Goal: Transaction & Acquisition: Purchase product/service

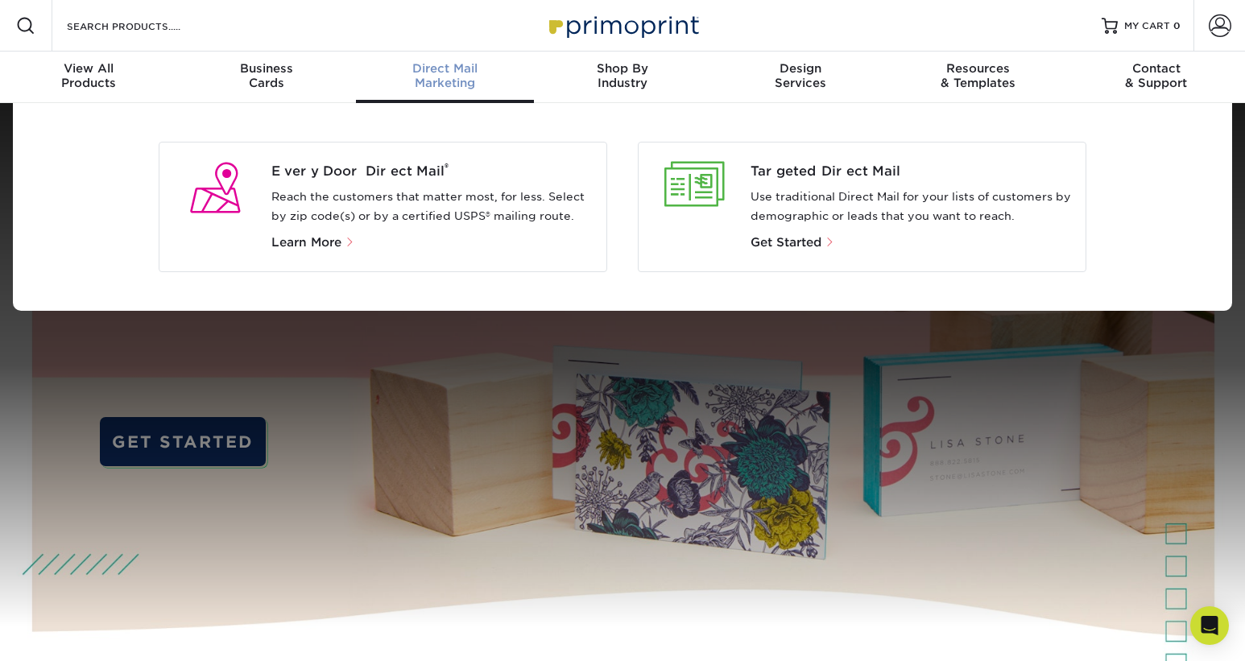
click at [442, 81] on div "Direct Mail Marketing" at bounding box center [445, 75] width 178 height 29
click at [958, 77] on div "Resources & Templates" at bounding box center [978, 75] width 178 height 29
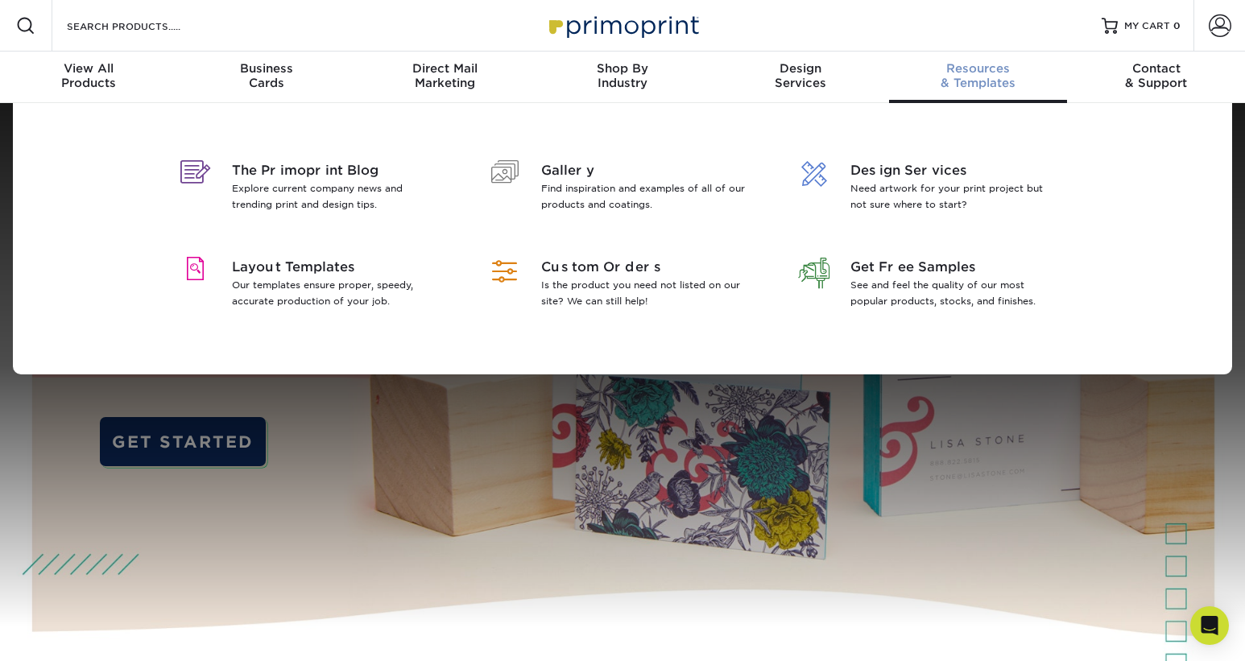
click at [989, 82] on div "Resources & Templates" at bounding box center [978, 75] width 178 height 29
click at [313, 264] on span "Layout Templates" at bounding box center [336, 267] width 209 height 19
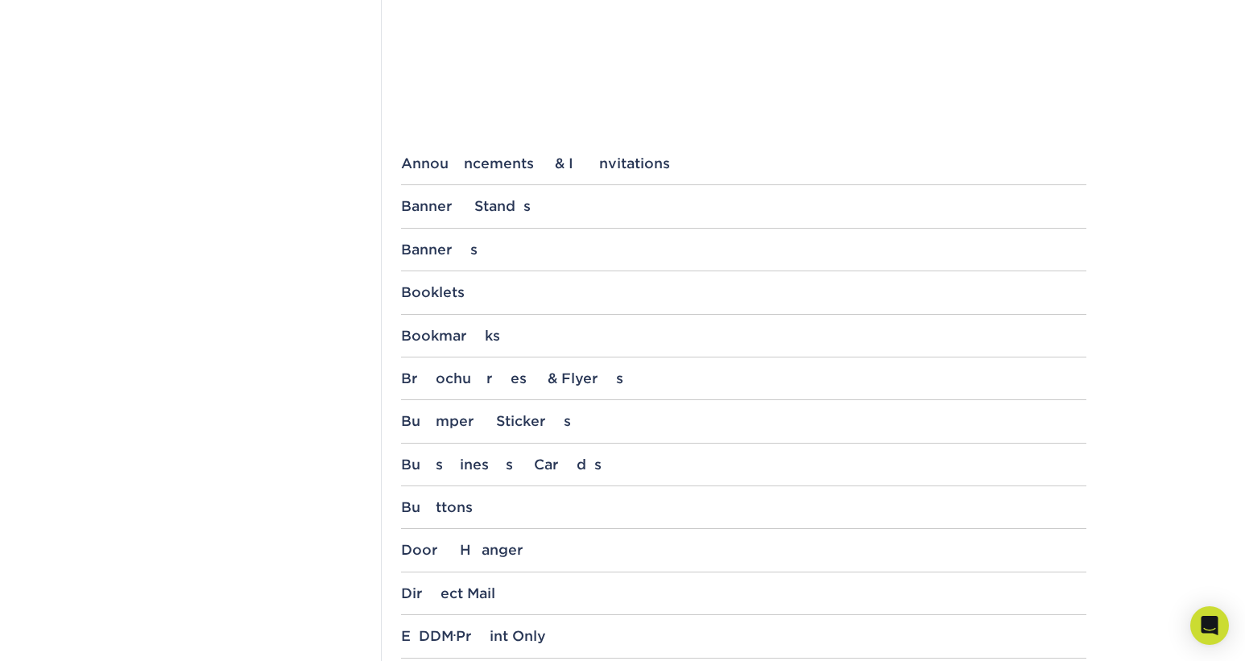
scroll to position [542, 0]
click at [430, 378] on div "Brochures & Flyers" at bounding box center [743, 376] width 685 height 16
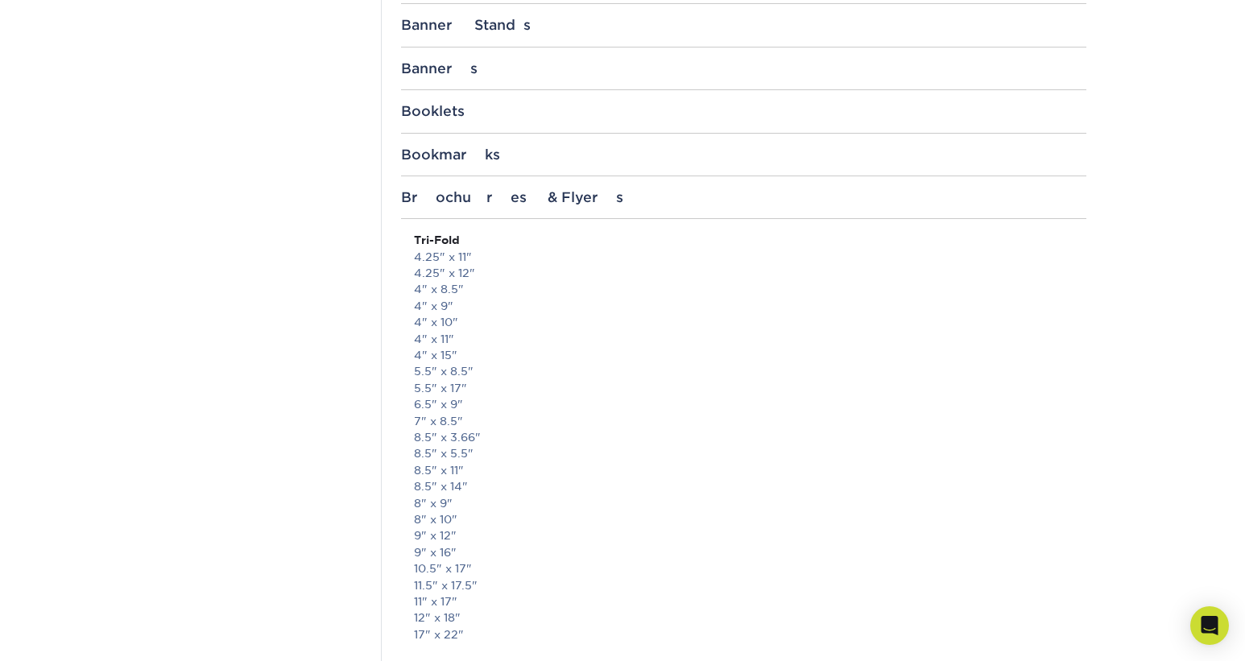
scroll to position [725, 0]
click at [443, 459] on link "8.5" x 11"" at bounding box center [439, 465] width 50 height 13
click at [439, 459] on link "8.5" x 11"" at bounding box center [439, 465] width 50 height 13
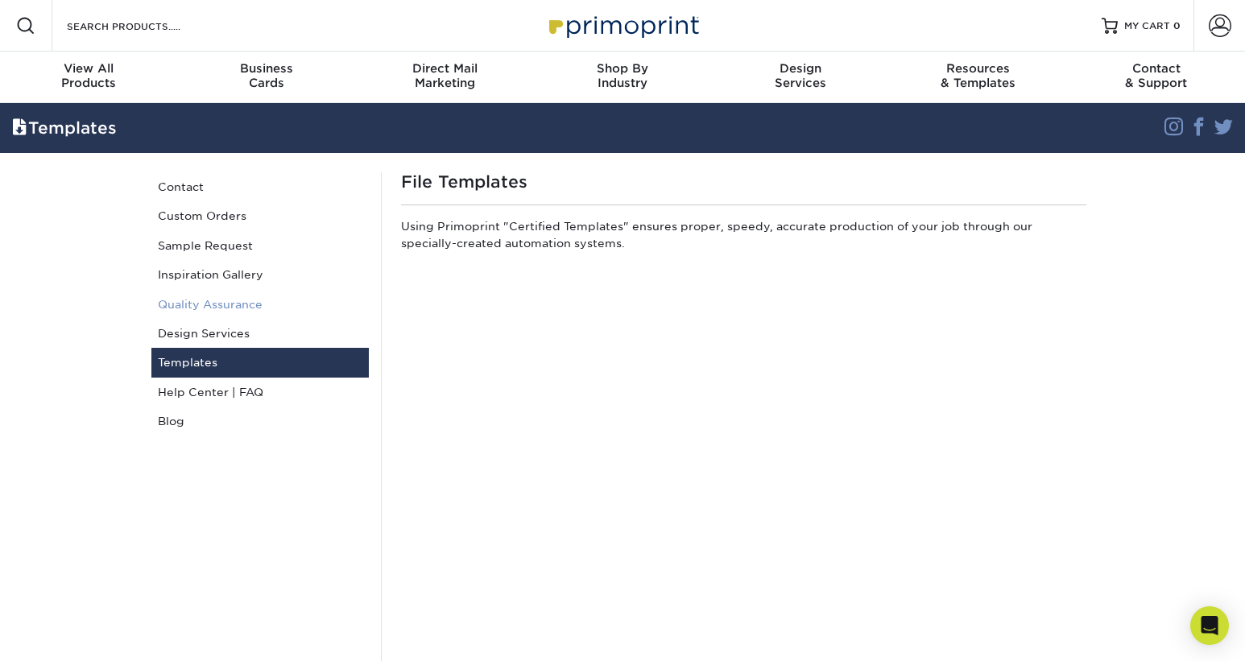
scroll to position [0, 0]
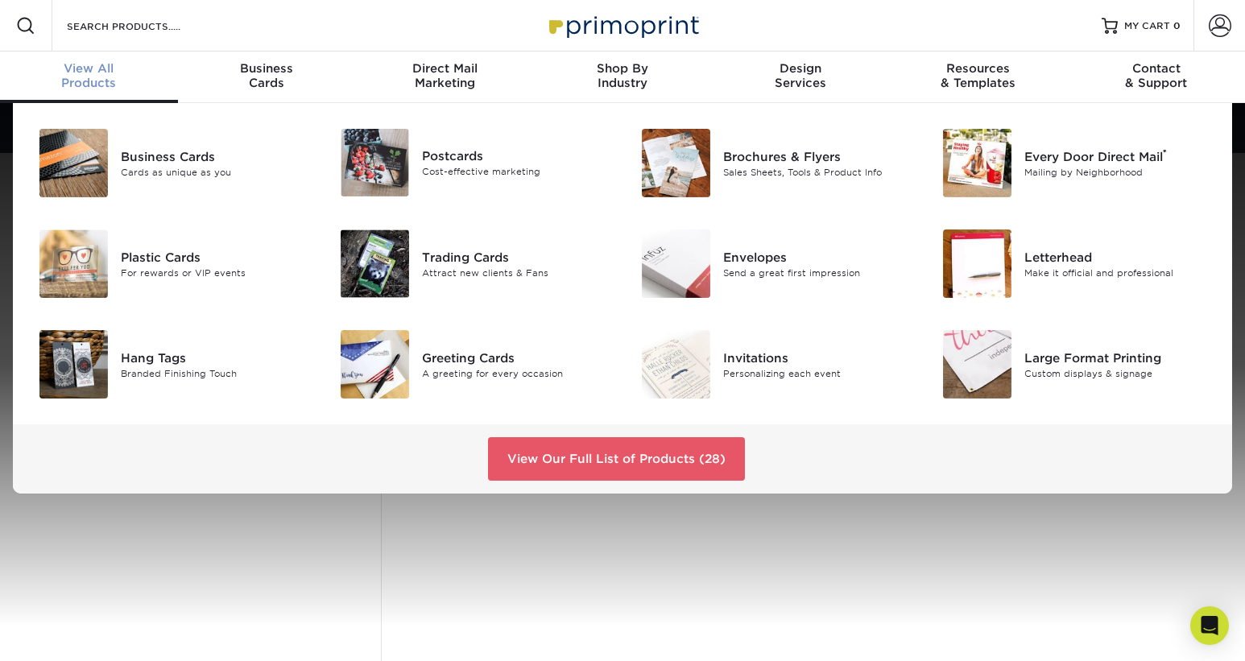
click at [111, 74] on span "View All" at bounding box center [89, 68] width 178 height 14
click at [671, 158] on img at bounding box center [676, 163] width 68 height 68
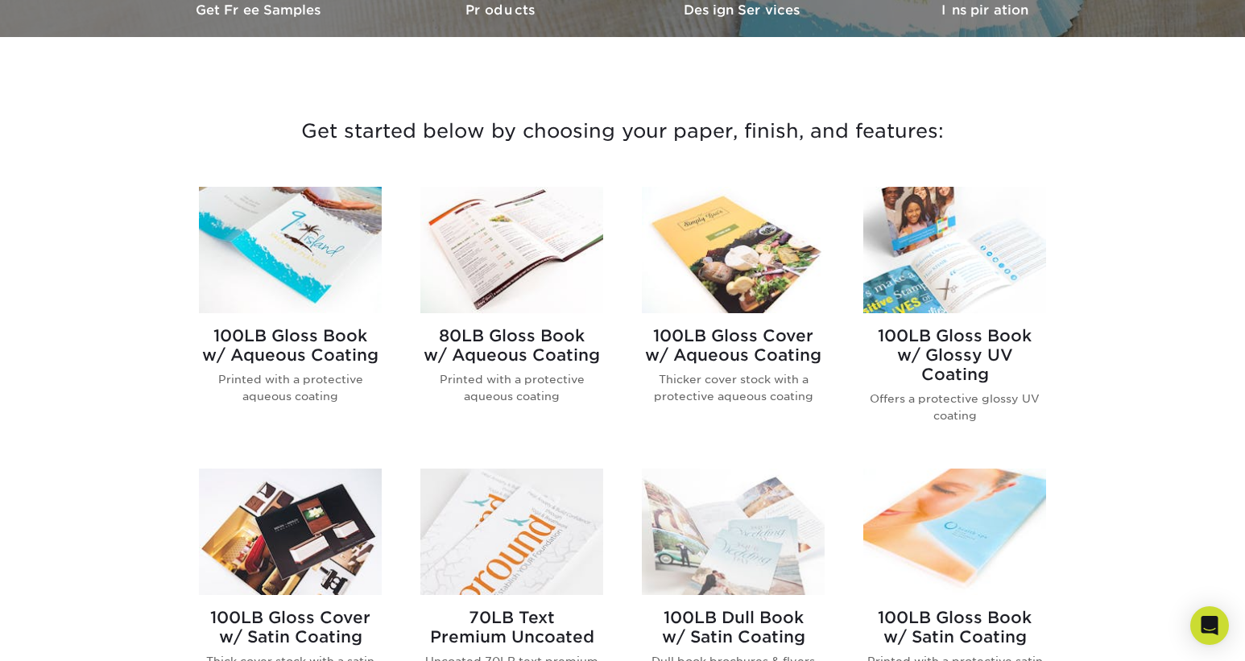
scroll to position [522, 0]
click at [325, 338] on h2 "100LB Gloss Book w/ Aqueous Coating" at bounding box center [290, 346] width 183 height 39
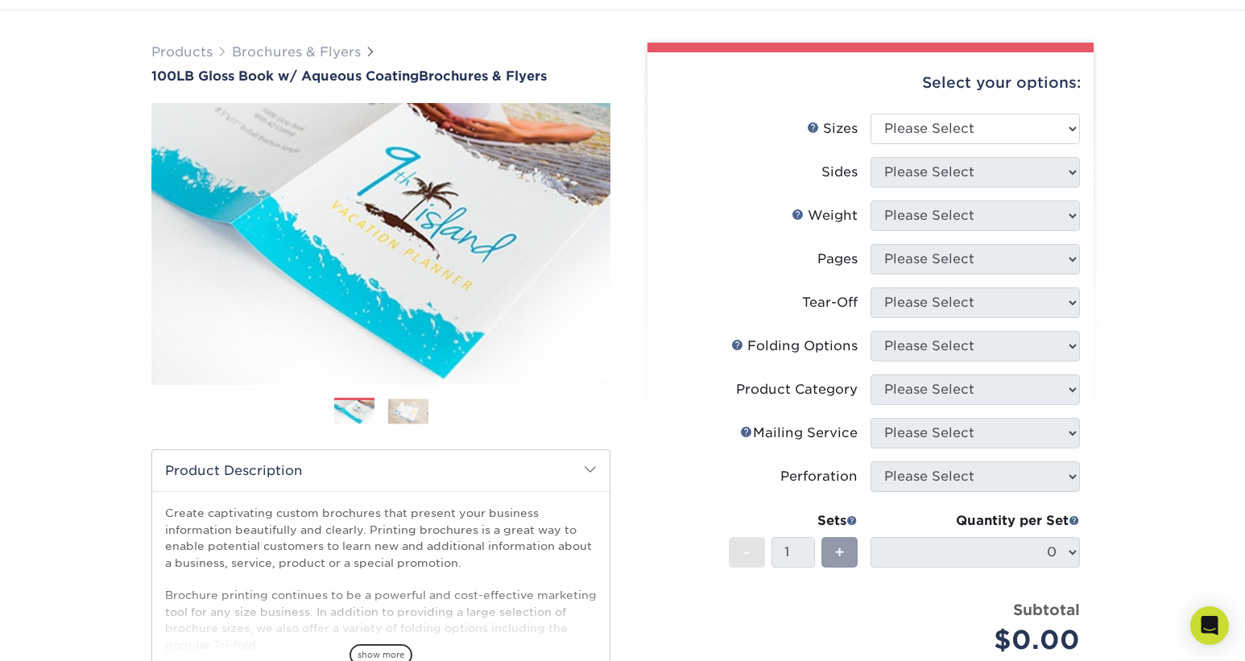
scroll to position [91, 0]
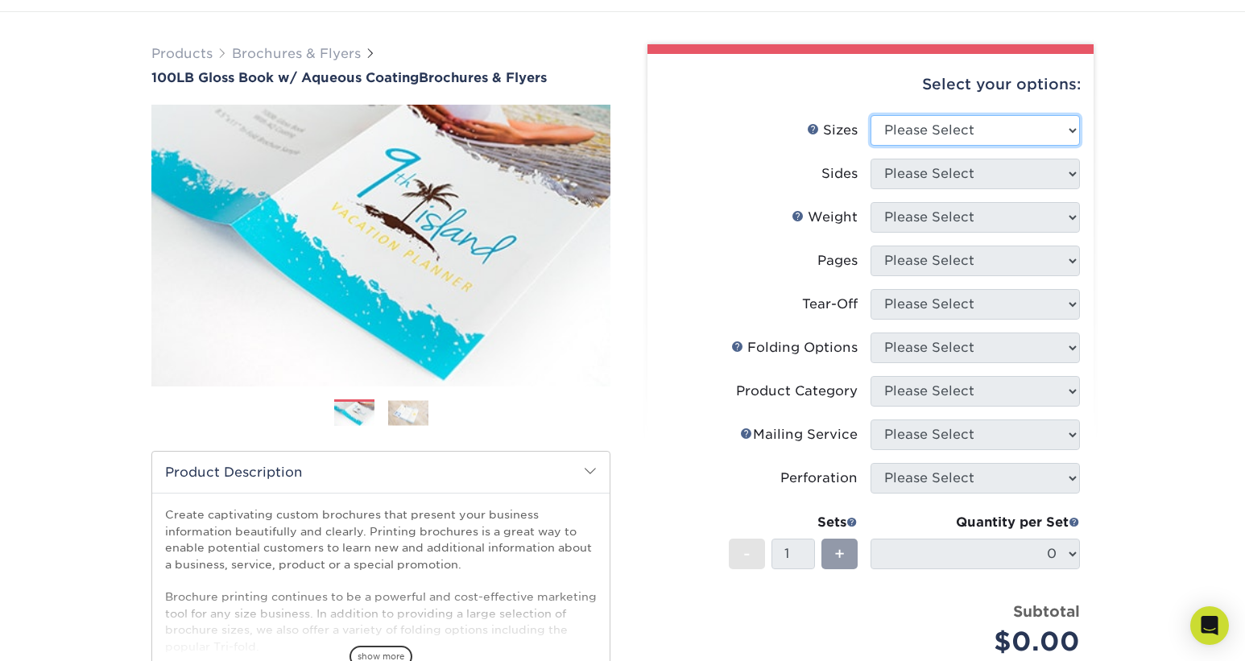
select select "8.50x11.00"
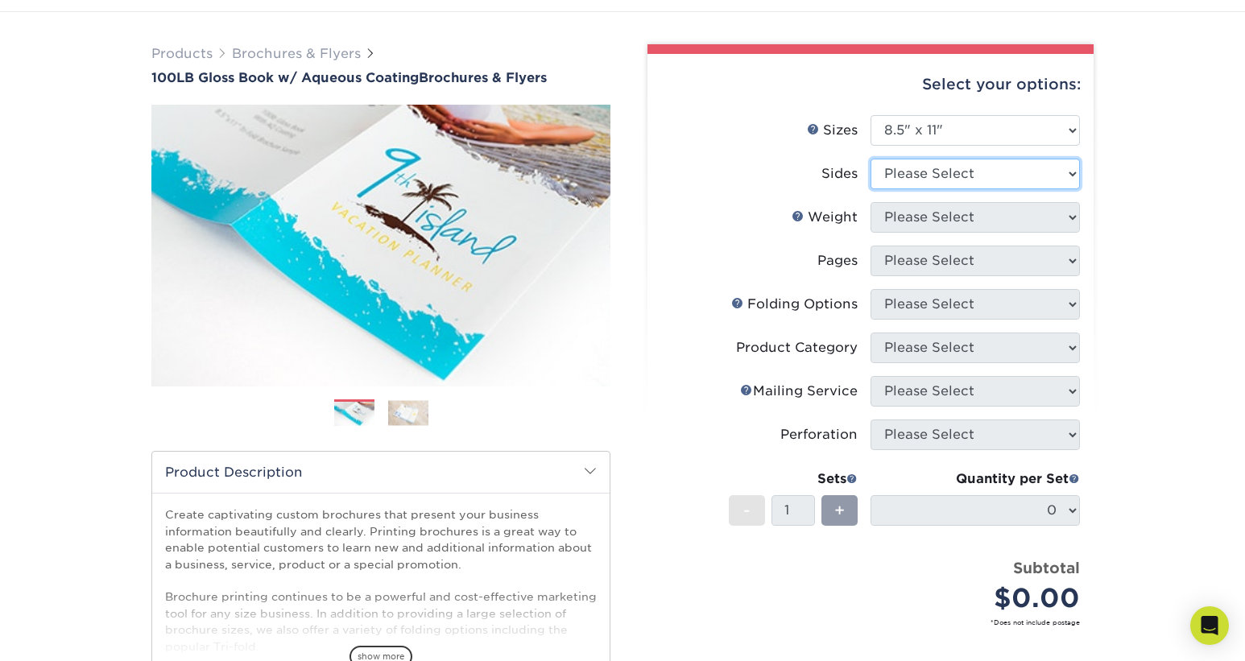
select select "13abbda7-1d64-4f25-8bb2-c179b224825d"
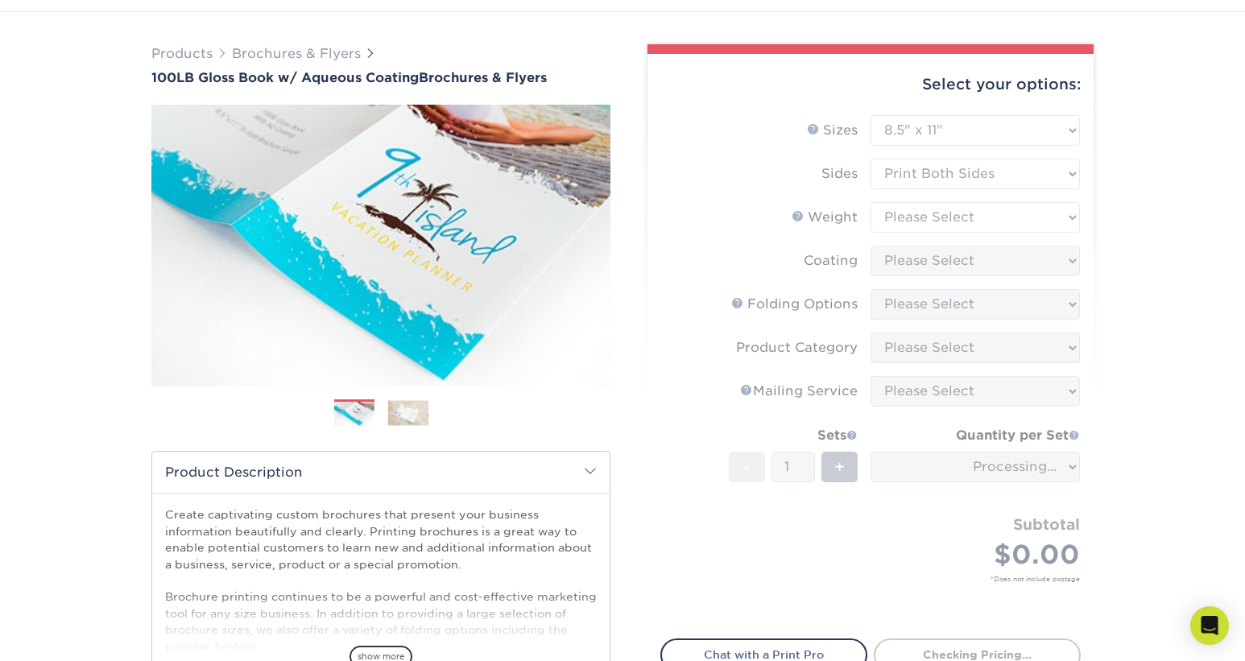
click at [946, 220] on form "Sizes Help Sizes Please Select 3.5" x 8.5" 3.5" x 11" 3.67" x 8.5" 4" x 6" 4" x…" at bounding box center [870, 367] width 420 height 505
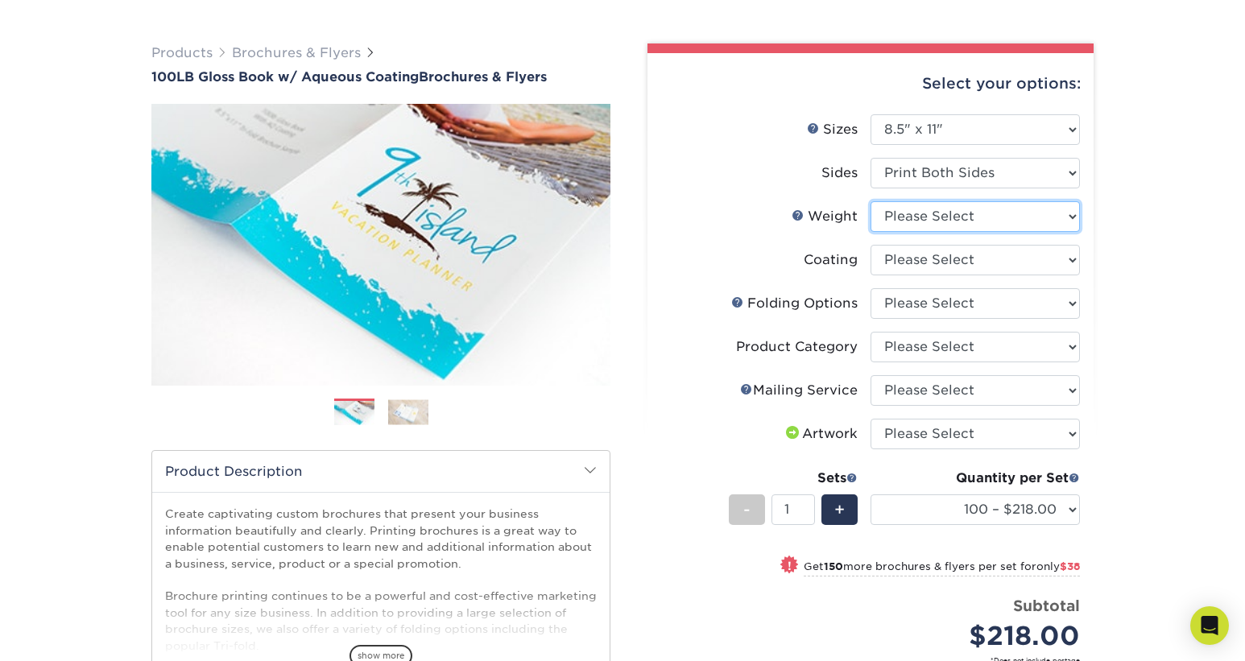
select select "100LB"
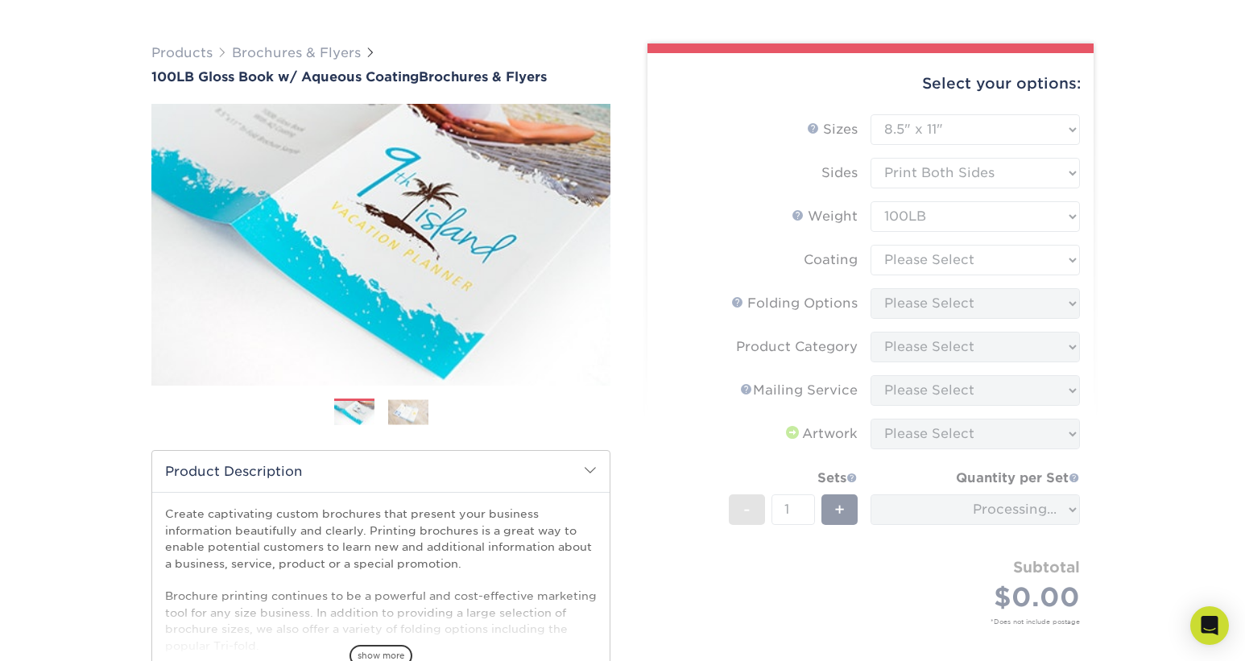
click at [993, 264] on form "Sizes Help Sizes Please Select 3.5" x 8.5" 3.5" x 11" 3.67" x 8.5" 4" x 6" 4" x…" at bounding box center [870, 388] width 420 height 548
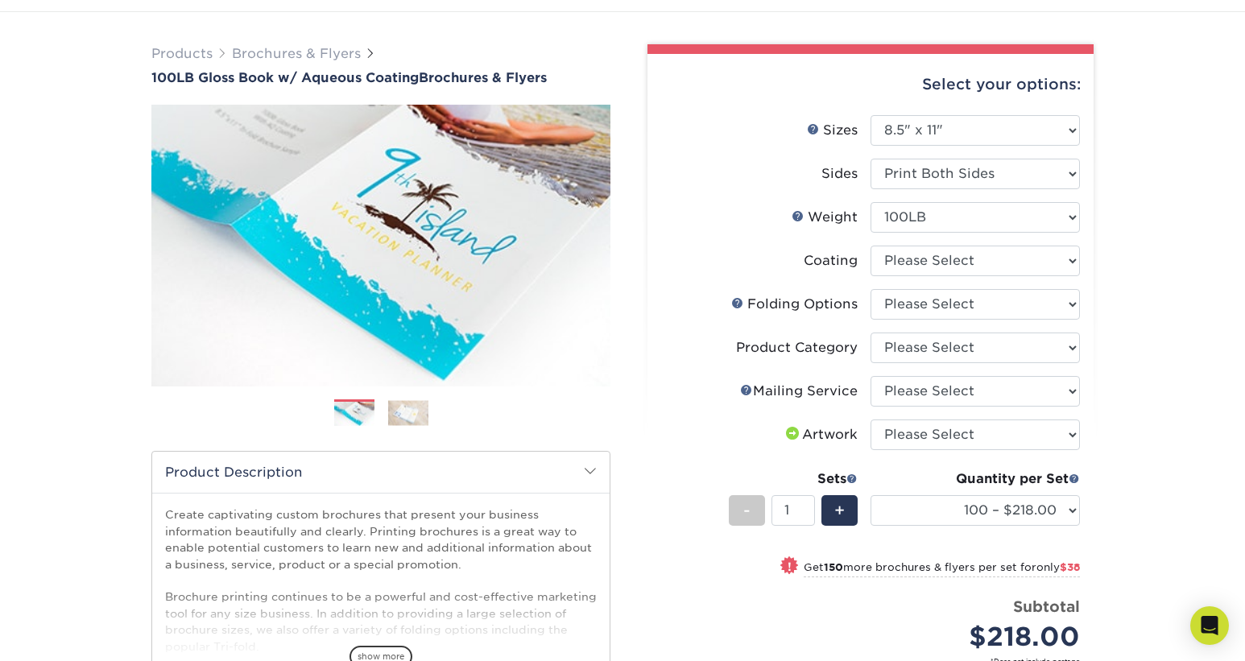
scroll to position [91, 0]
select select "d41dab50-ff65-4f4f-bb17-2afe4d36ae33"
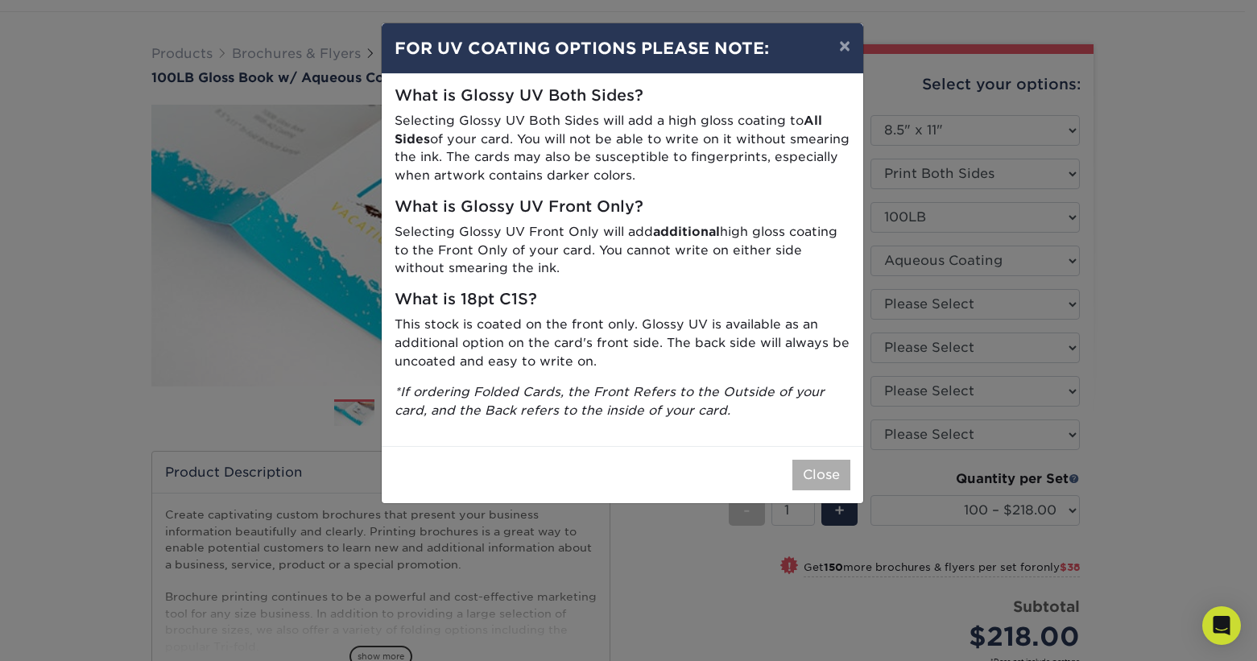
click at [832, 463] on button "Close" at bounding box center [821, 475] width 58 height 31
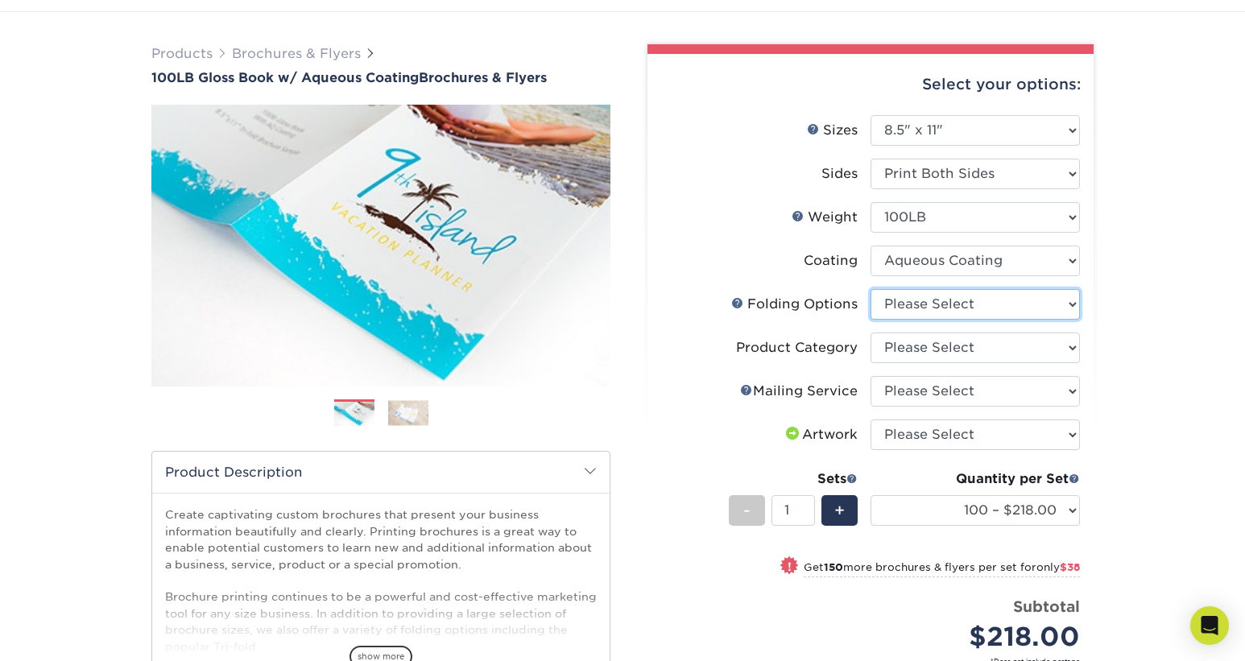
select select "6bd2fd9e-193e-4811-88f7-94c08206d735"
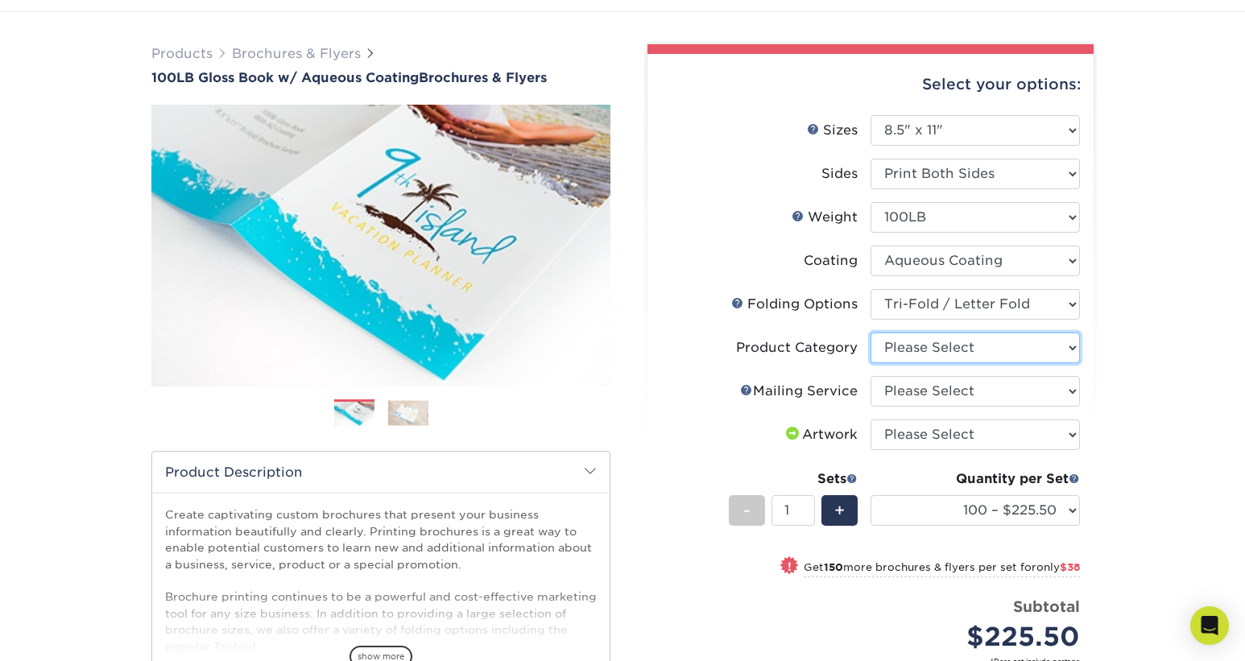
select select "1a668080-6b7c-4174-b399-2c3833b27ef4"
select select "3e5e9bdd-d78a-4c28-a41d-fe1407925ca6"
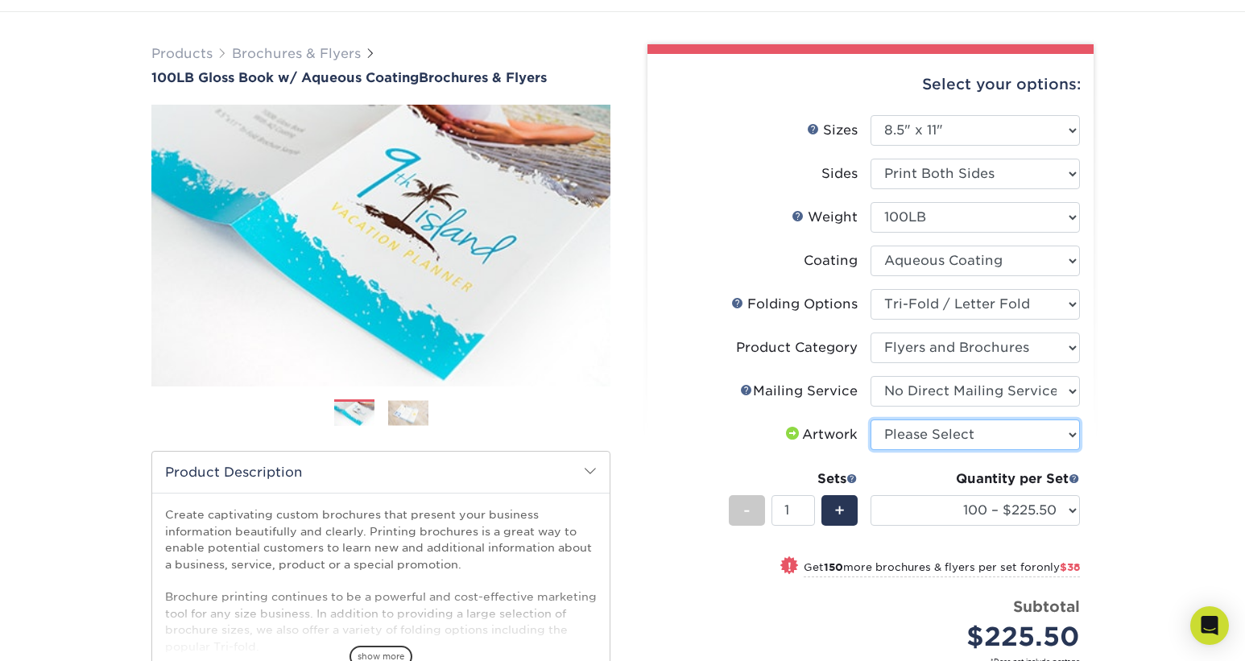
select select "upload"
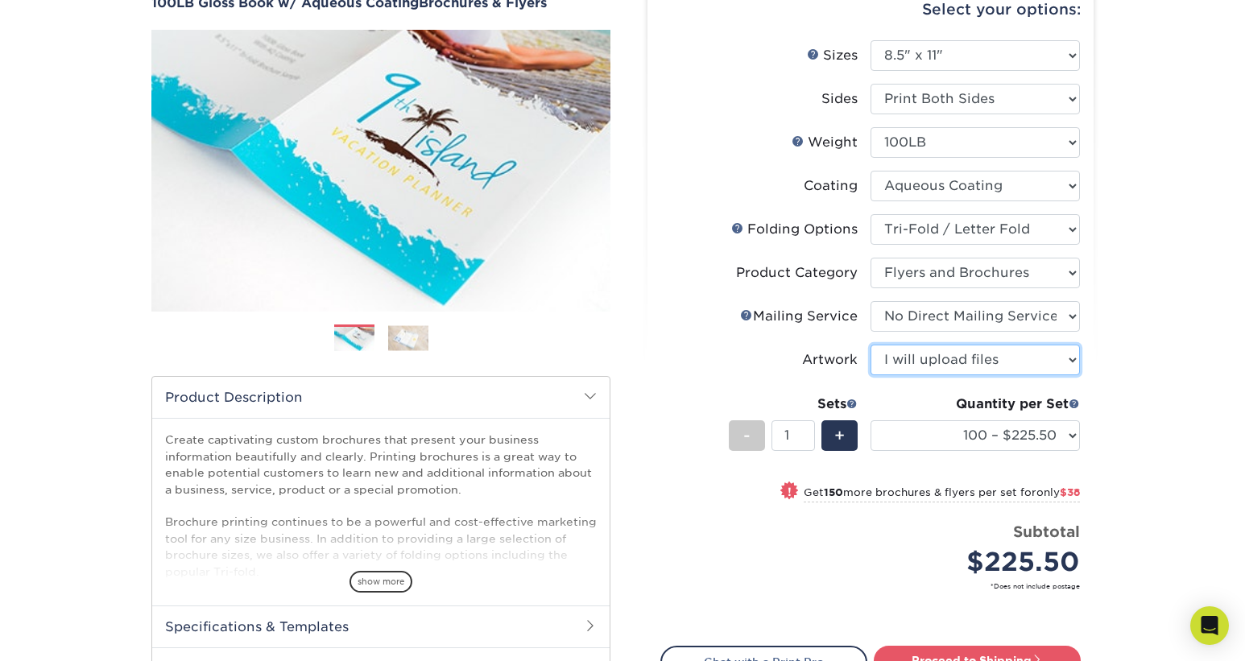
scroll to position [167, 0]
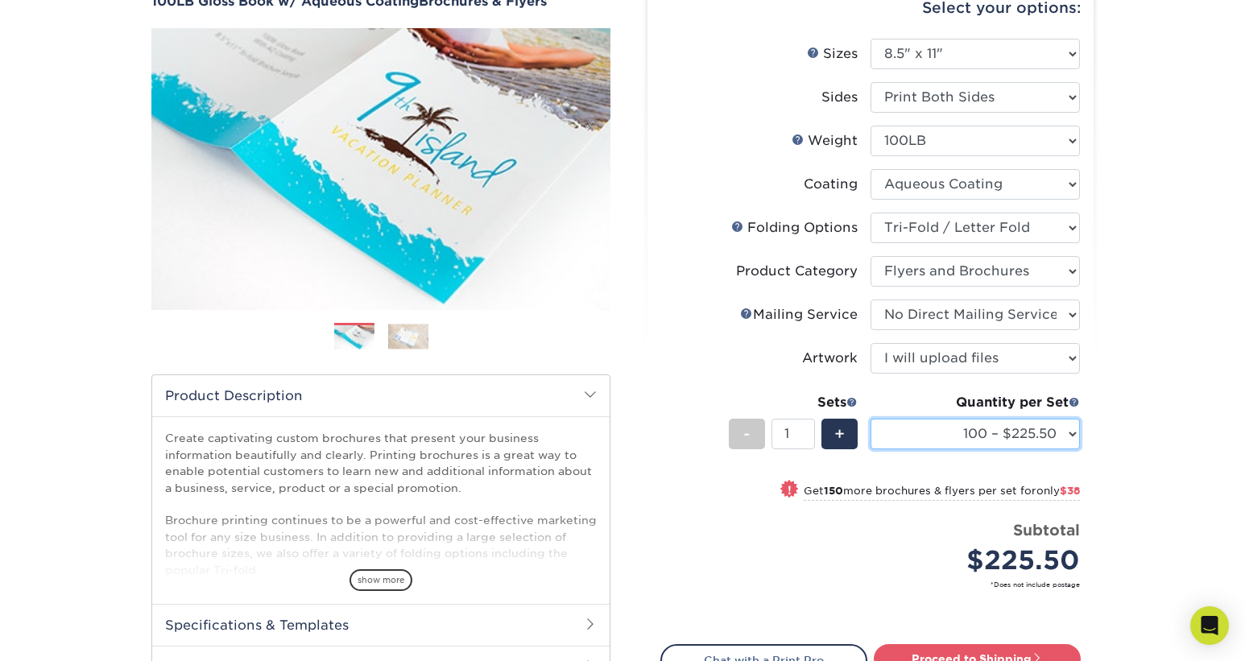
select select "1000 – $322.75"
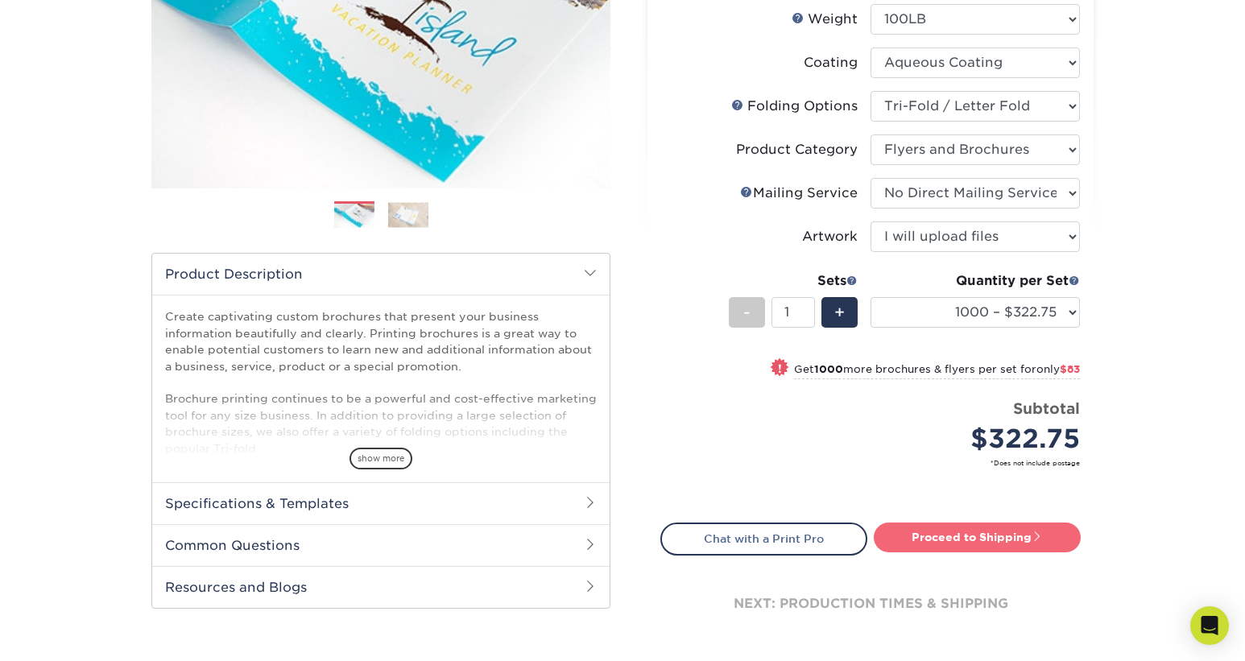
click at [956, 531] on link "Proceed to Shipping" at bounding box center [976, 536] width 207 height 29
type input "Set 1"
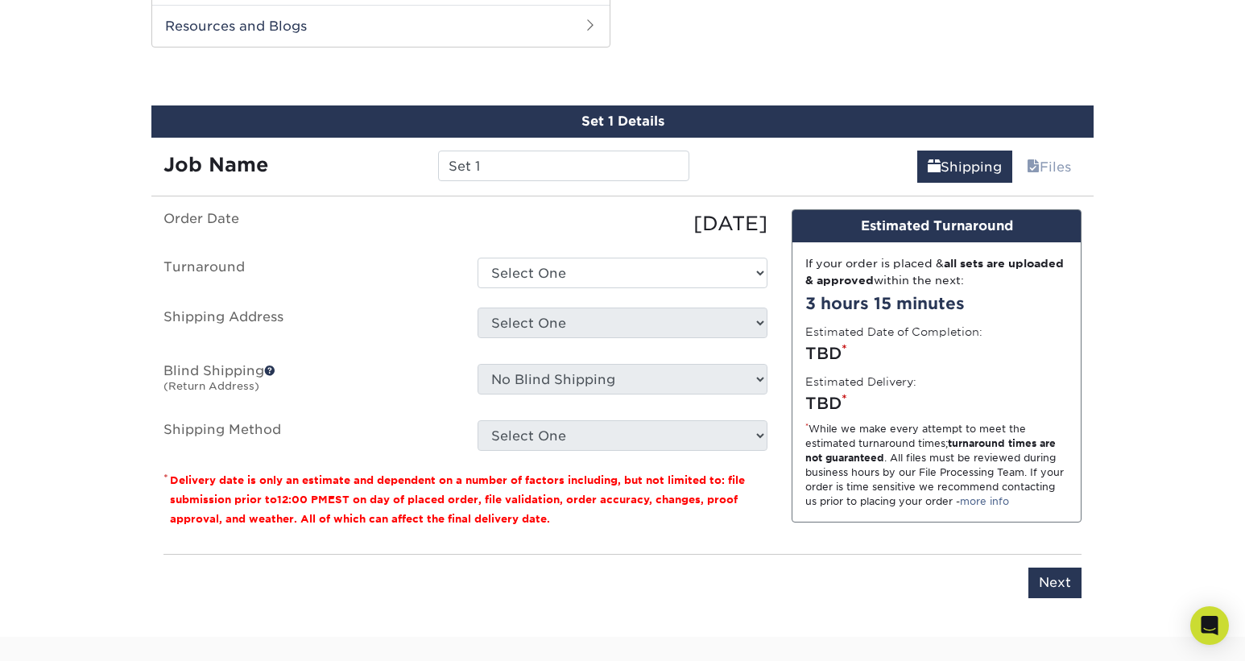
scroll to position [854, 0]
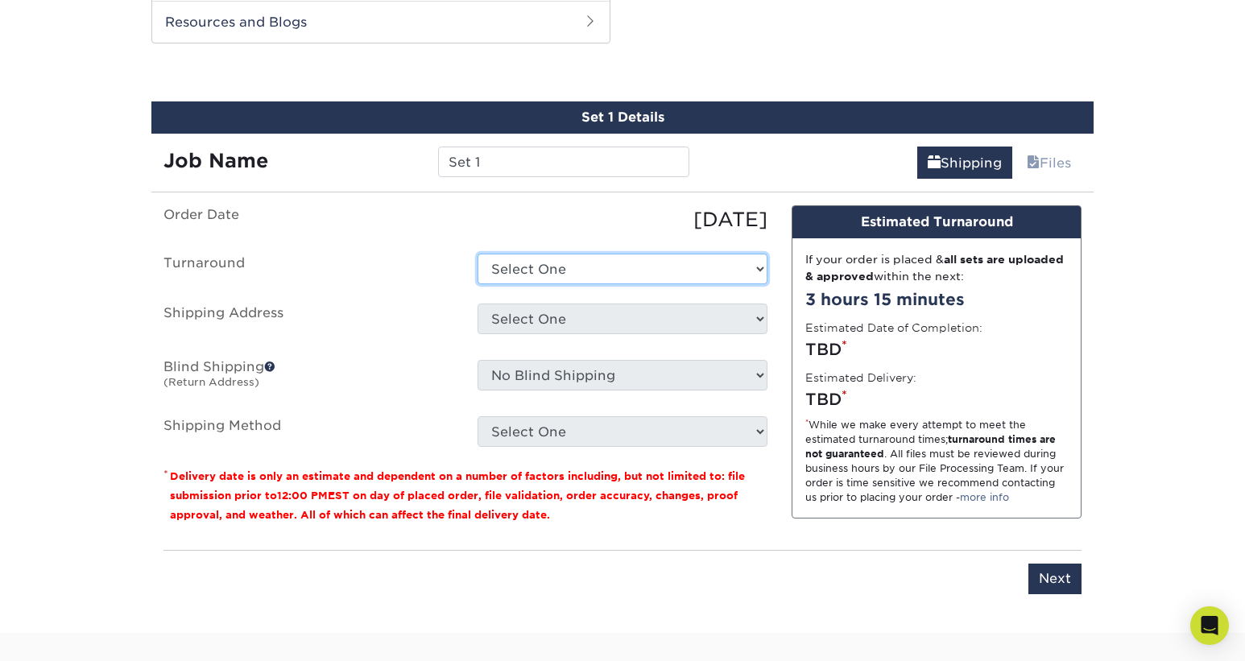
select select "2c1d1c8e-4022-42b3-9543-e23a2d00ec01"
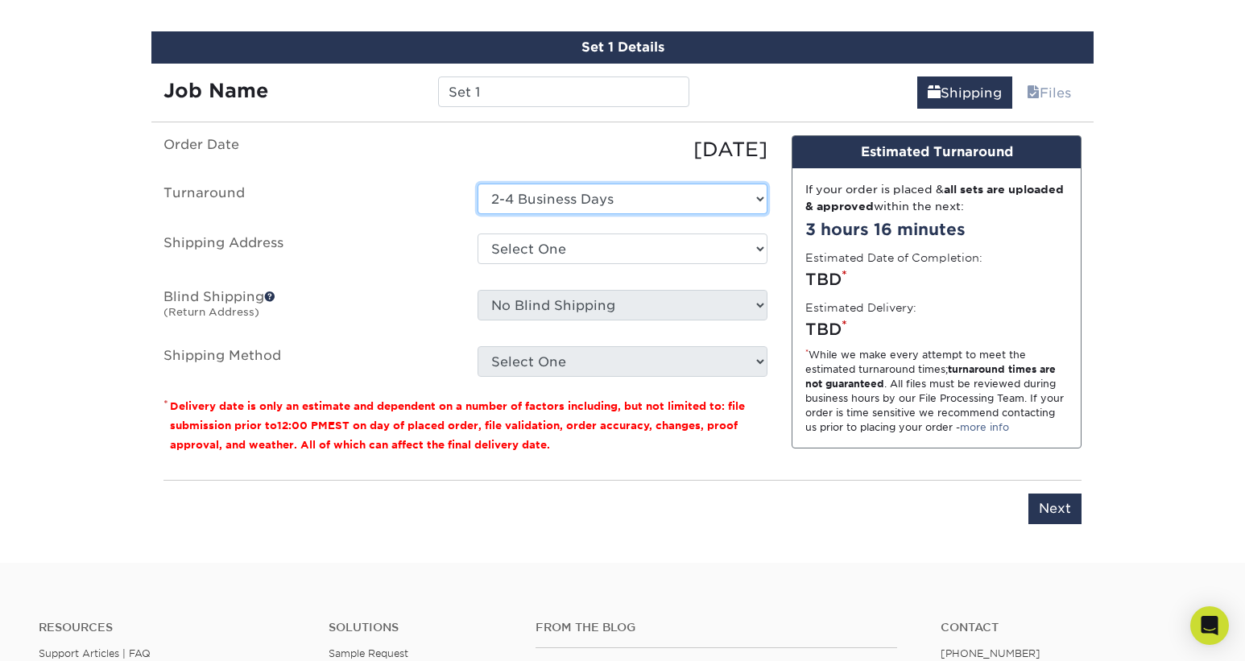
scroll to position [923, 0]
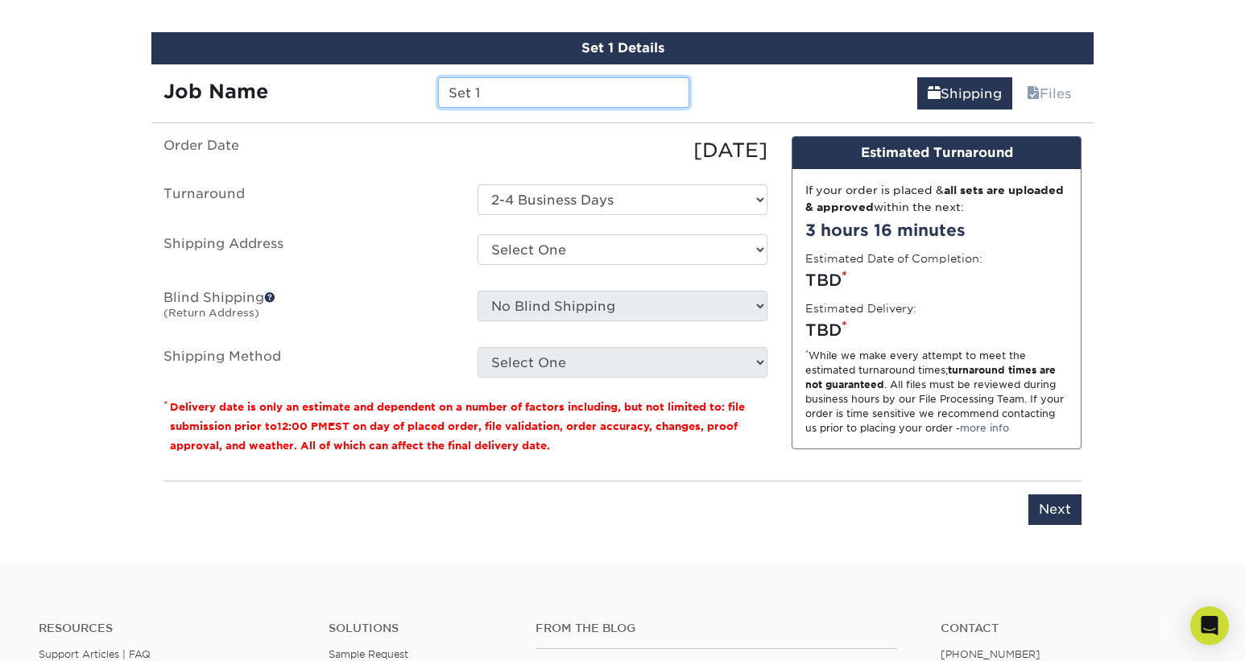
drag, startPoint x: 498, startPoint y: 87, endPoint x: 371, endPoint y: 88, distance: 126.4
click at [371, 88] on div "Job Name Set 1" at bounding box center [426, 92] width 550 height 31
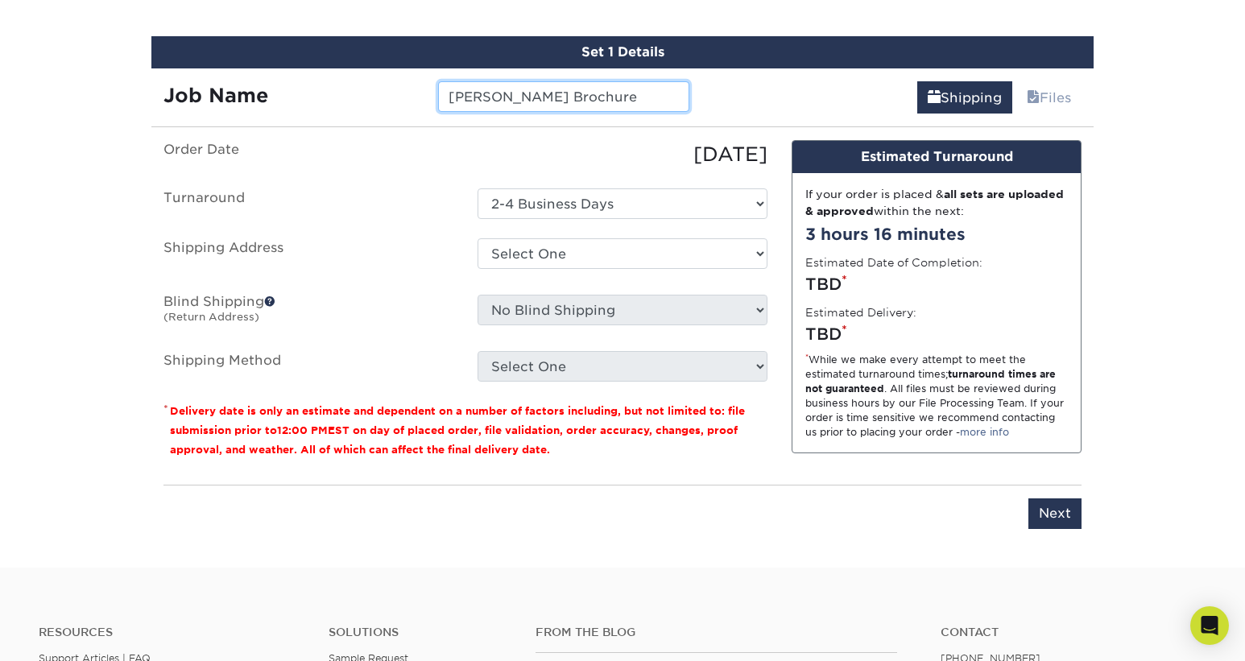
type input "Hewitt Brochure"
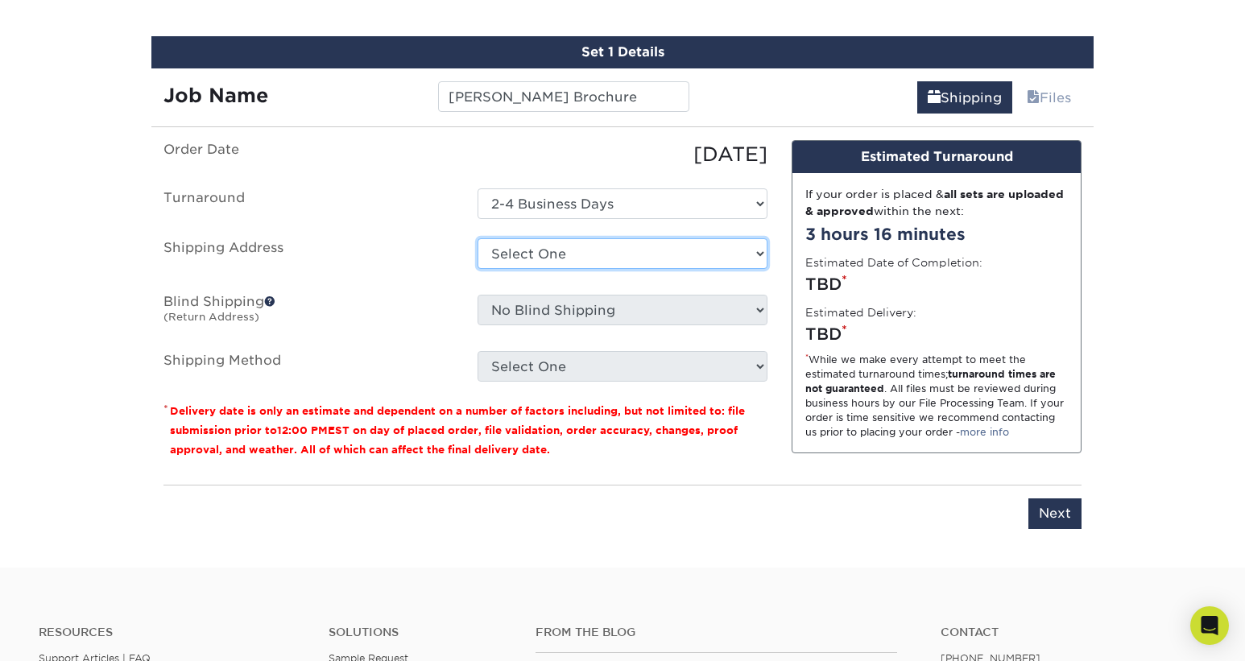
select select "newaddress"
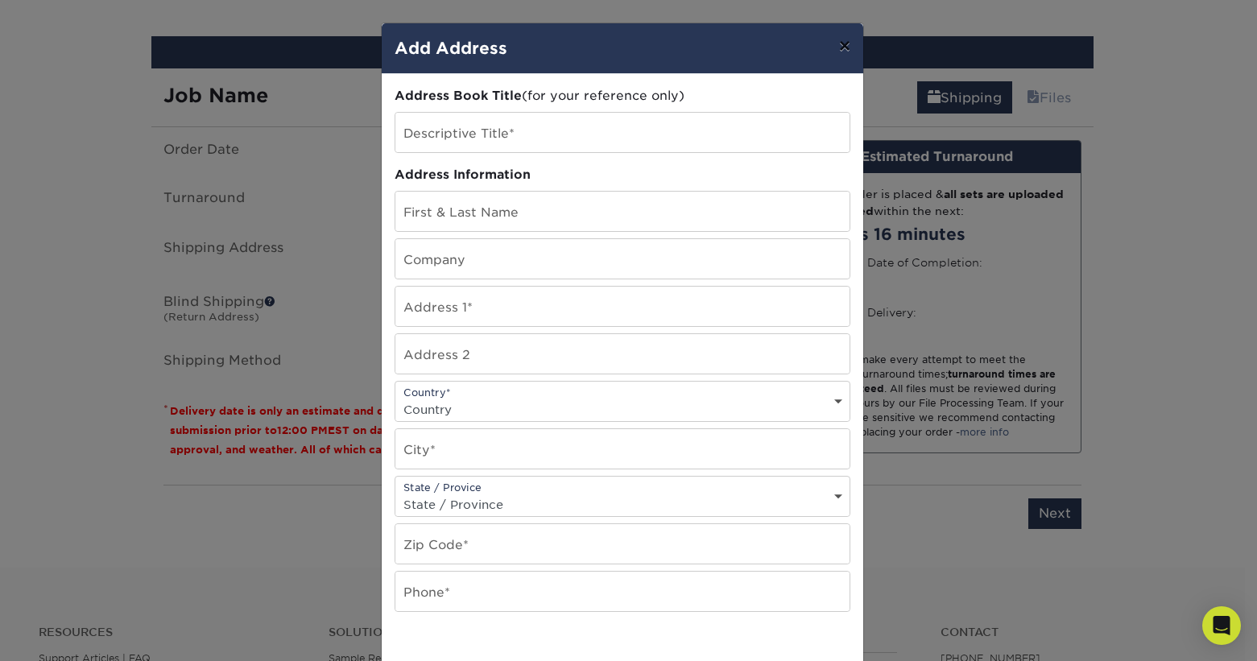
click at [833, 48] on button "×" at bounding box center [844, 45] width 37 height 45
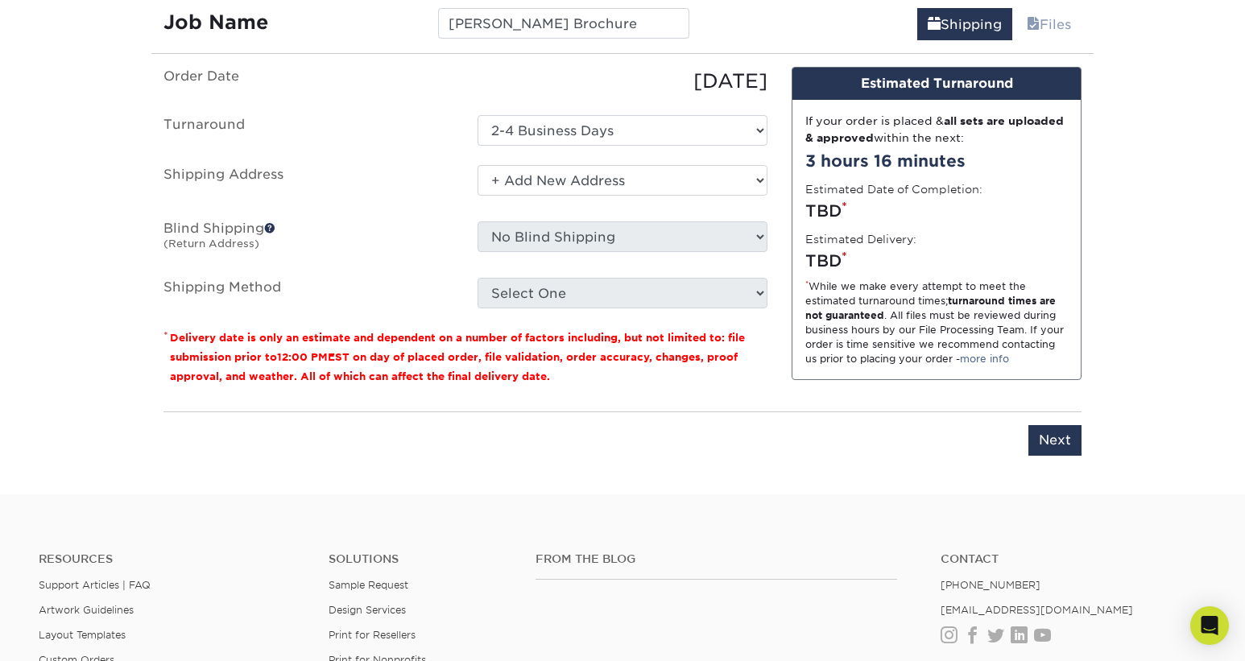
scroll to position [987, 0]
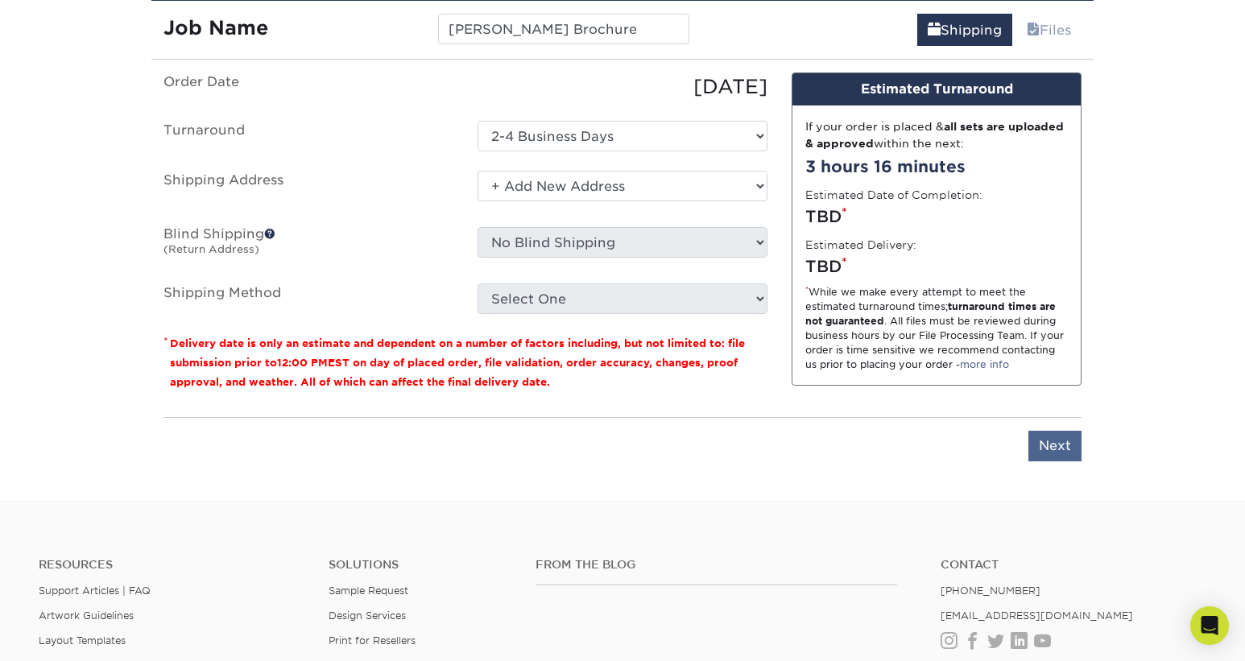
click at [1052, 443] on input "Next" at bounding box center [1054, 446] width 53 height 31
type input "Next"
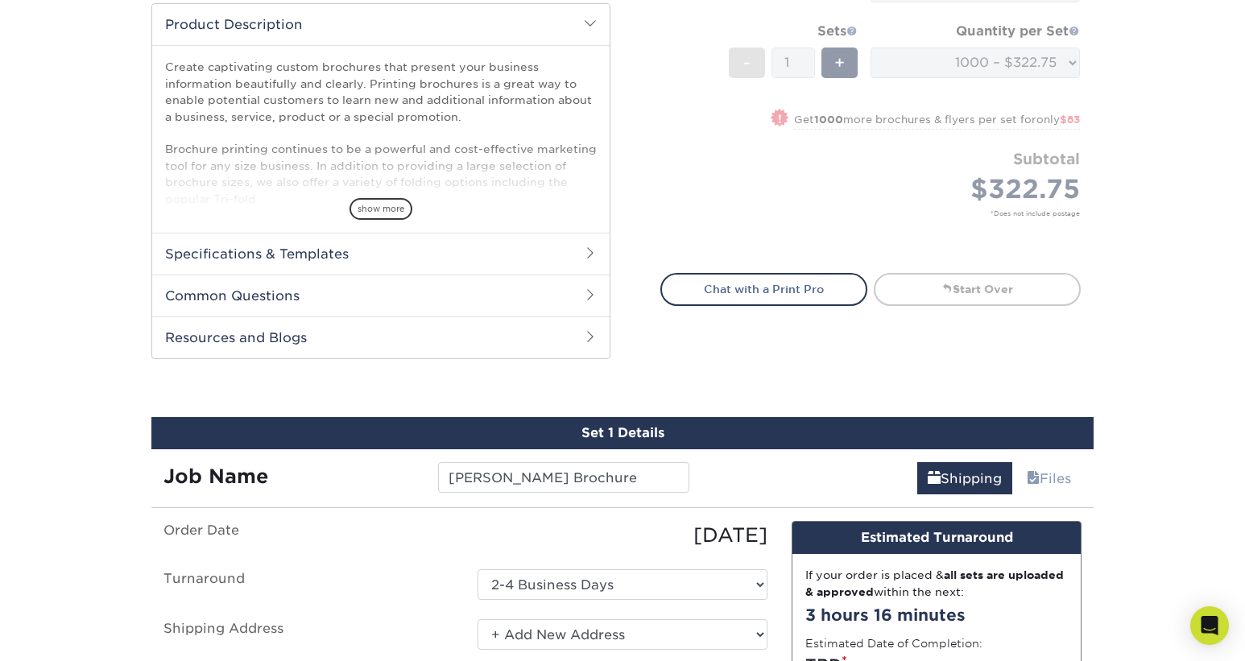
scroll to position [528, 0]
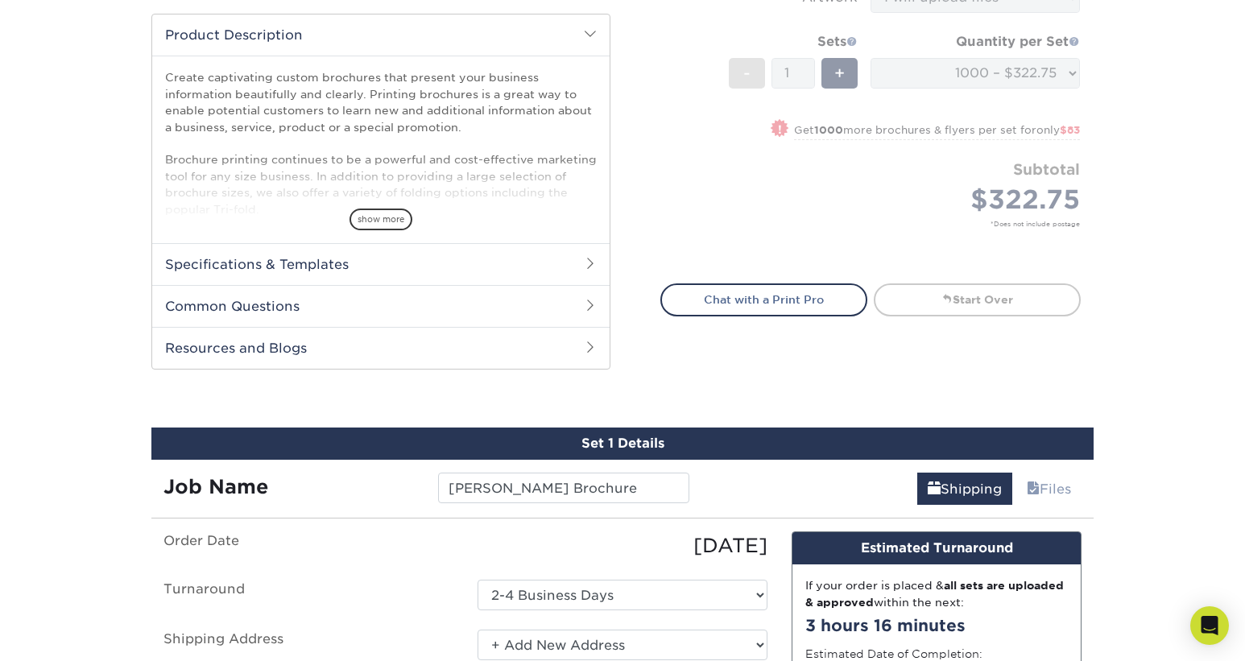
click at [588, 304] on span at bounding box center [590, 305] width 13 height 13
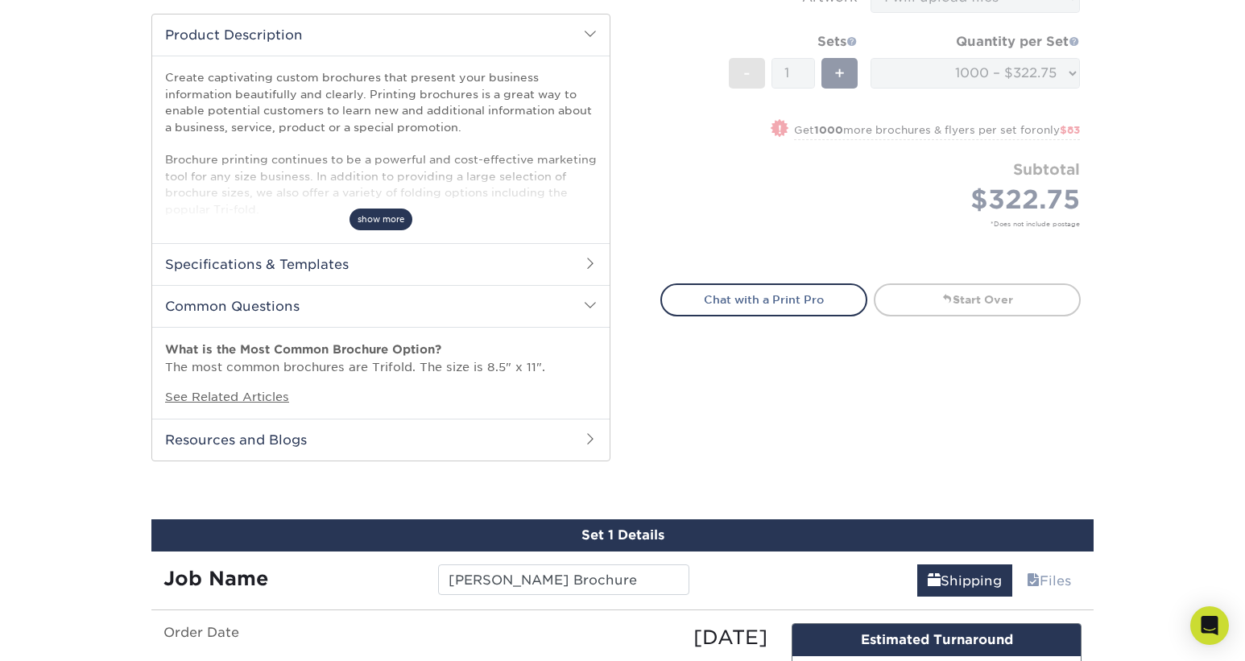
click at [391, 215] on span "show more" at bounding box center [380, 220] width 63 height 22
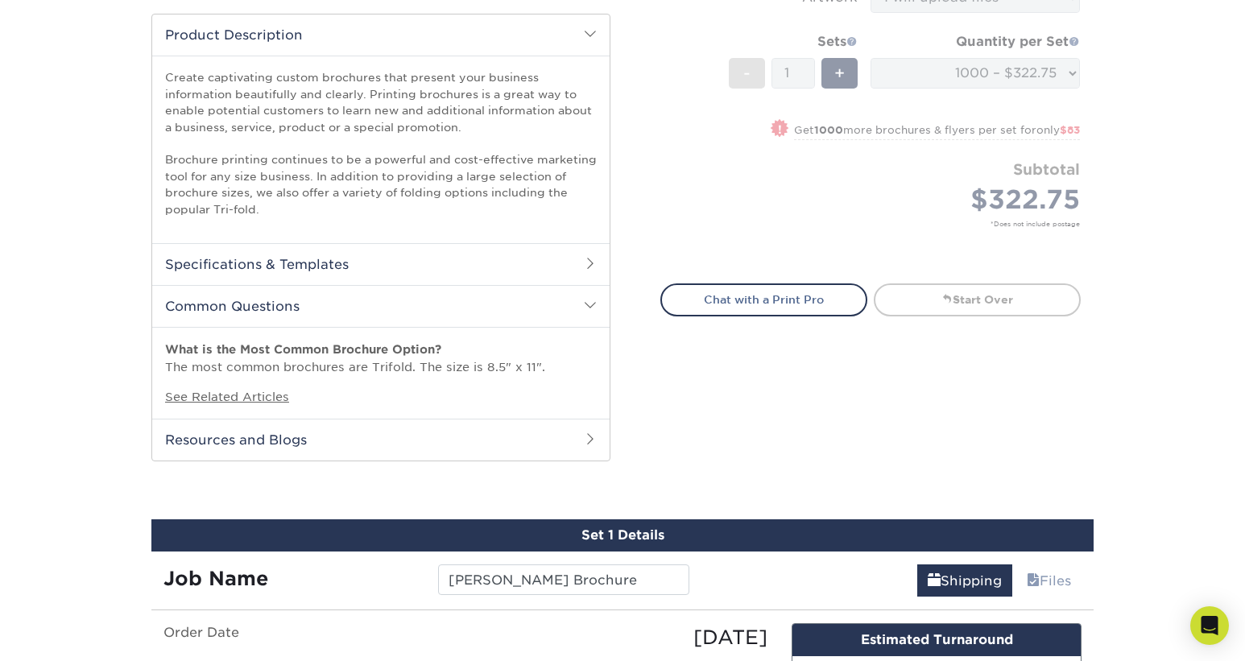
click at [594, 257] on span at bounding box center [590, 263] width 13 height 13
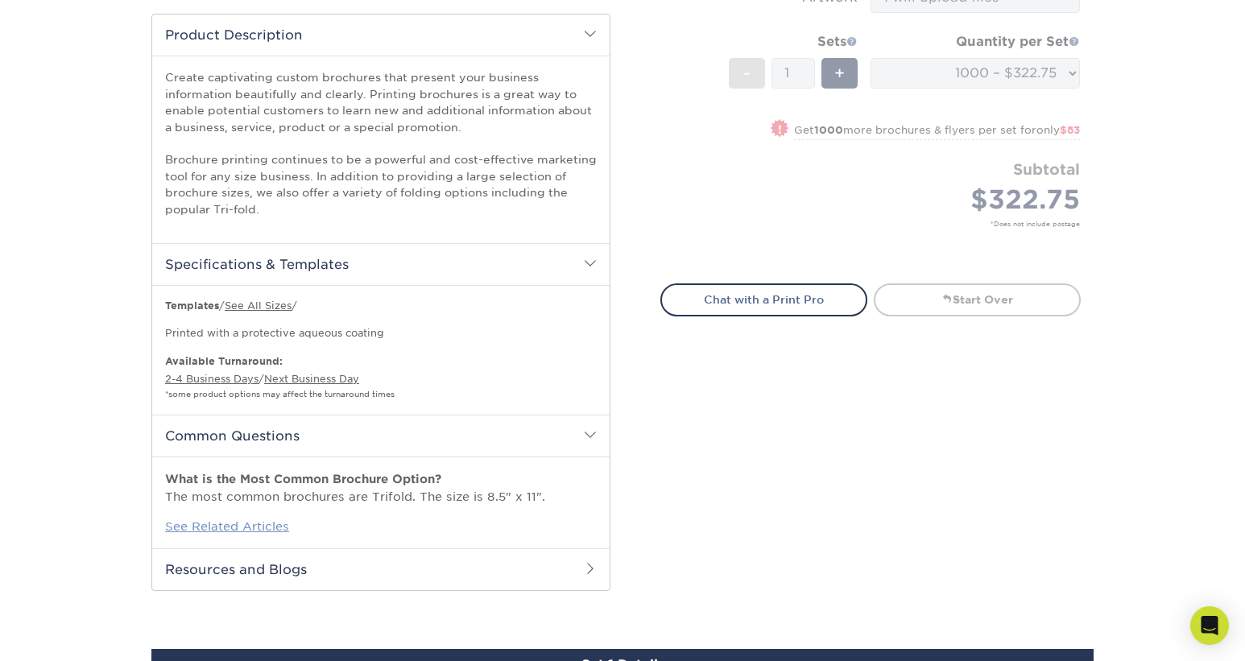
click at [255, 519] on link "See Related Articles" at bounding box center [227, 526] width 124 height 14
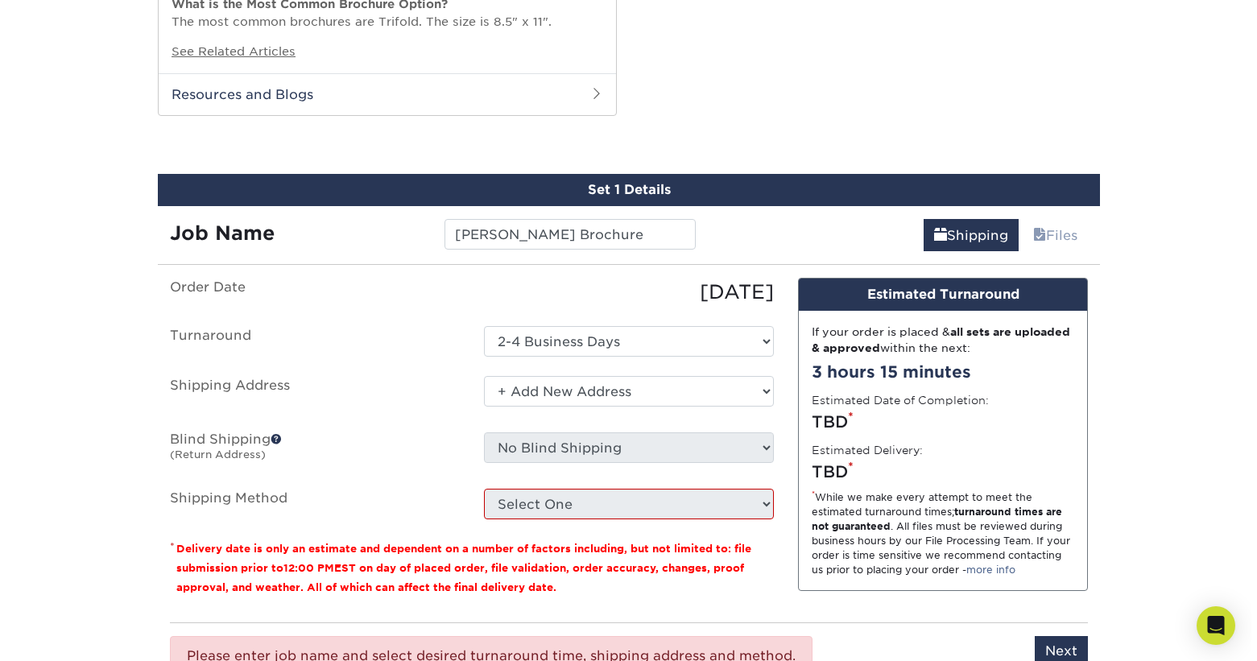
scroll to position [961, 0]
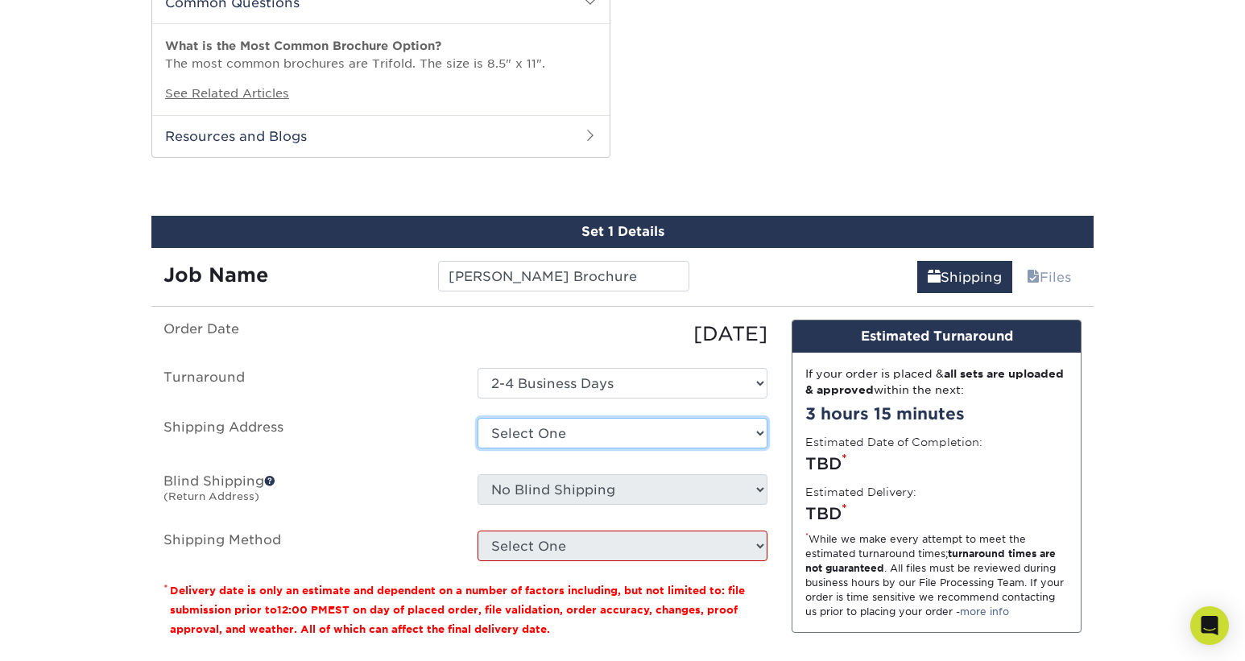
select select "newaddress"
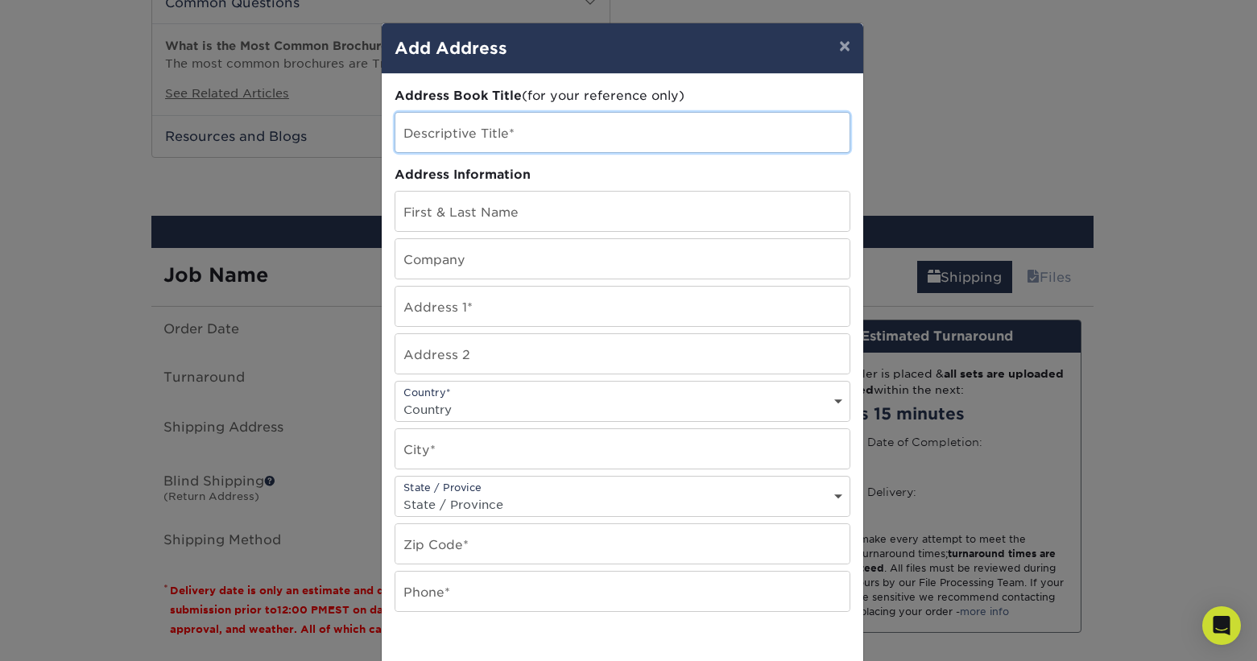
click at [448, 135] on input "text" at bounding box center [622, 132] width 454 height 39
type input "Boch"
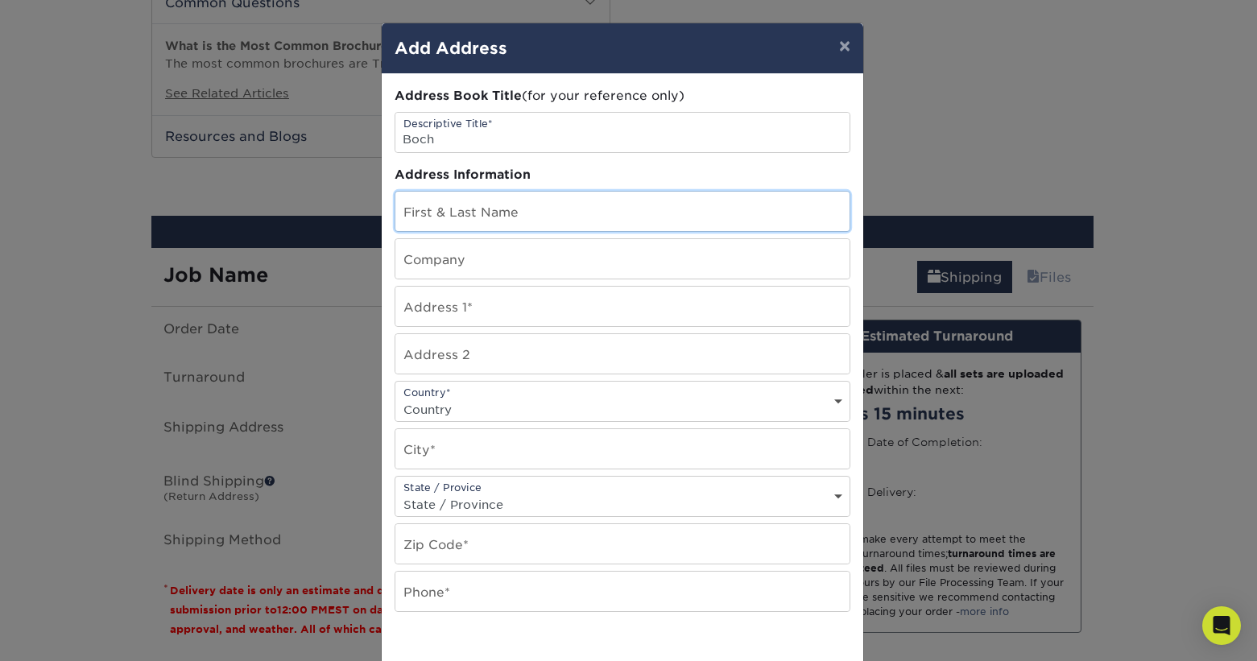
click at [418, 212] on input "text" at bounding box center [622, 211] width 454 height 39
type input "Jessica Boch"
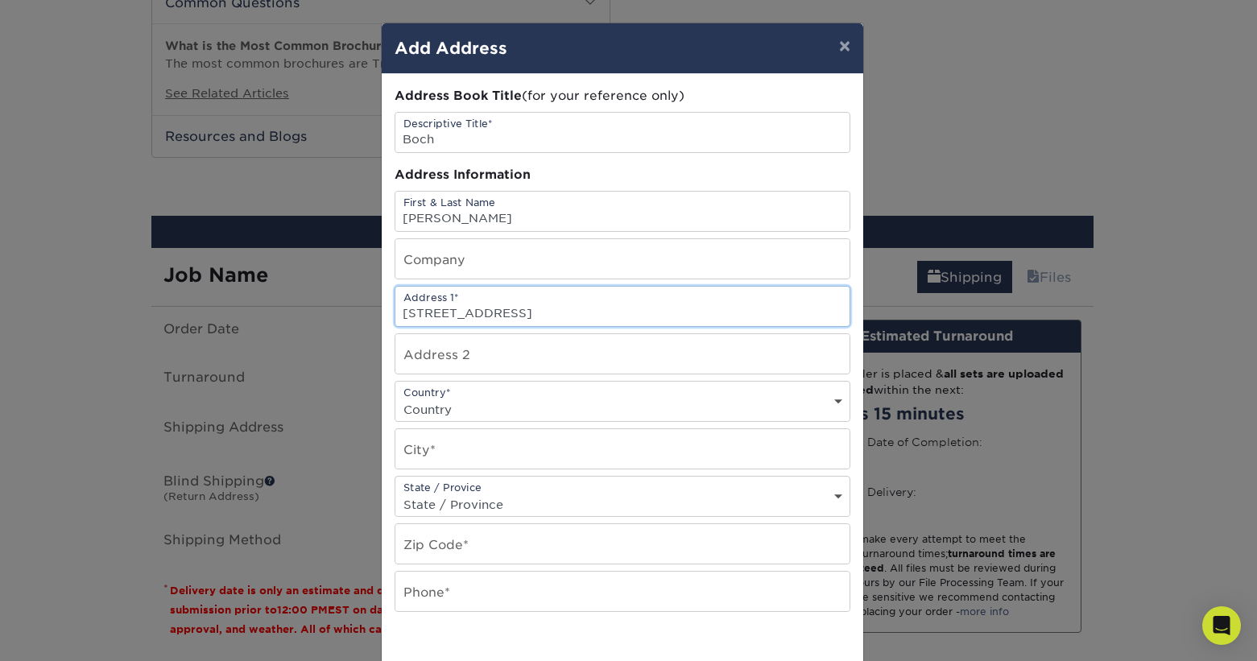
type input "209 N Edgmont St"
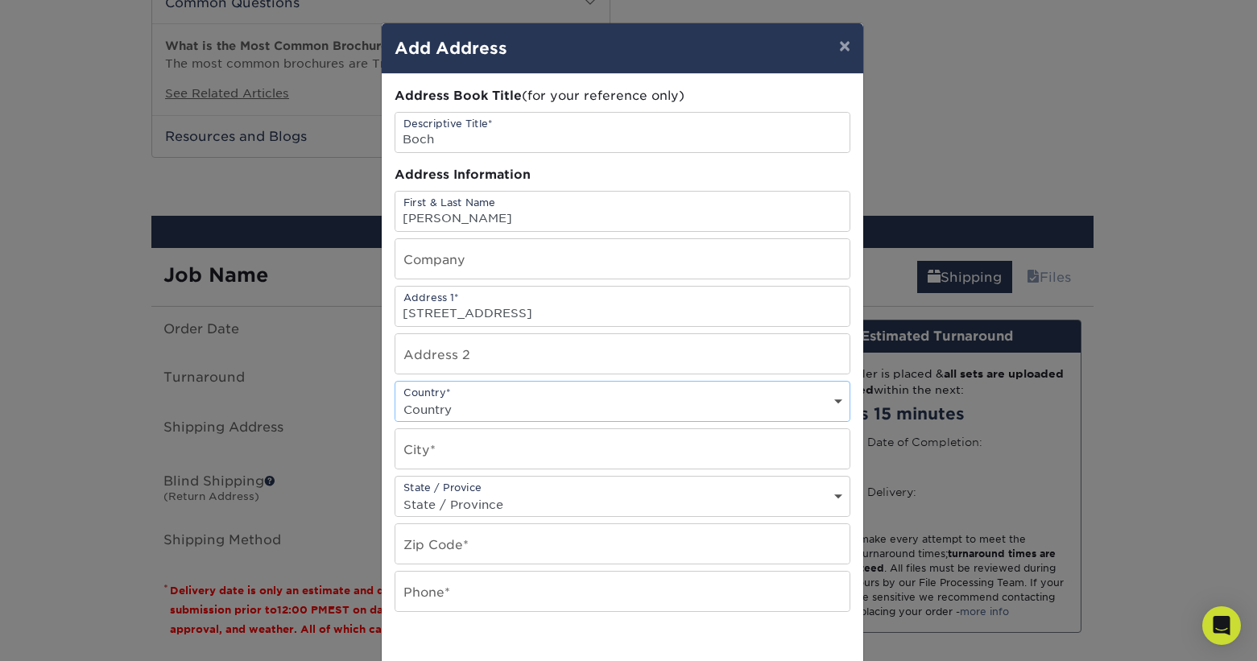
scroll to position [1, 0]
select select "US"
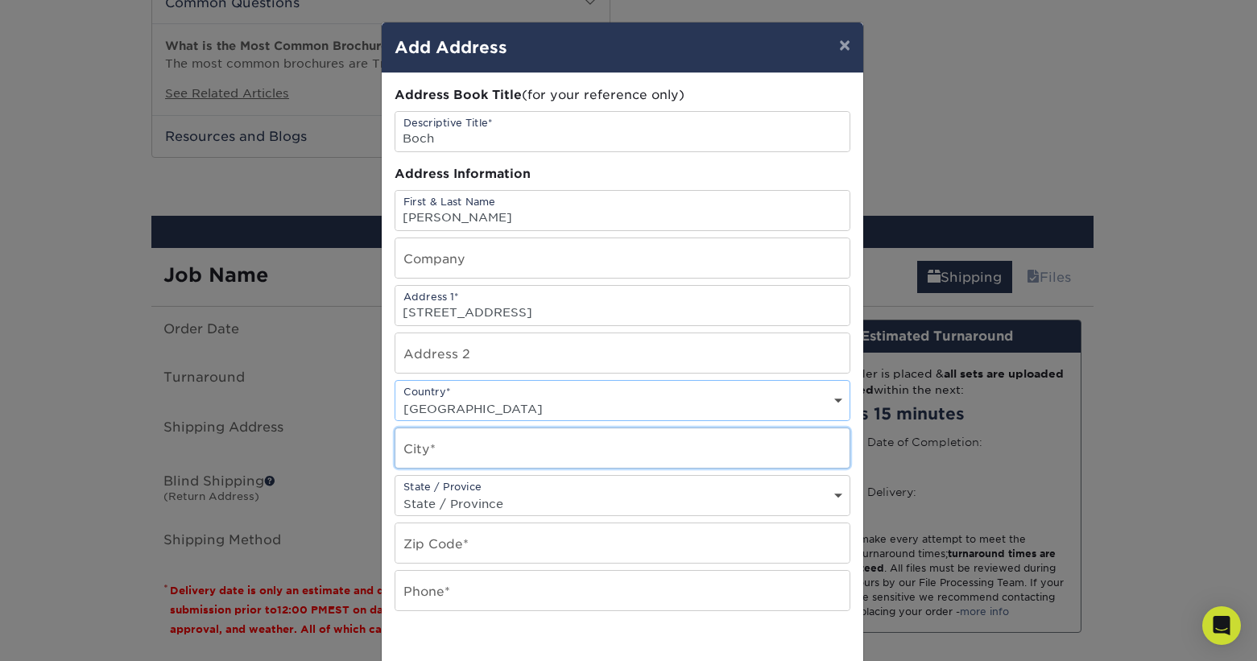
click at [446, 448] on input "text" at bounding box center [622, 447] width 454 height 39
type input "media"
select select "PA"
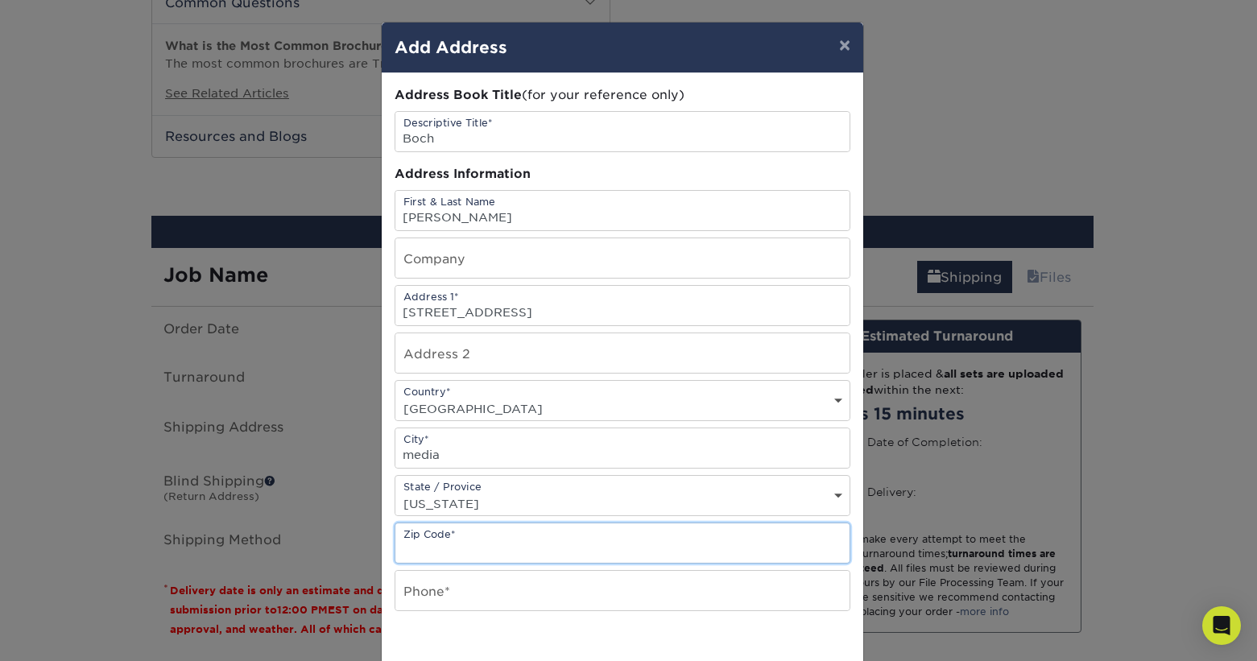
click at [456, 549] on input "text" at bounding box center [622, 542] width 454 height 39
type input "19063"
click at [436, 593] on input "text" at bounding box center [622, 590] width 454 height 39
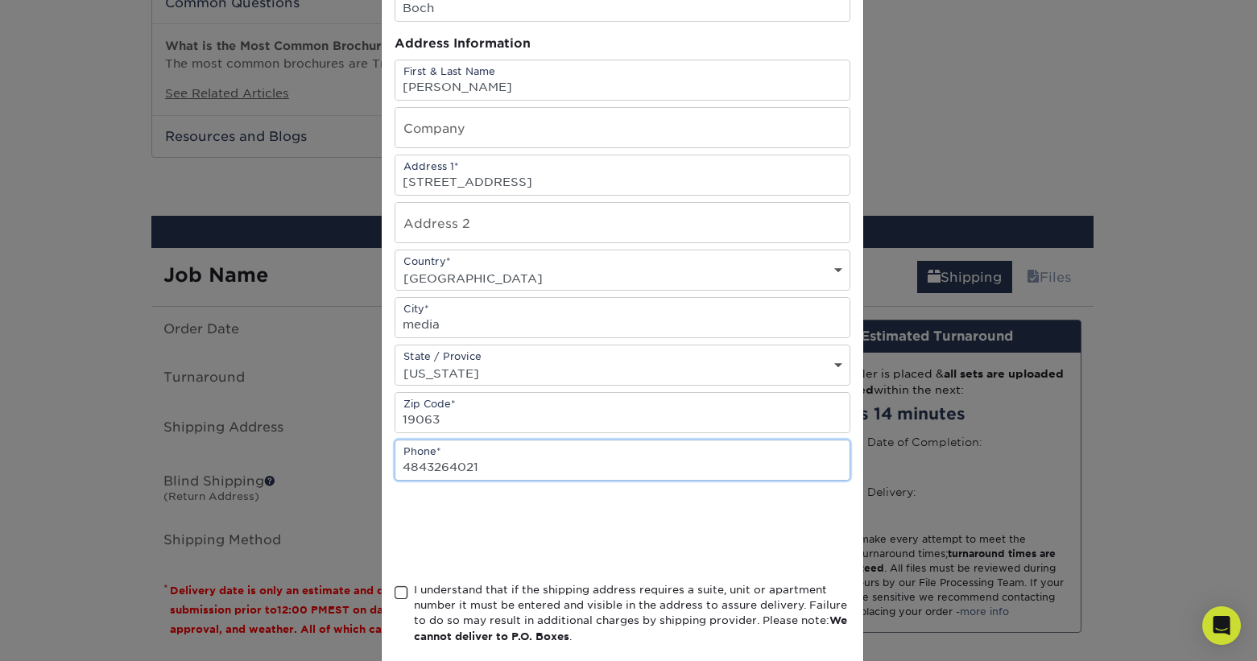
type input "4843264021"
drag, startPoint x: 393, startPoint y: 597, endPoint x: 445, endPoint y: 576, distance: 56.4
click at [394, 597] on span at bounding box center [401, 591] width 14 height 15
click at [0, 0] on input "I understand that if the shipping address requires a suite, unit or apartment n…" at bounding box center [0, 0] width 0 height 0
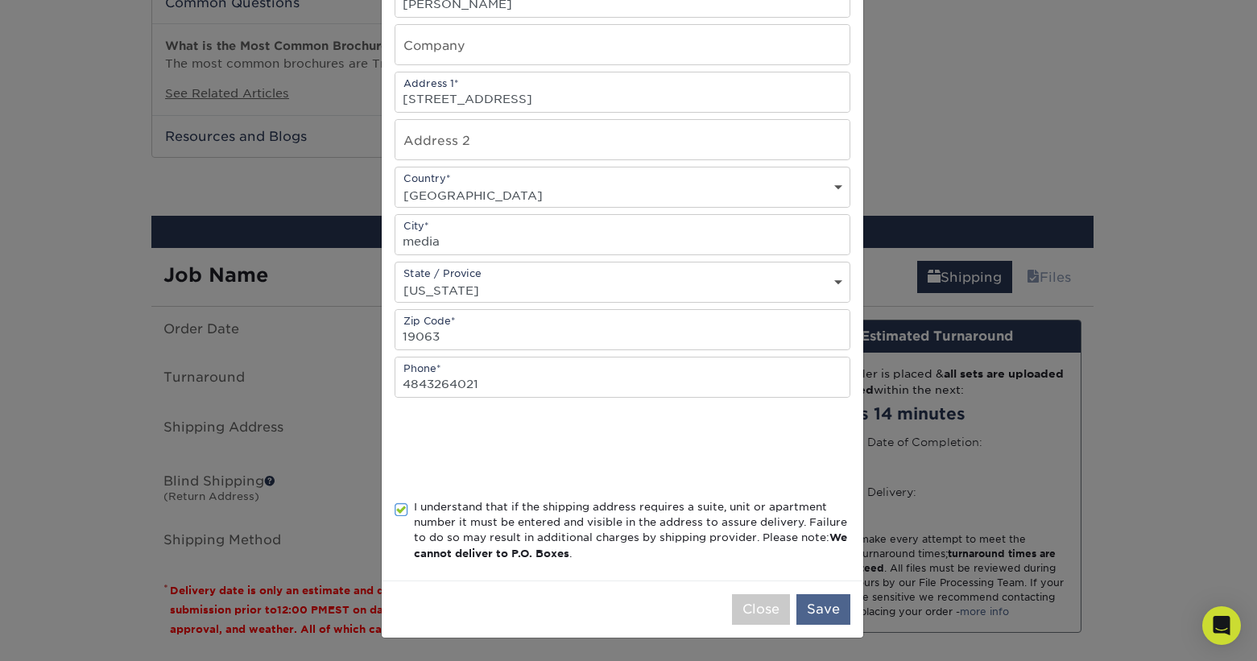
scroll to position [218, 0]
click at [822, 608] on button "Save" at bounding box center [823, 609] width 54 height 31
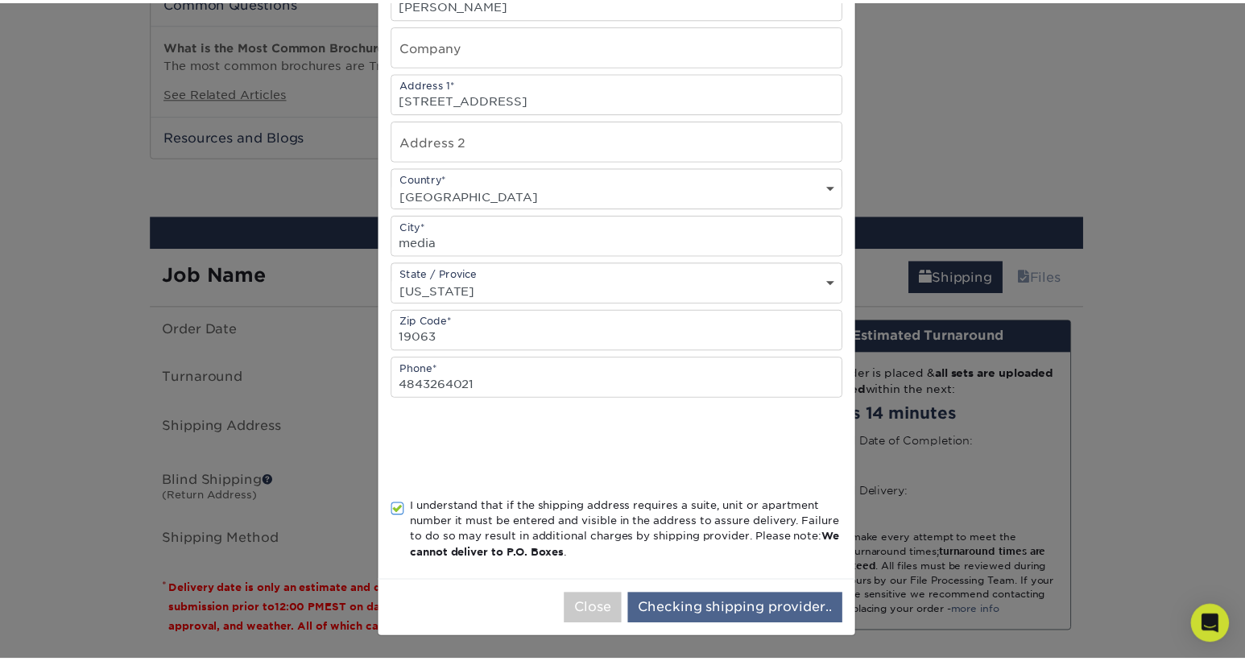
scroll to position [0, 0]
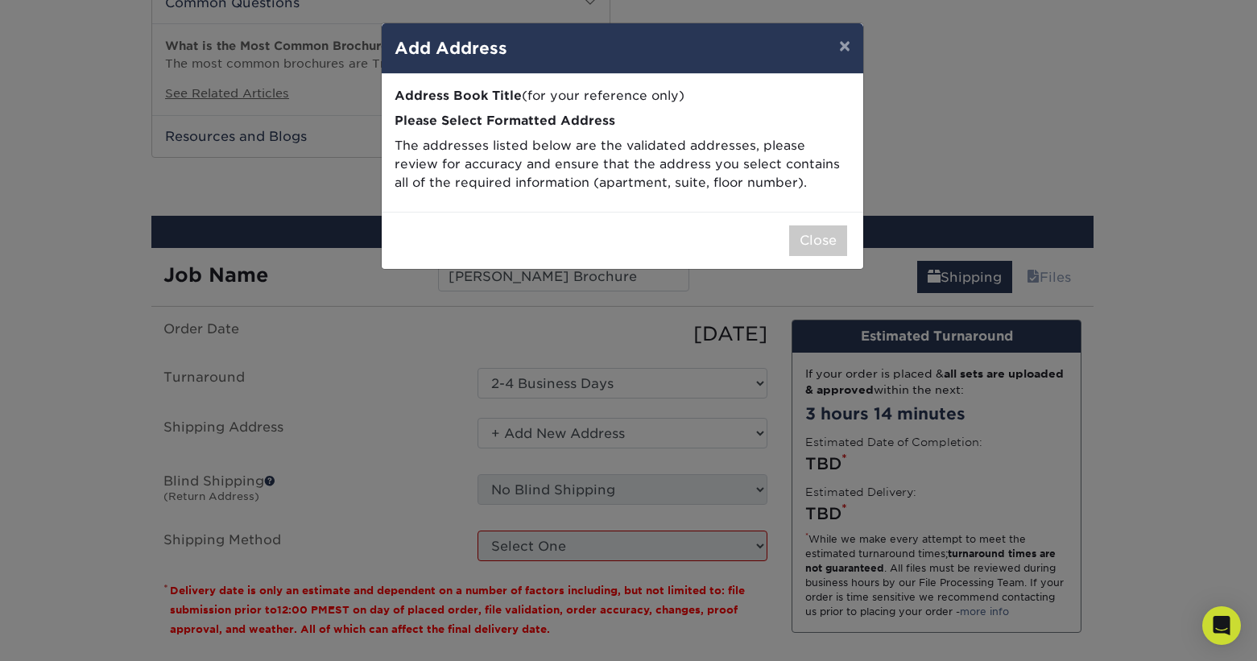
click at [769, 611] on div "× Add Address Address Book Title (for your reference only) Descriptive Title* B…" at bounding box center [628, 330] width 1257 height 661
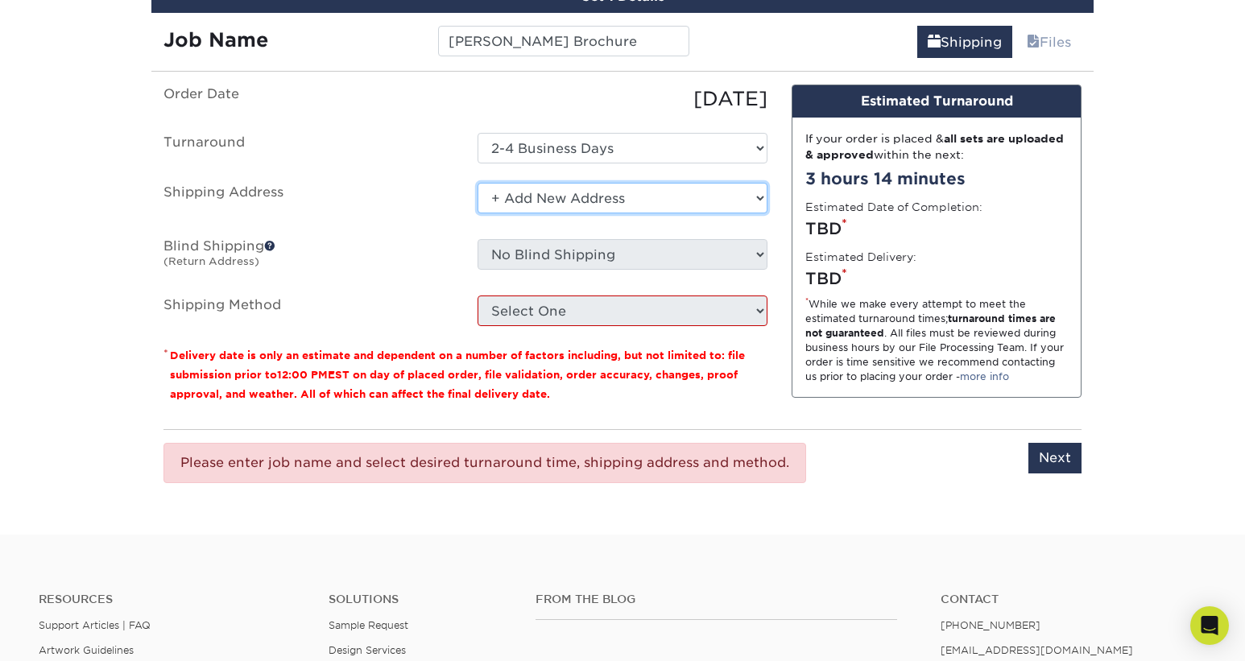
scroll to position [1193, 0]
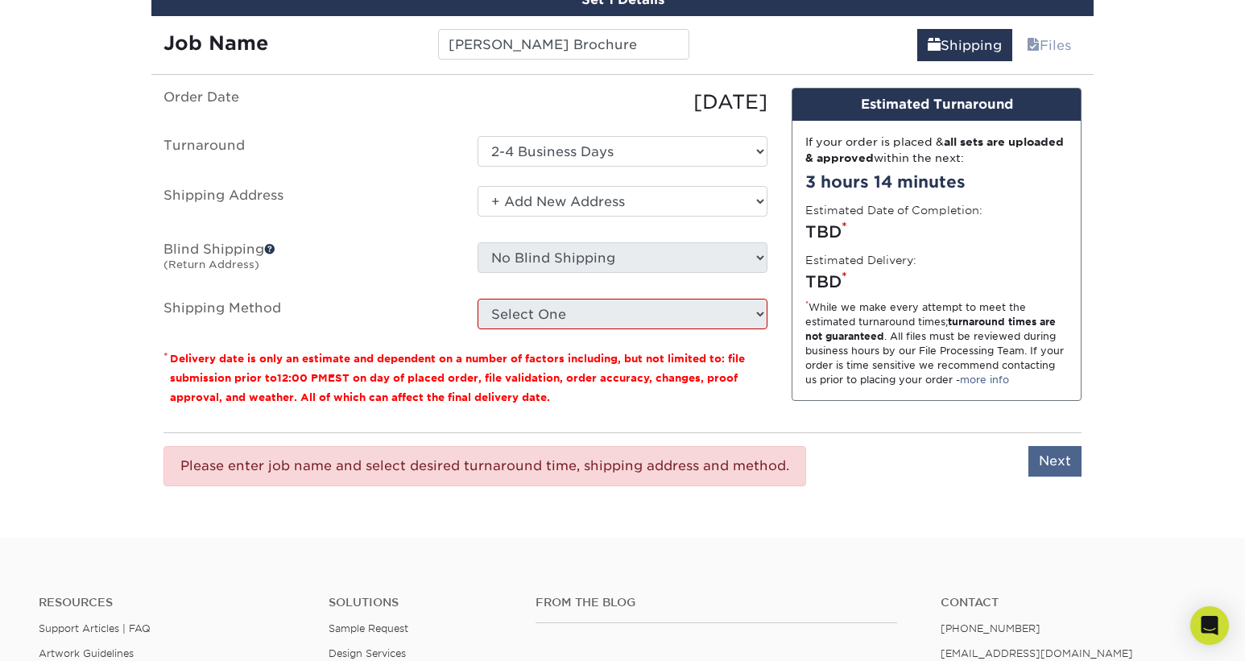
click at [1041, 457] on input "Next" at bounding box center [1054, 461] width 53 height 31
type input "Next"
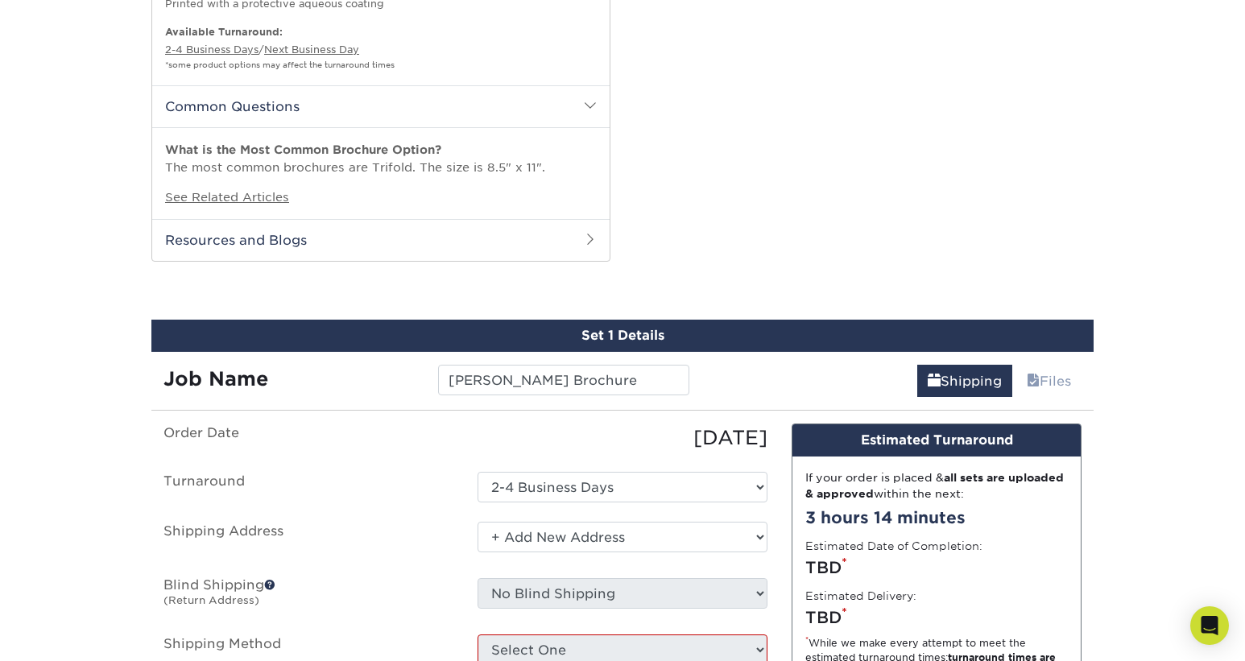
scroll to position [860, 0]
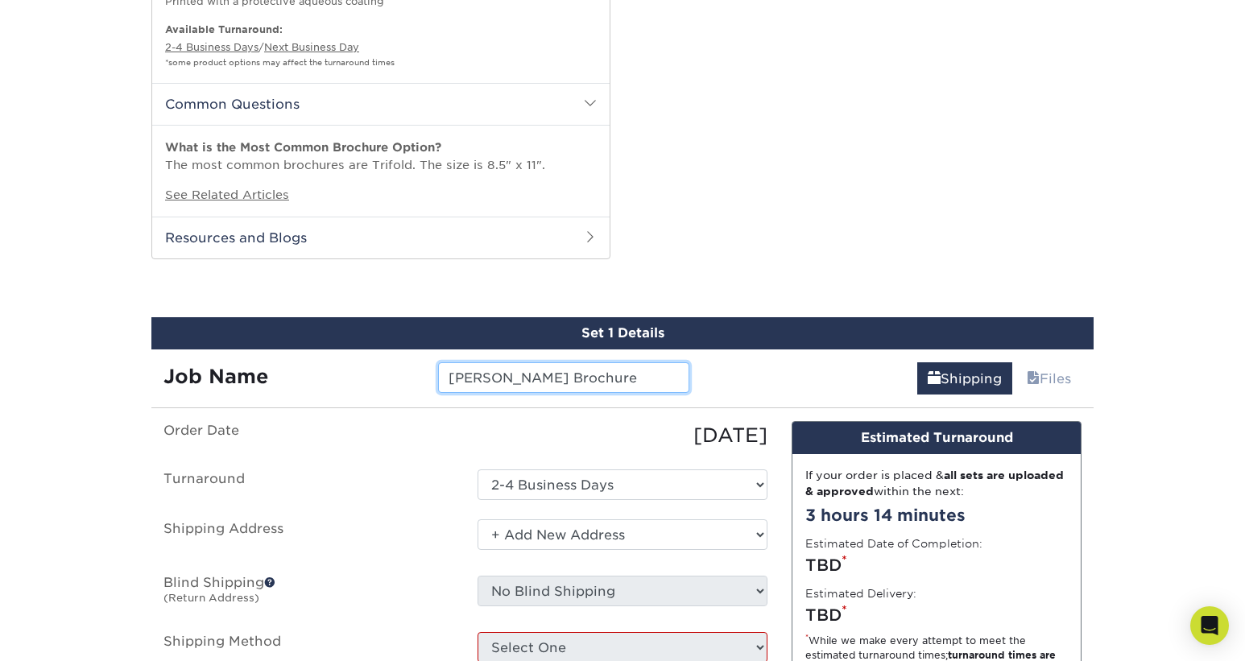
click at [572, 382] on input "Hewitt Brochure" at bounding box center [563, 377] width 250 height 31
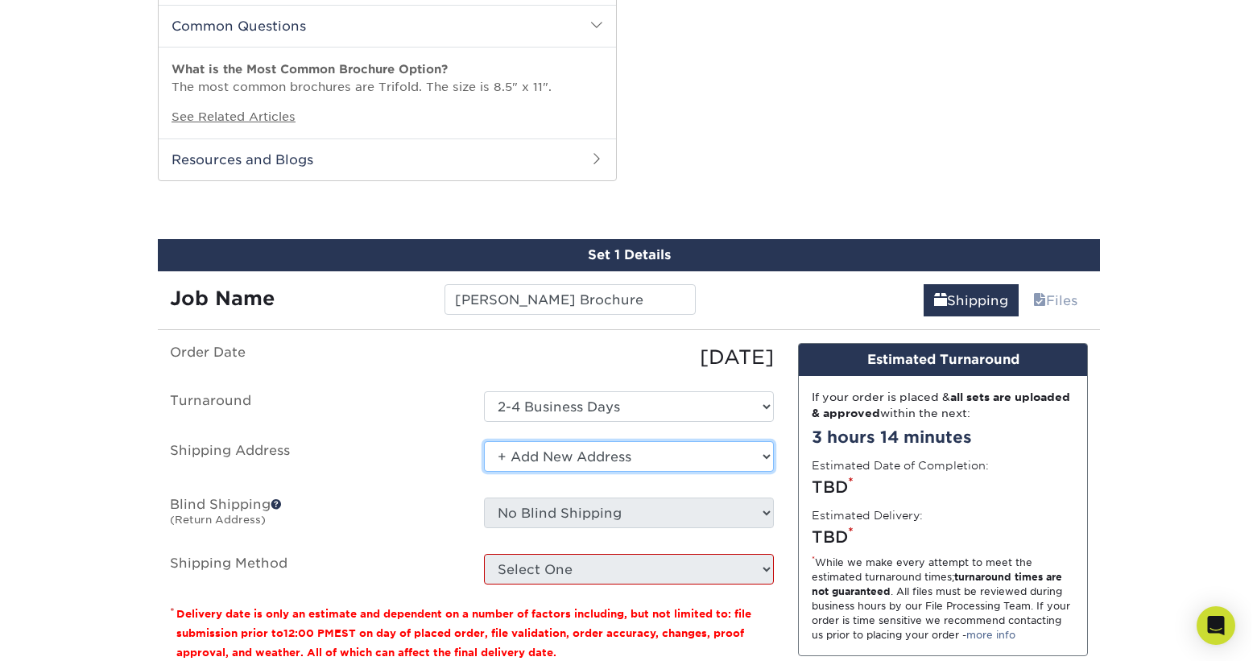
scroll to position [971, 0]
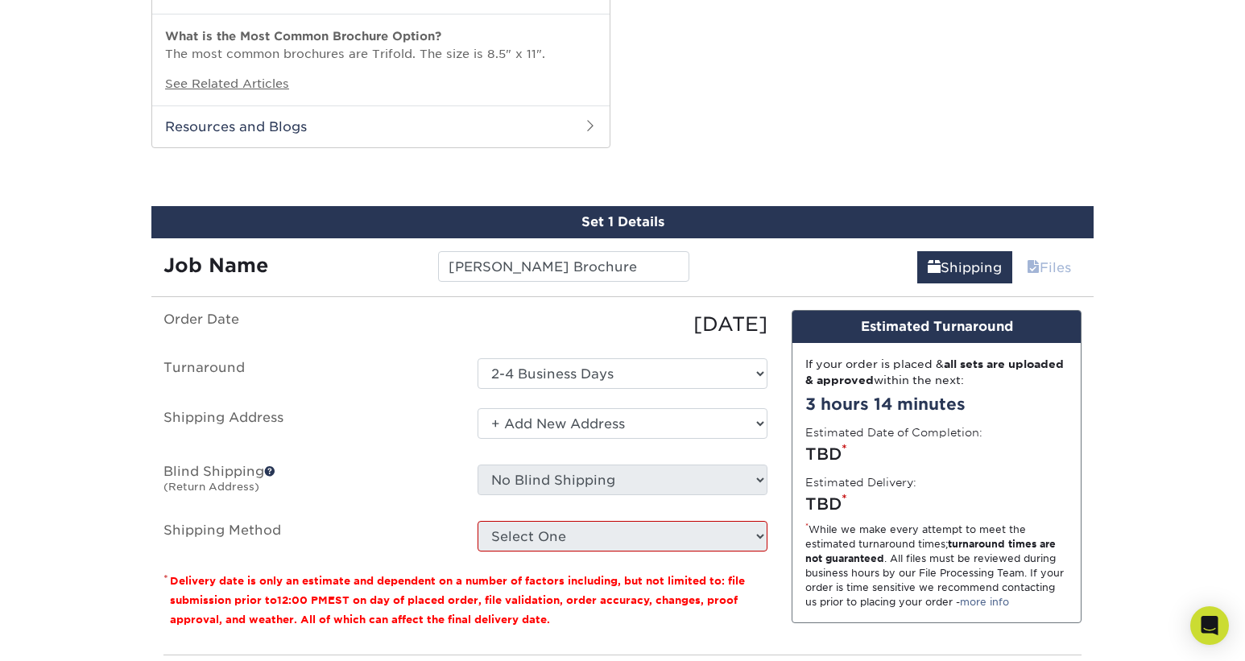
click at [1046, 251] on link "Files" at bounding box center [1048, 267] width 65 height 32
click at [1045, 262] on link "Files" at bounding box center [1048, 267] width 65 height 32
select select "newaddress"
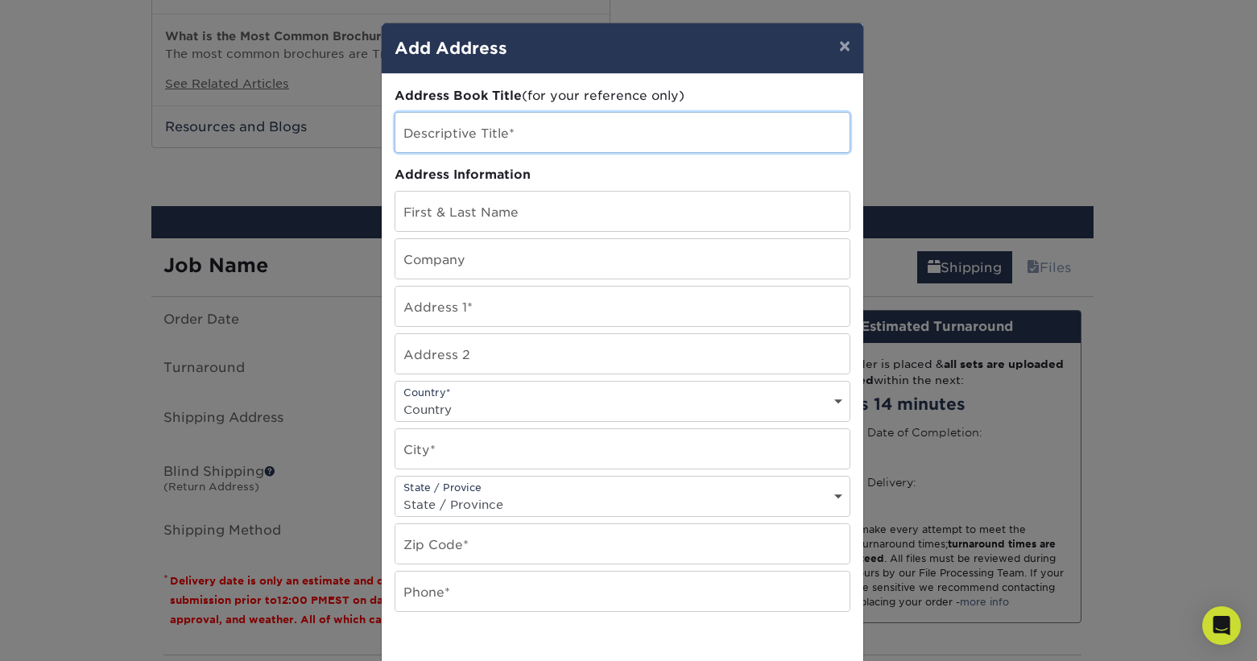
drag, startPoint x: 436, startPoint y: 137, endPoint x: 536, endPoint y: 130, distance: 100.0
click at [437, 136] on input "text" at bounding box center [622, 132] width 454 height 39
type input "Boch"
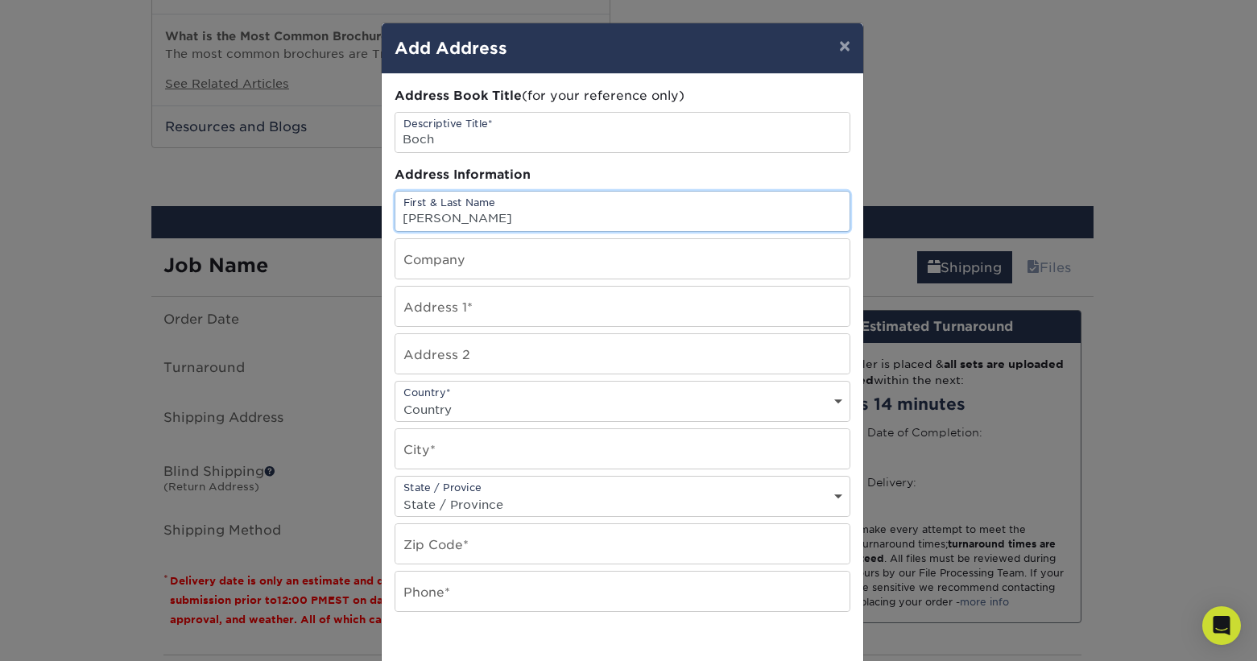
type input "Jessica Boch"
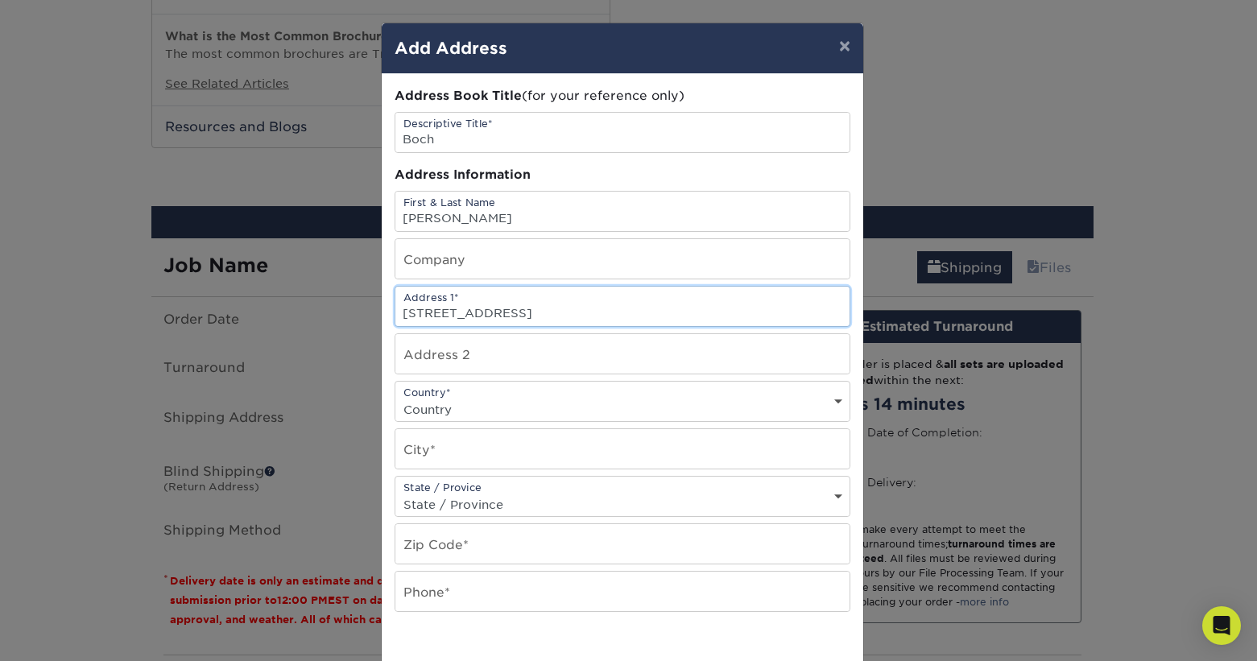
type input "209 N Edgmont St"
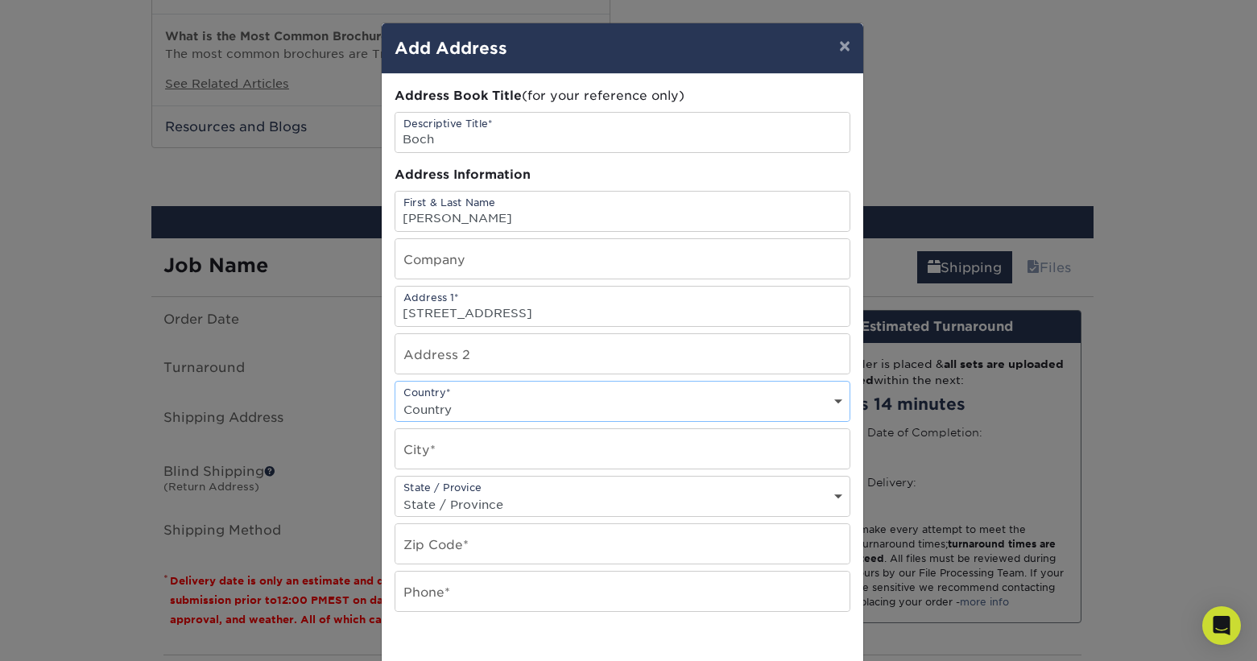
select select "US"
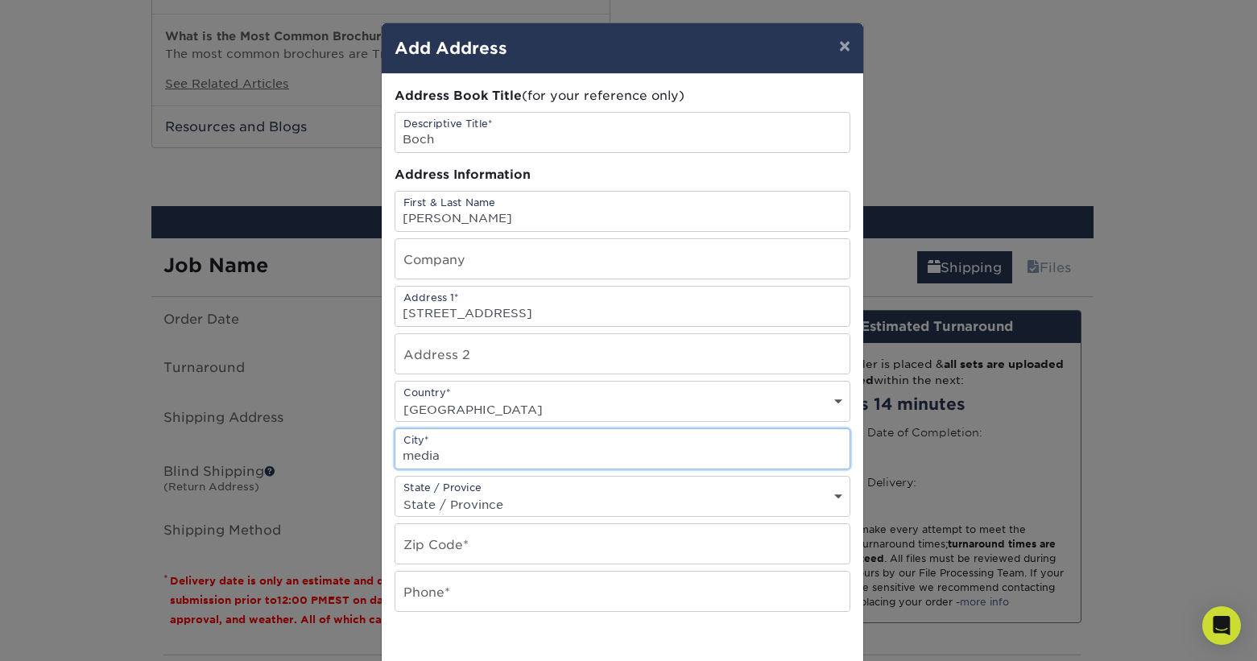
type input "media"
select select "PA"
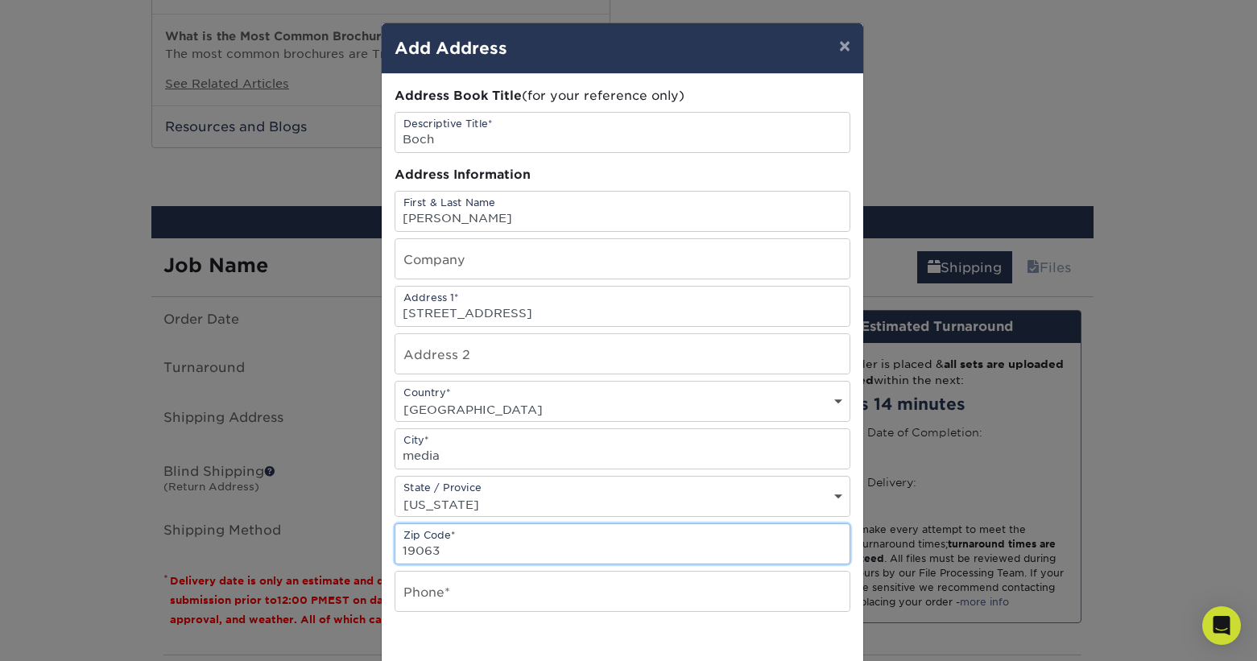
type input "19063"
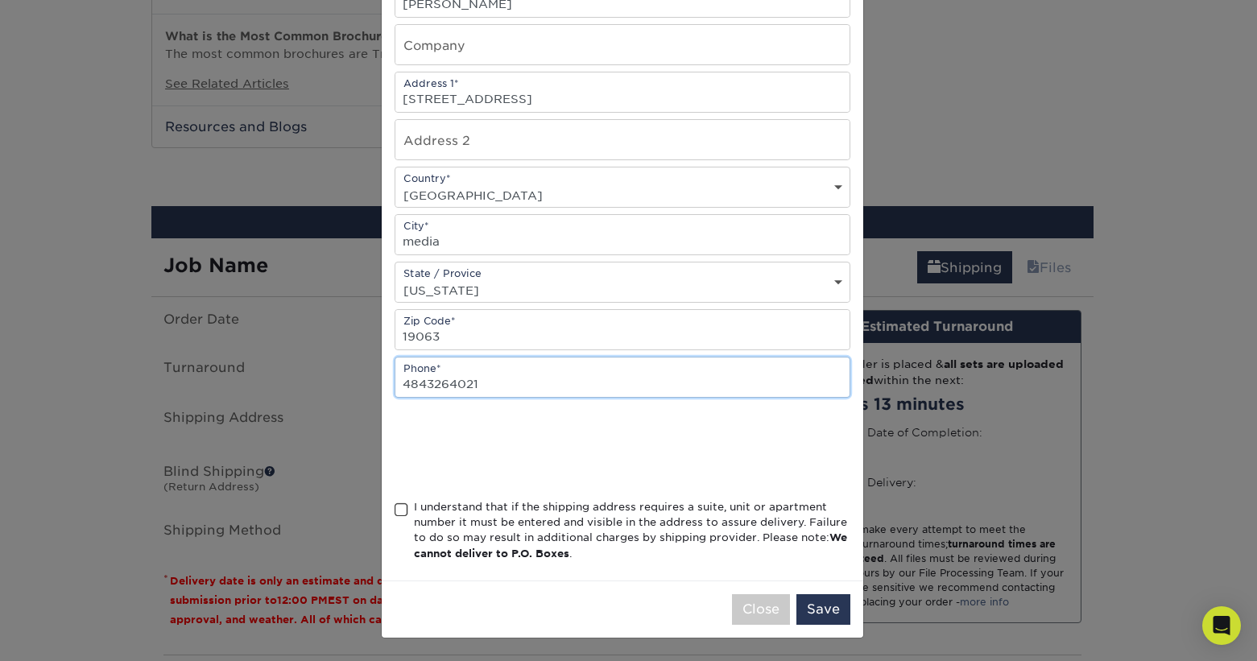
scroll to position [218, 0]
type input "4843264021"
click at [394, 510] on span at bounding box center [401, 509] width 14 height 15
click at [0, 0] on input "I understand that if the shipping address requires a suite, unit or apartment n…" at bounding box center [0, 0] width 0 height 0
click at [815, 609] on button "Save" at bounding box center [823, 609] width 54 height 31
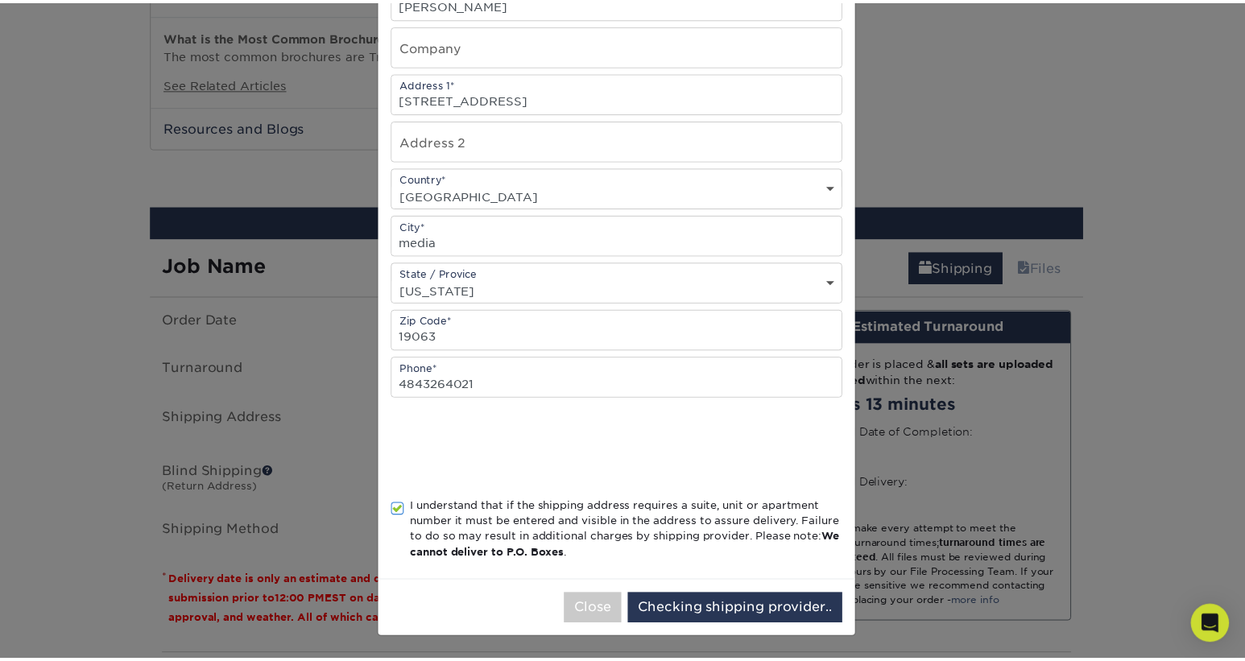
scroll to position [0, 0]
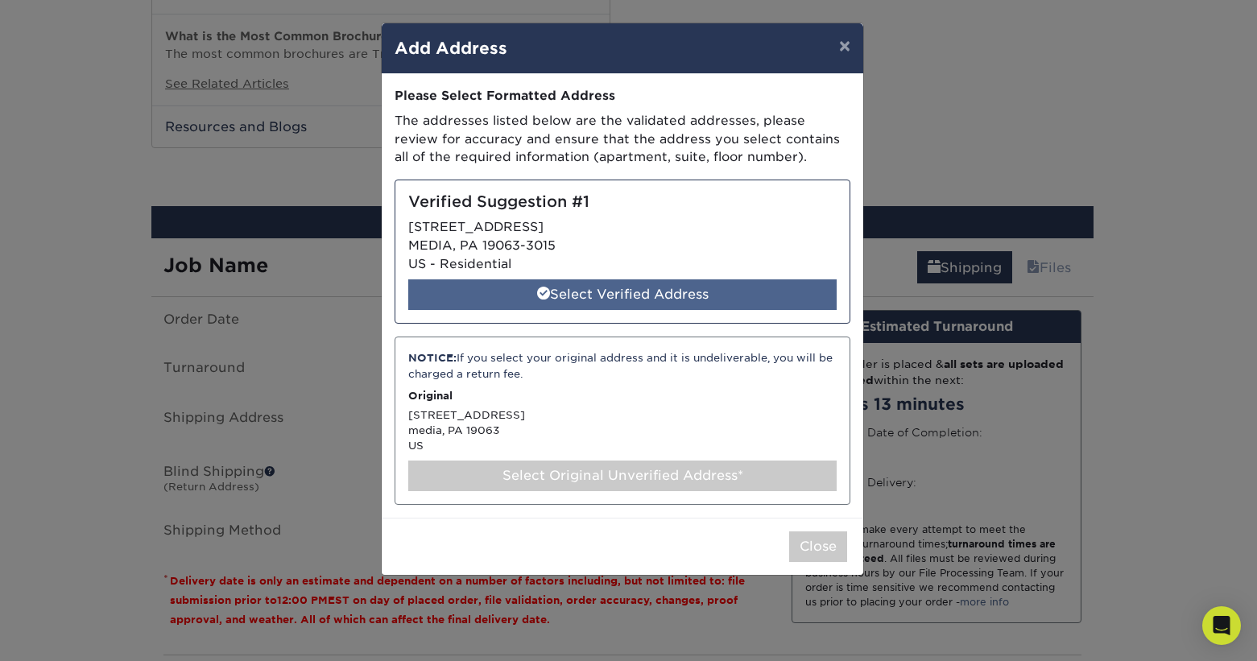
click at [602, 284] on div "Select Verified Address" at bounding box center [622, 294] width 428 height 31
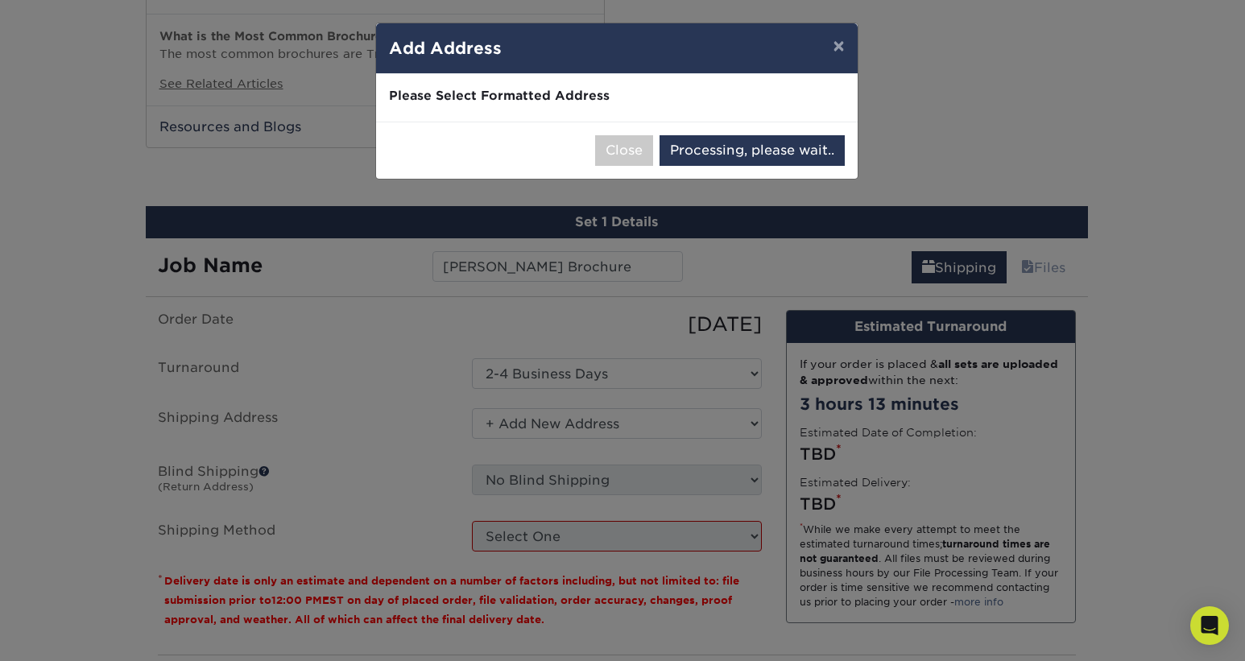
select select "285857"
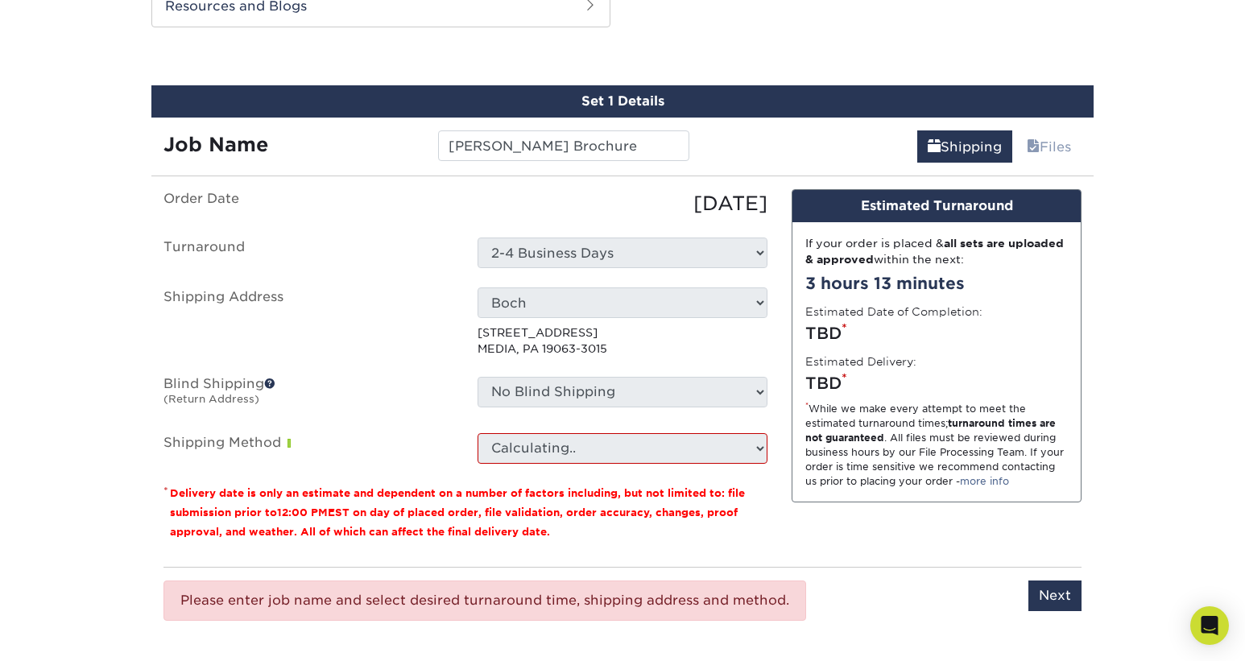
scroll to position [1152, 0]
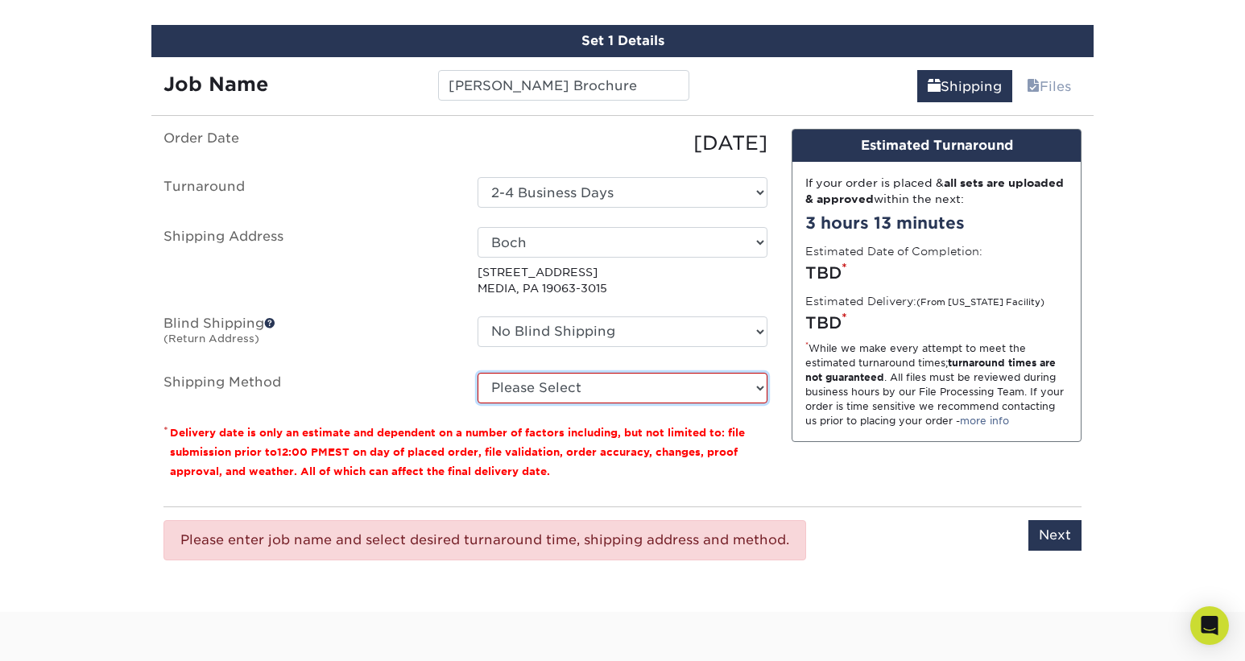
select select "03"
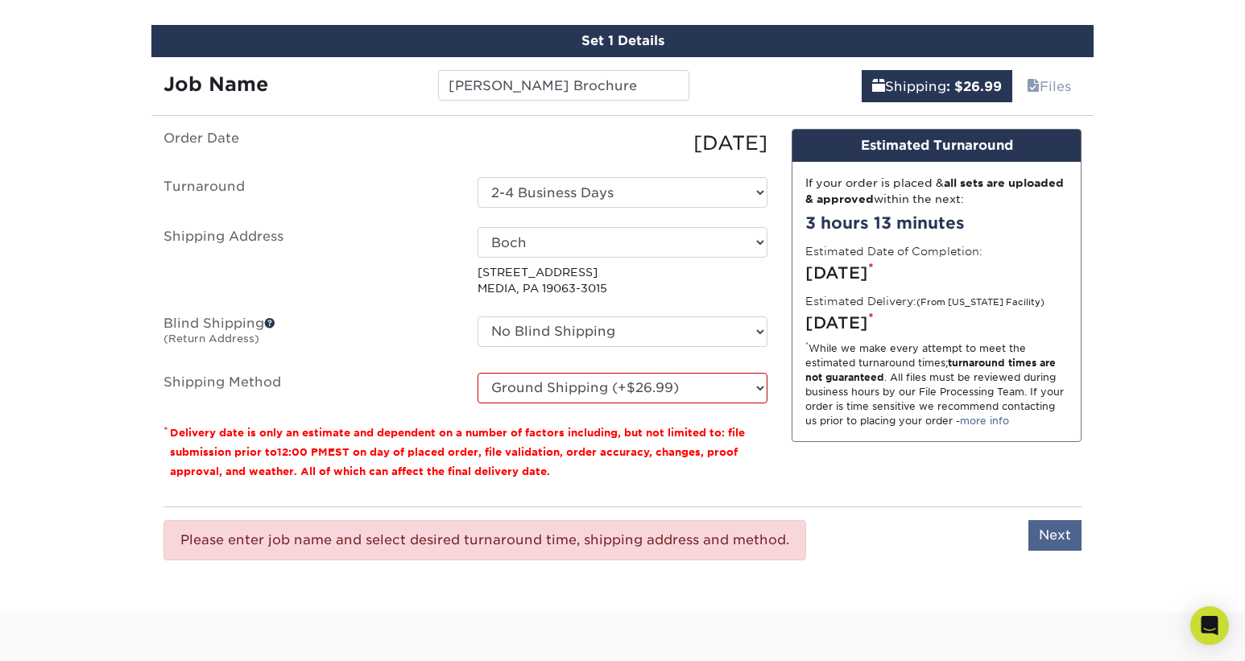
click at [1056, 531] on input "Next" at bounding box center [1054, 535] width 53 height 31
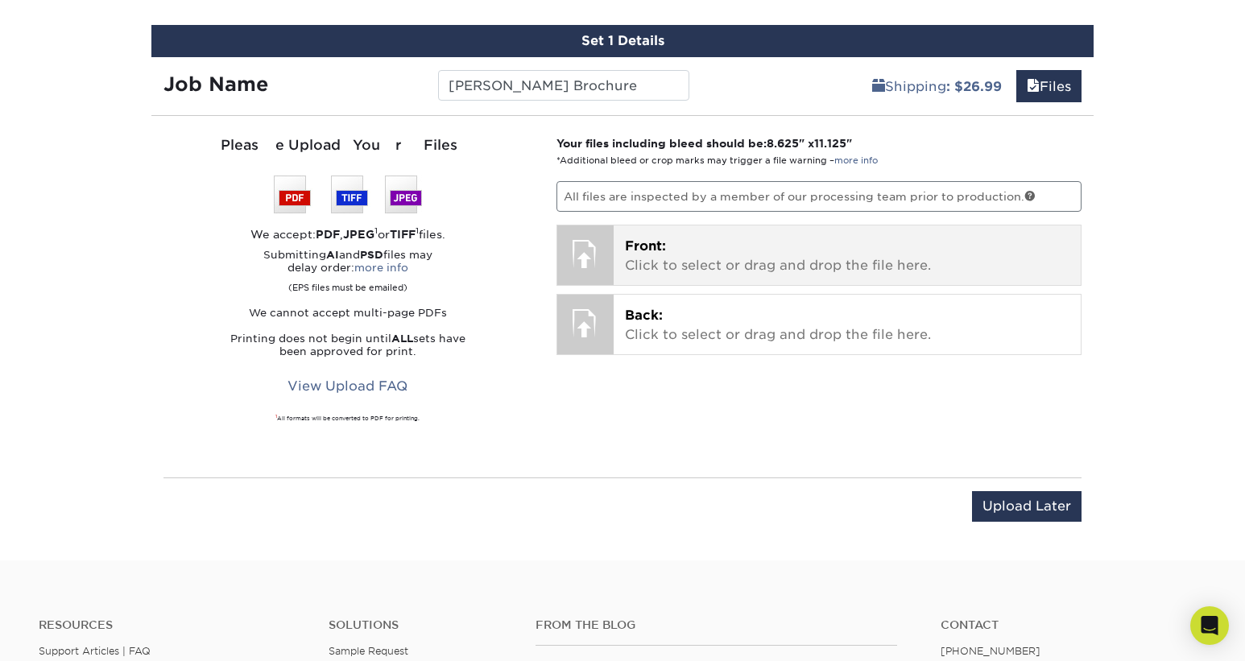
click at [726, 245] on p "Front: Click to select or drag and drop the file here." at bounding box center [847, 256] width 445 height 39
click at [778, 250] on p "Front: Click to select or drag and drop the file here." at bounding box center [847, 256] width 445 height 39
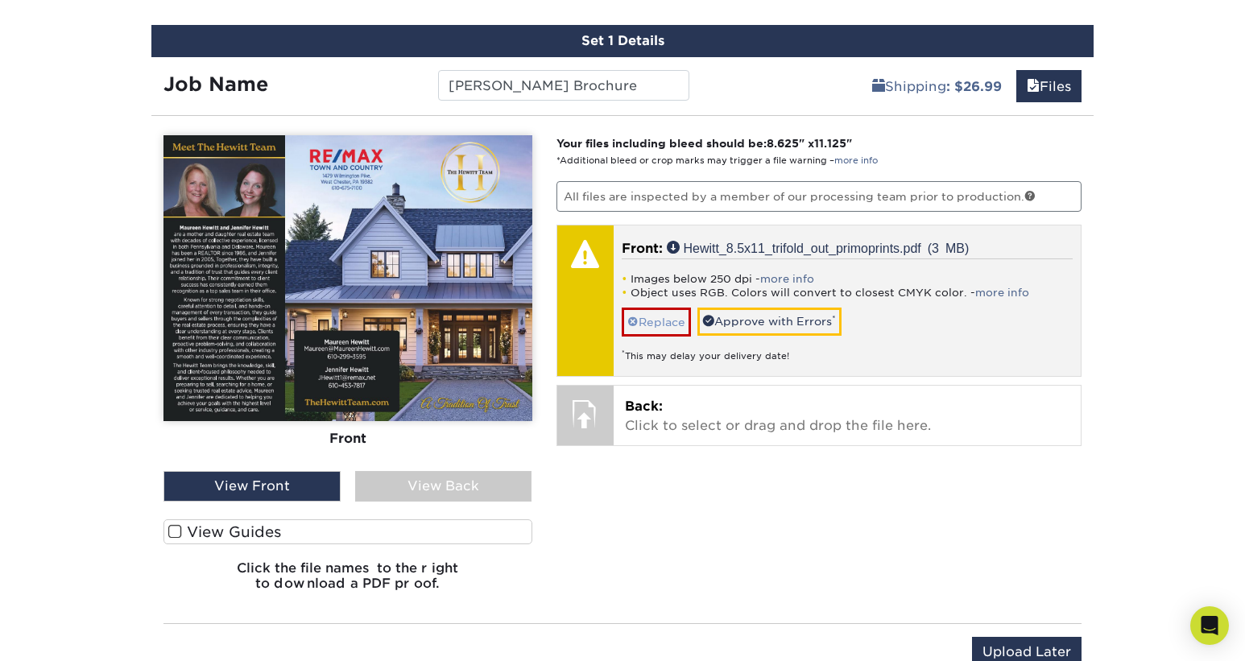
click at [667, 311] on link "Replace" at bounding box center [655, 322] width 69 height 28
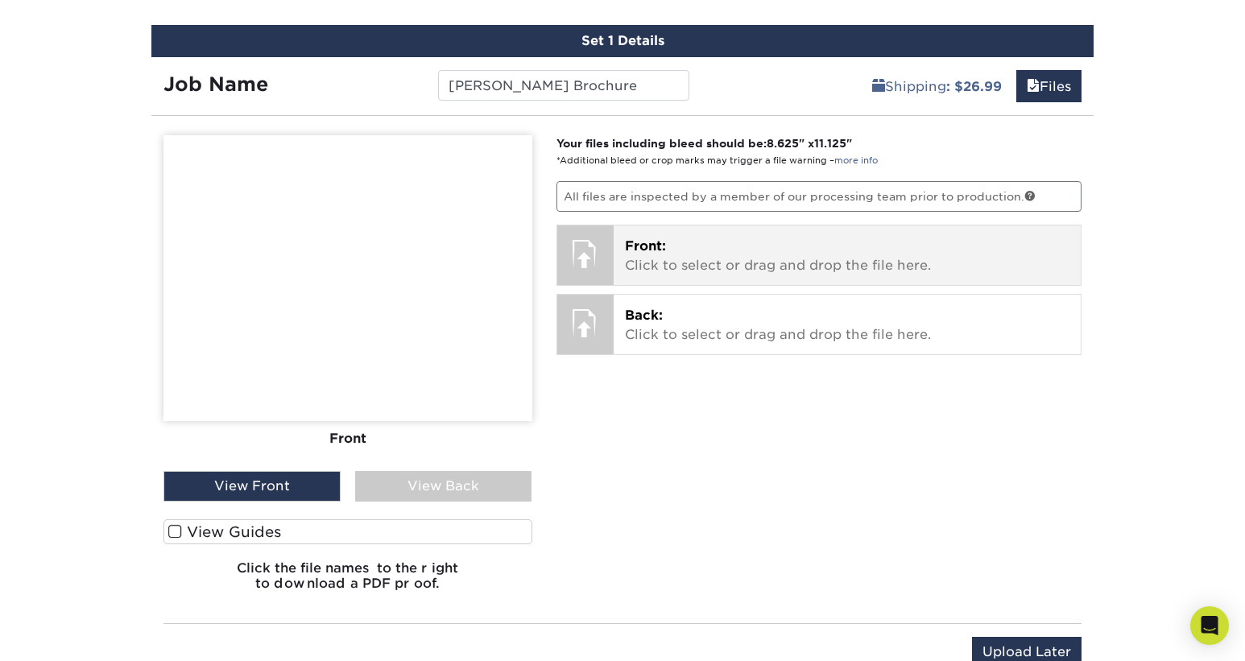
click at [652, 245] on span "Front:" at bounding box center [645, 245] width 41 height 15
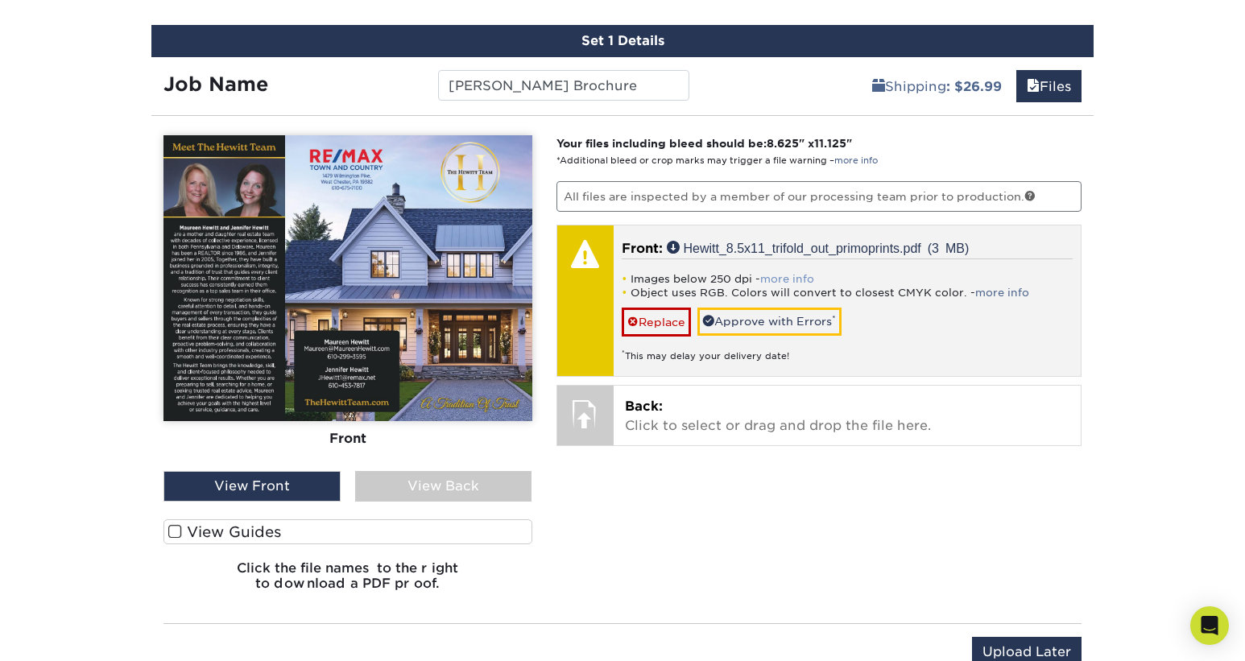
click at [787, 273] on link "more info" at bounding box center [787, 279] width 54 height 12
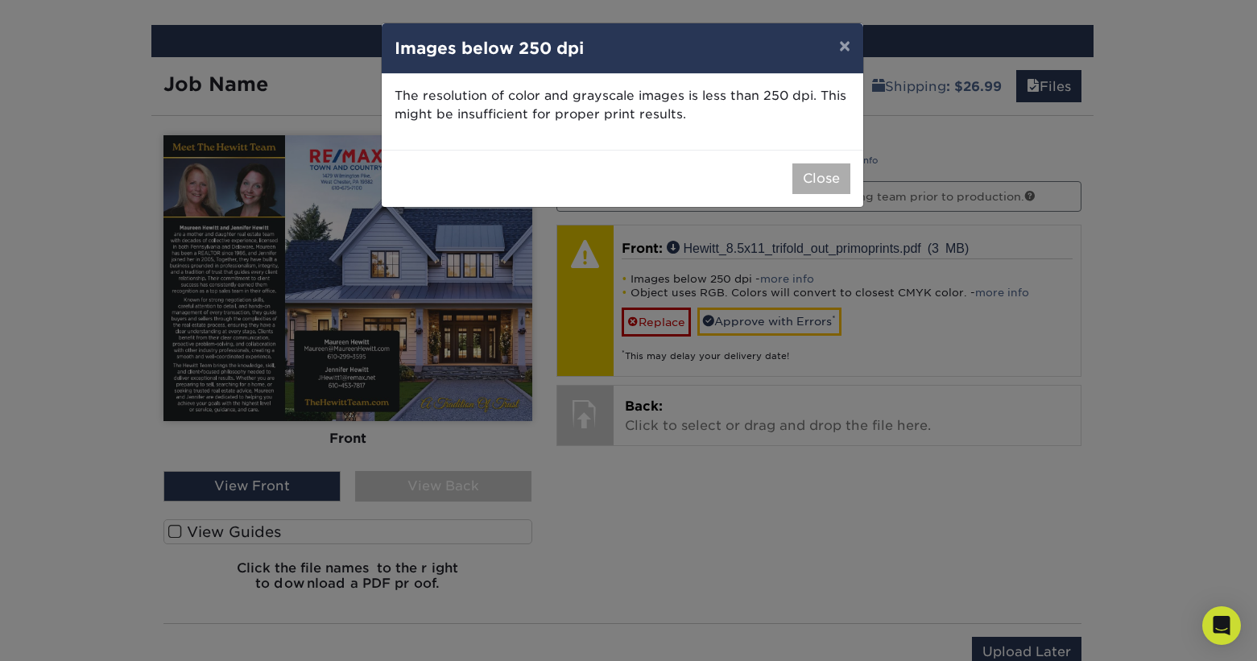
click at [818, 176] on button "Close" at bounding box center [821, 178] width 58 height 31
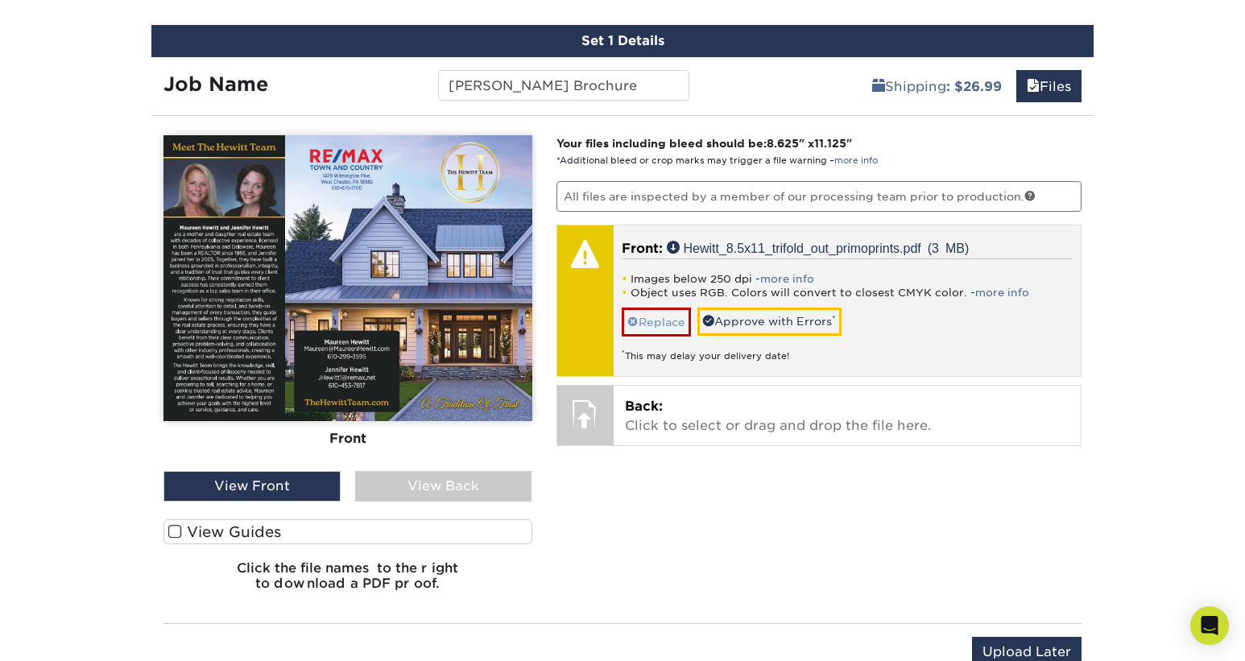
click at [651, 315] on link "Replace" at bounding box center [655, 322] width 69 height 28
click at [988, 287] on link "more info" at bounding box center [1002, 293] width 54 height 12
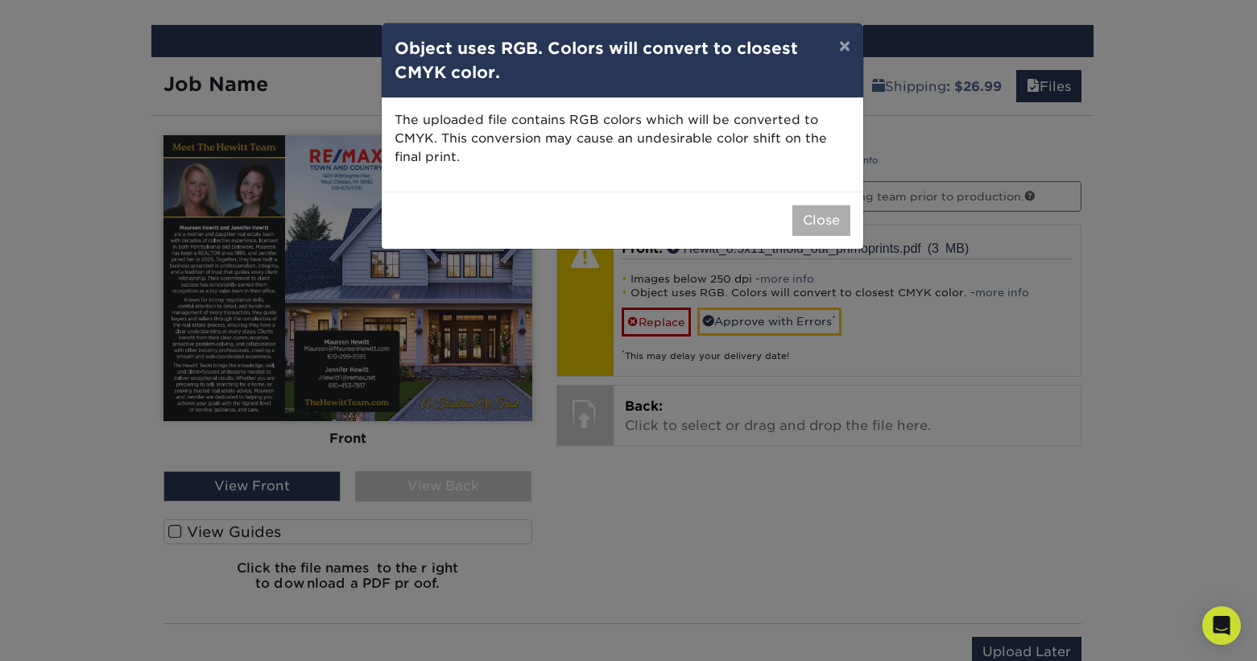
click at [814, 227] on button "Close" at bounding box center [821, 220] width 58 height 31
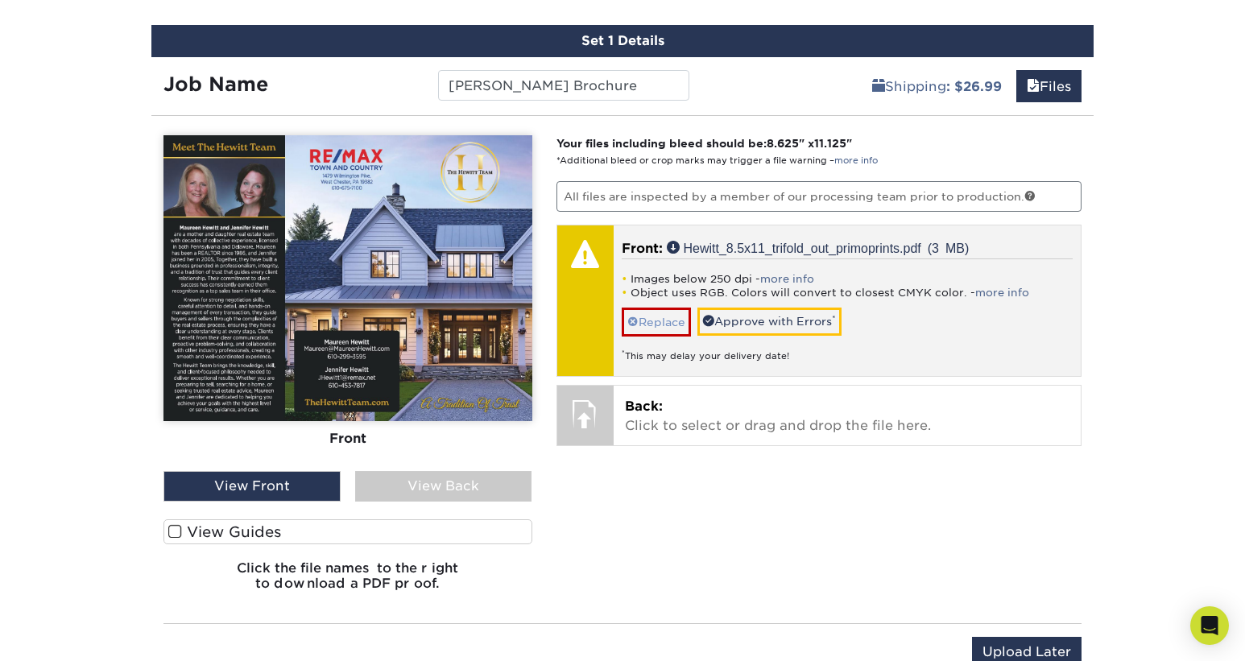
click at [650, 312] on link "Replace" at bounding box center [655, 322] width 69 height 28
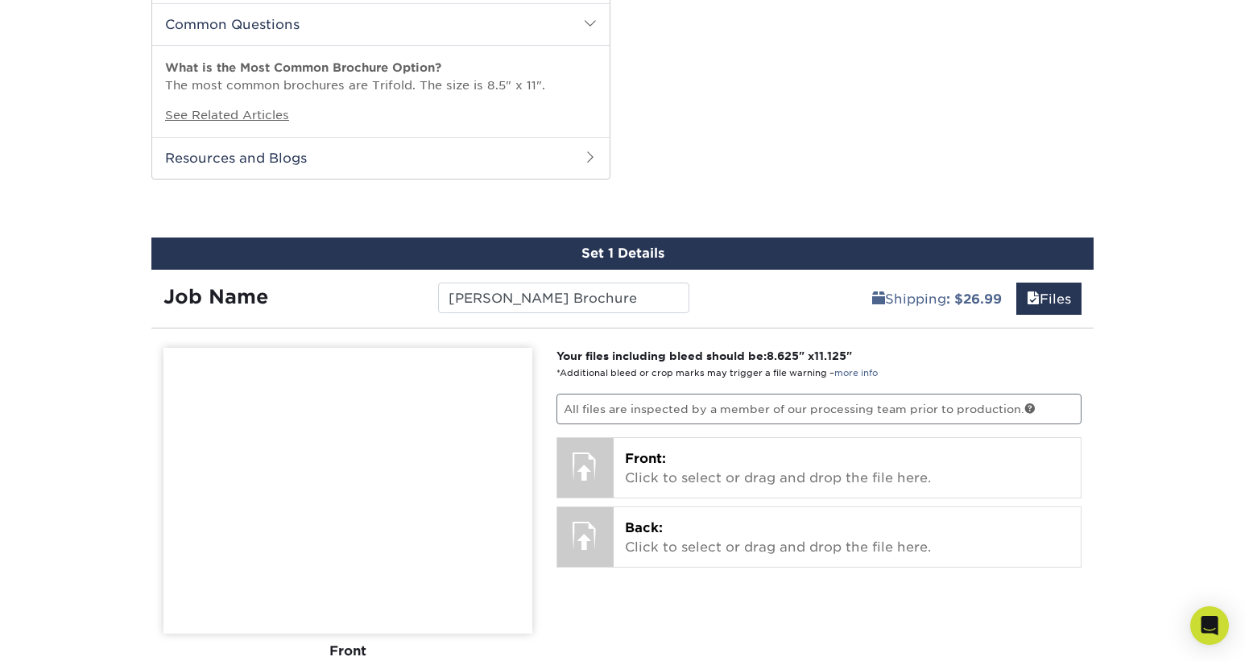
scroll to position [946, 0]
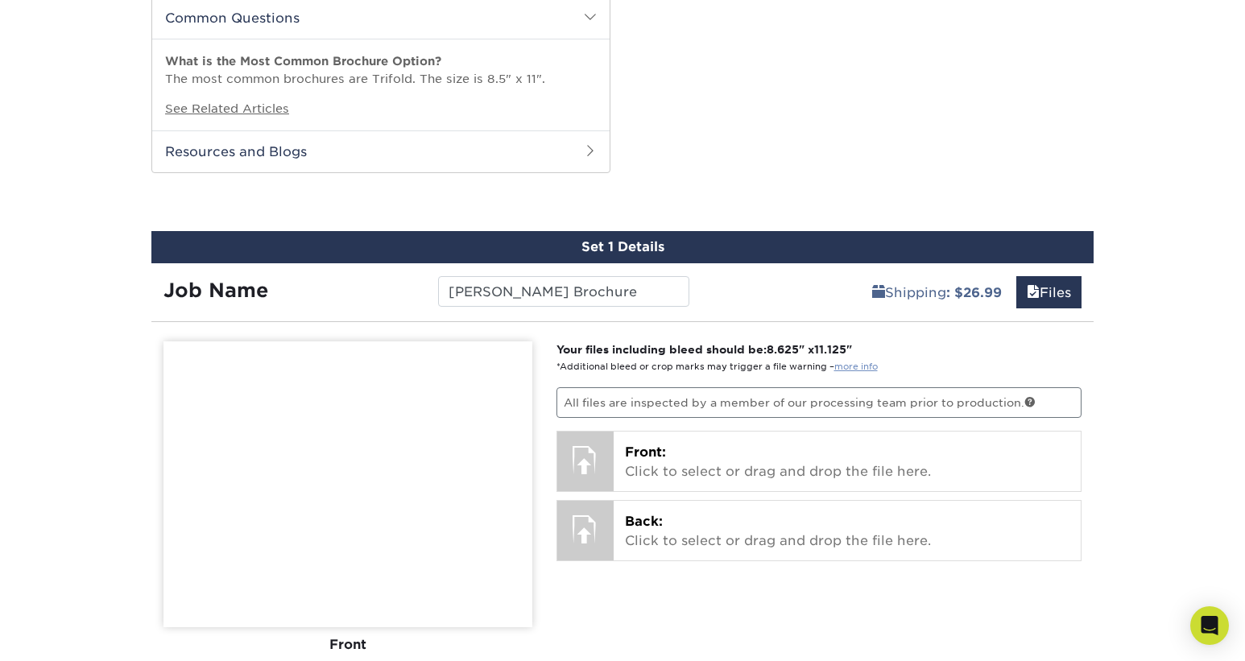
click at [860, 363] on link "more info" at bounding box center [855, 366] width 43 height 10
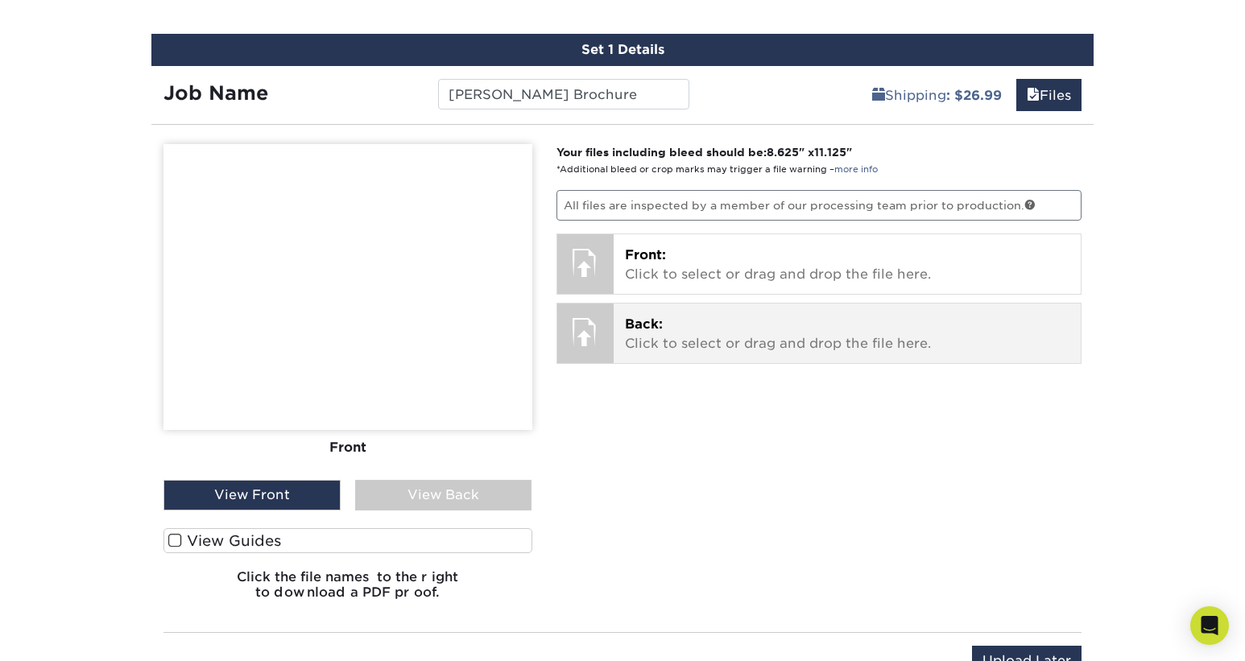
scroll to position [1153, 0]
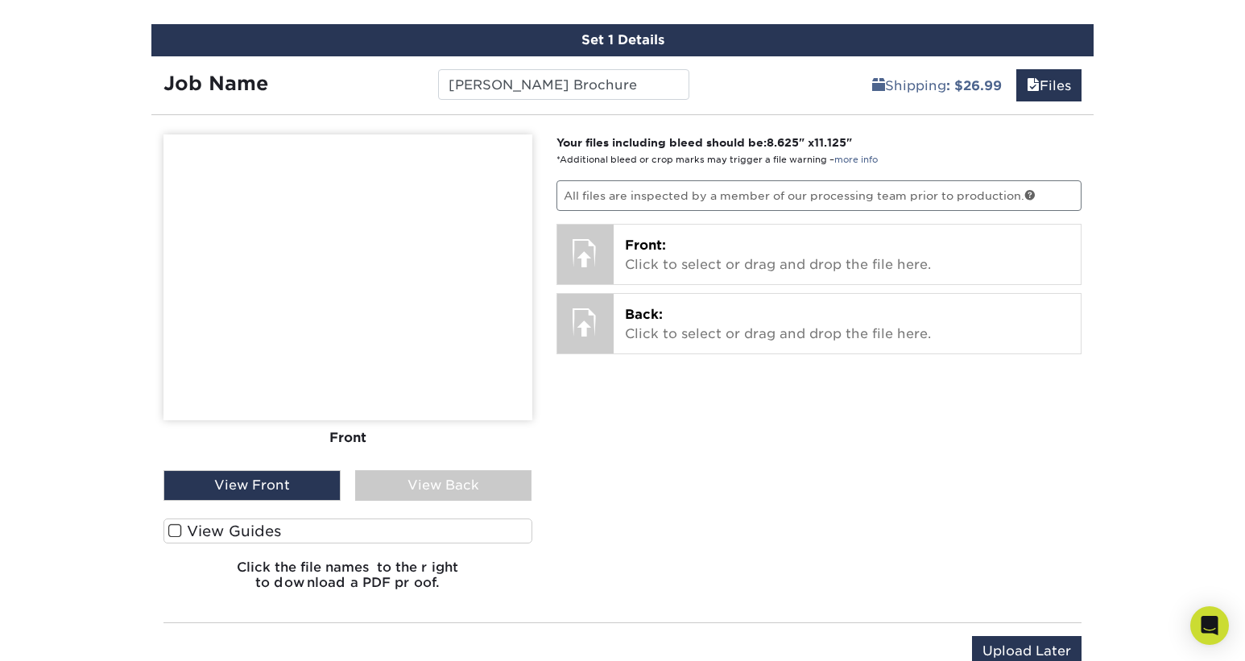
click at [257, 526] on label "View Guides" at bounding box center [347, 530] width 369 height 25
click at [0, 0] on input "View Guides" at bounding box center [0, 0] width 0 height 0
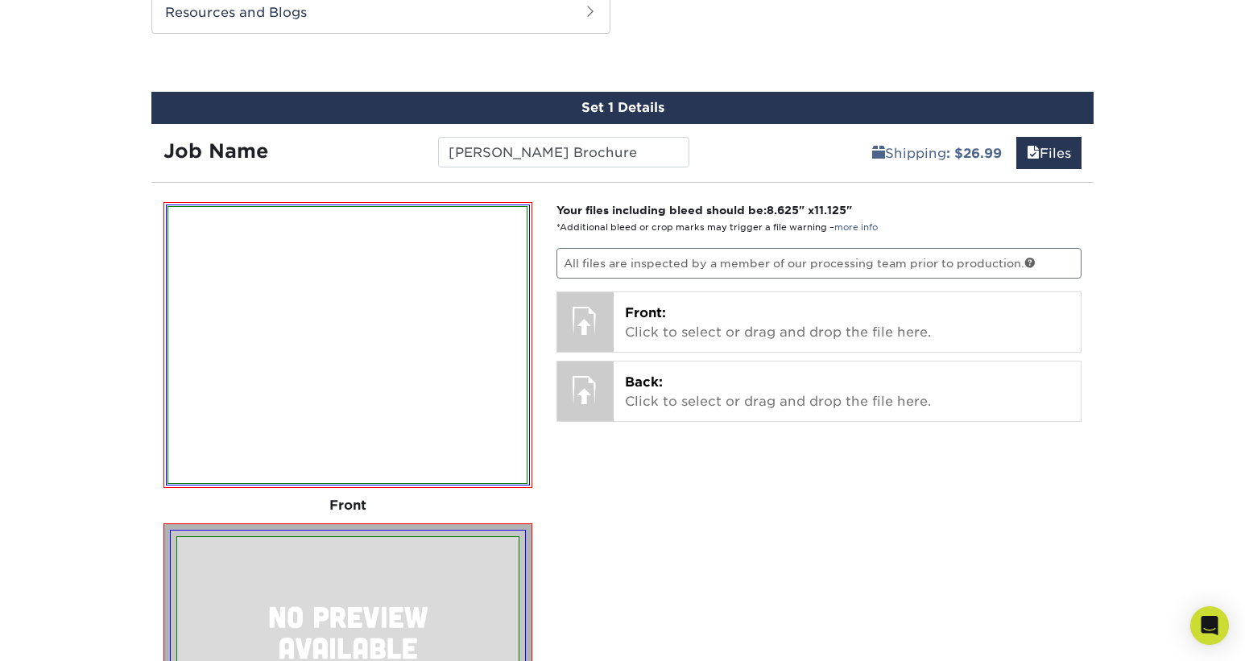
scroll to position [1035, 0]
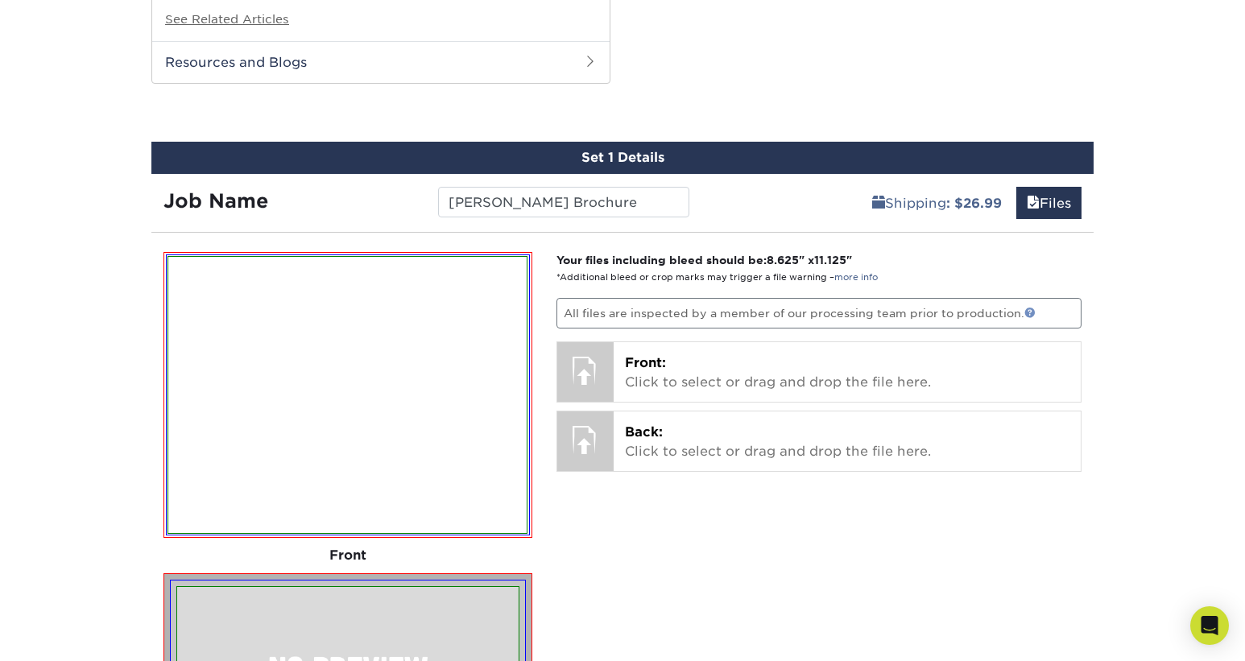
click at [1026, 307] on link at bounding box center [1029, 312] width 11 height 11
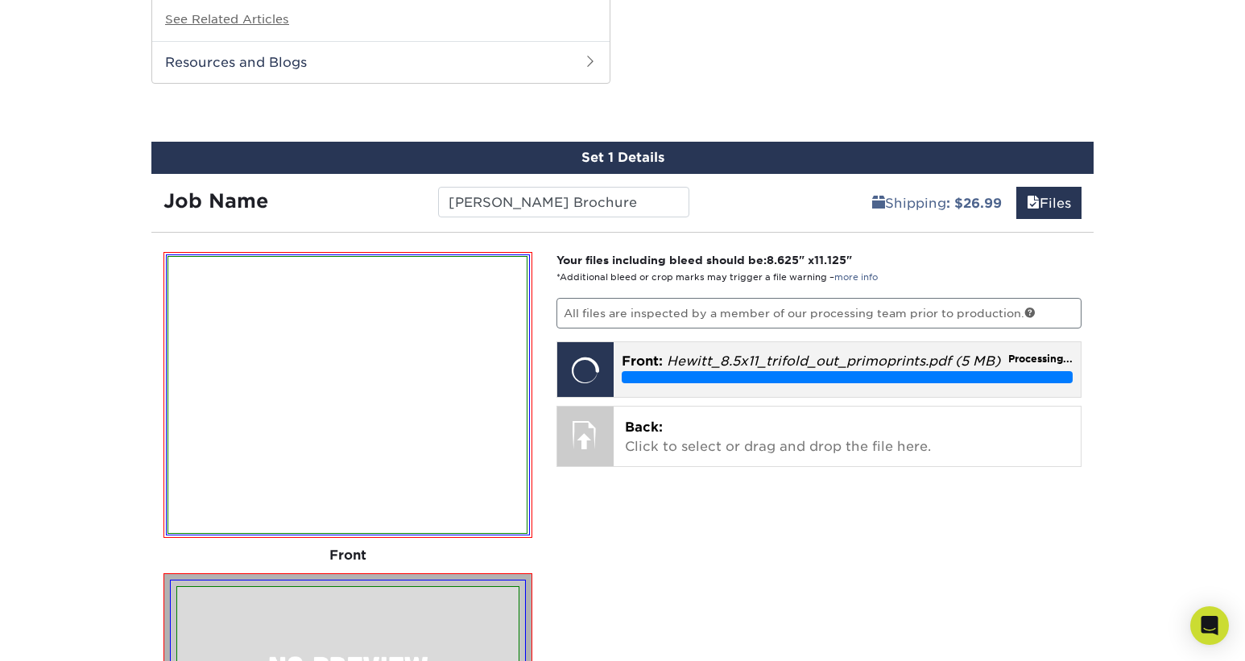
scroll to position [1034, 0]
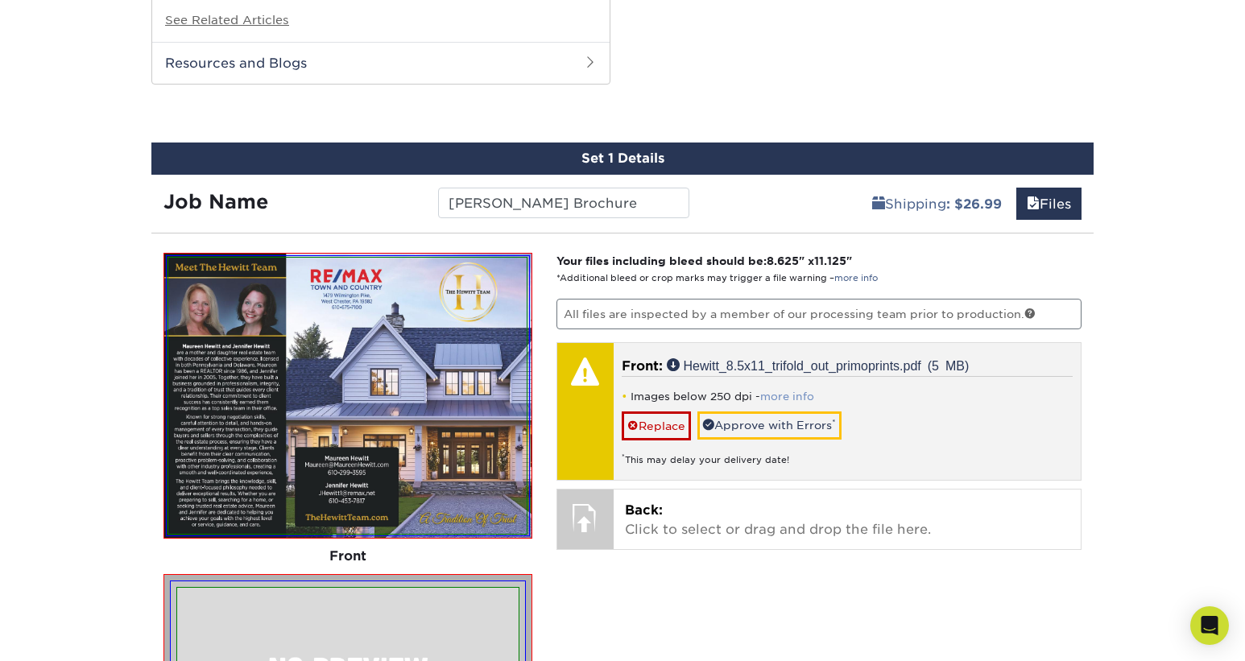
click at [787, 390] on link "more info" at bounding box center [787, 396] width 54 height 12
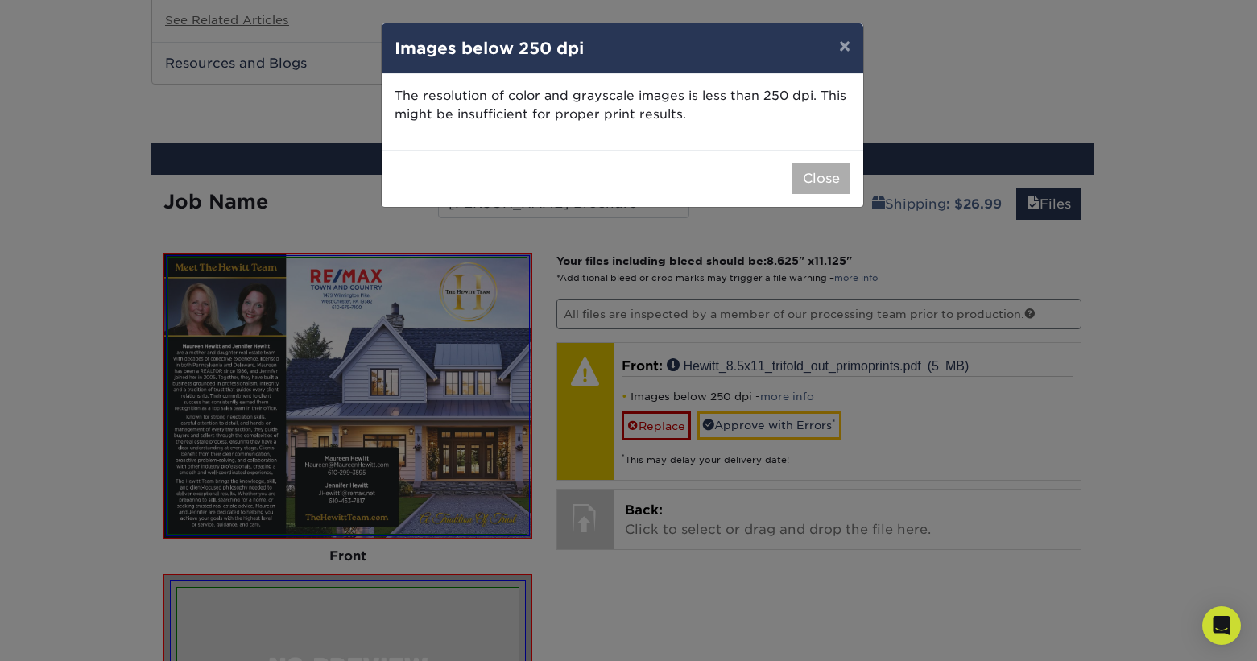
click at [815, 175] on button "Close" at bounding box center [821, 178] width 58 height 31
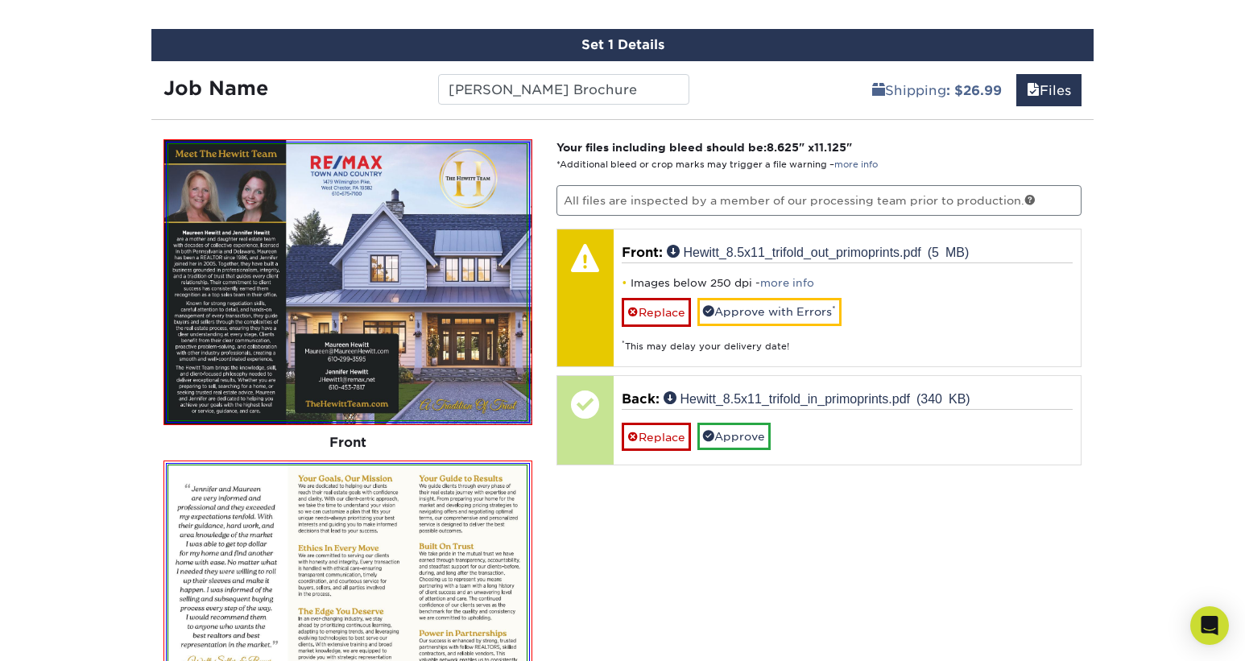
scroll to position [1146, 0]
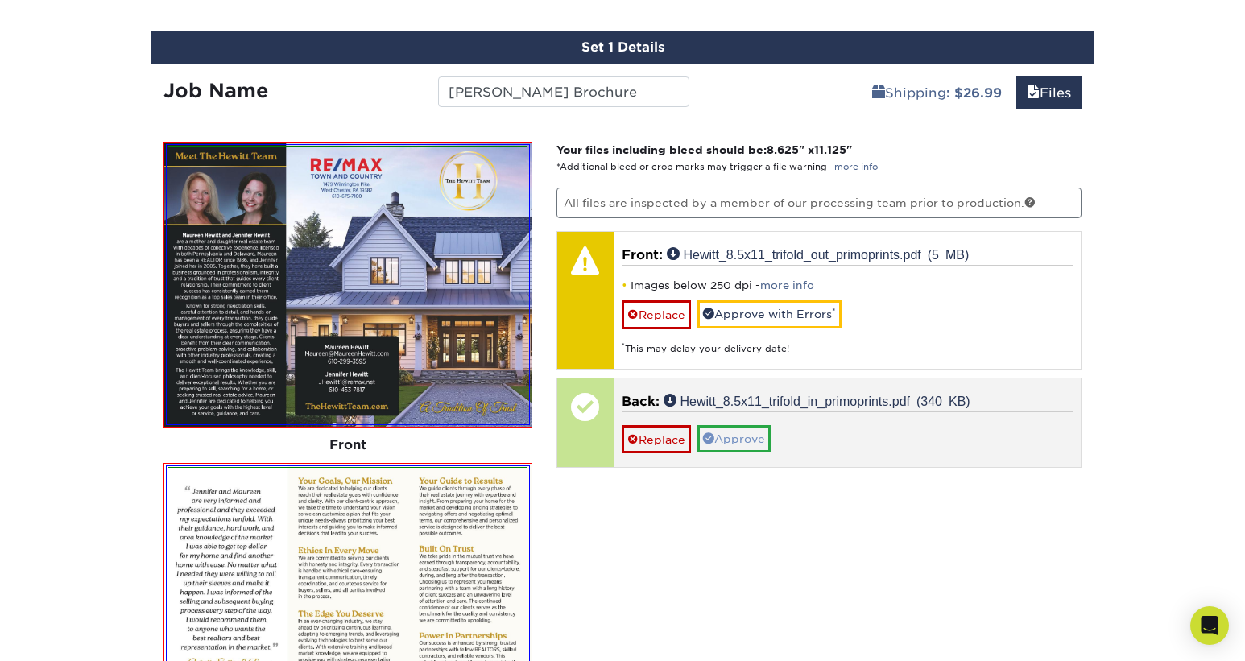
click at [746, 432] on link "Approve" at bounding box center [733, 438] width 73 height 27
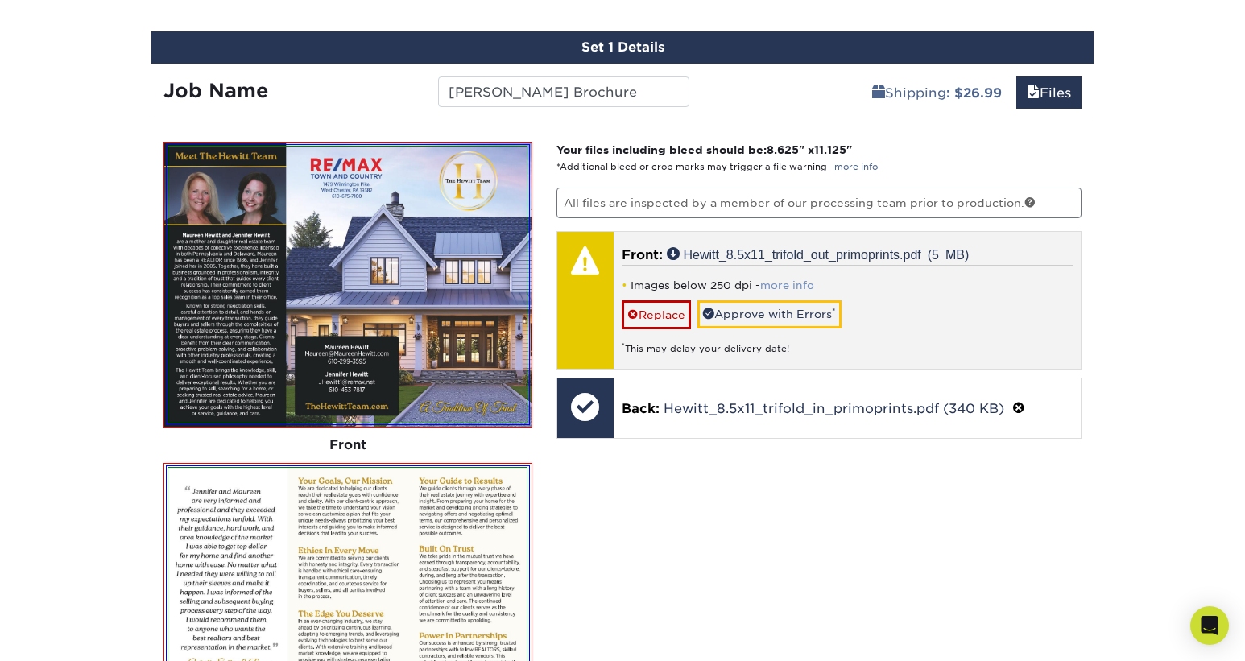
click at [798, 280] on link "more info" at bounding box center [787, 285] width 54 height 12
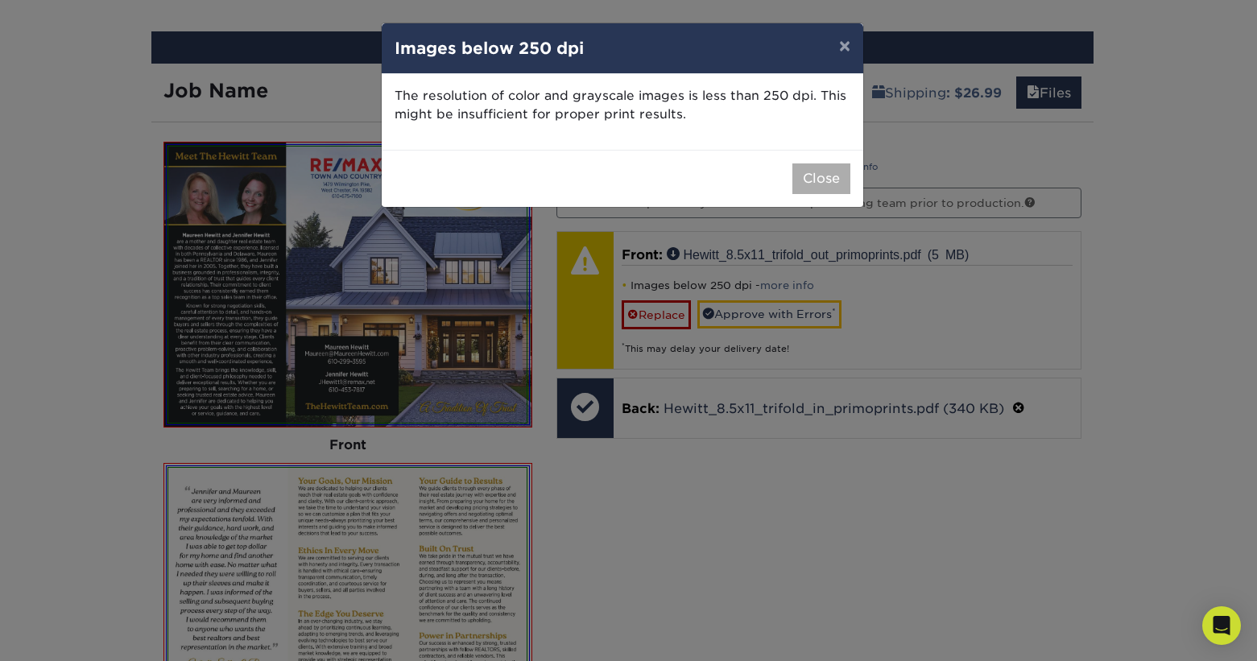
click at [814, 180] on button "Close" at bounding box center [821, 178] width 58 height 31
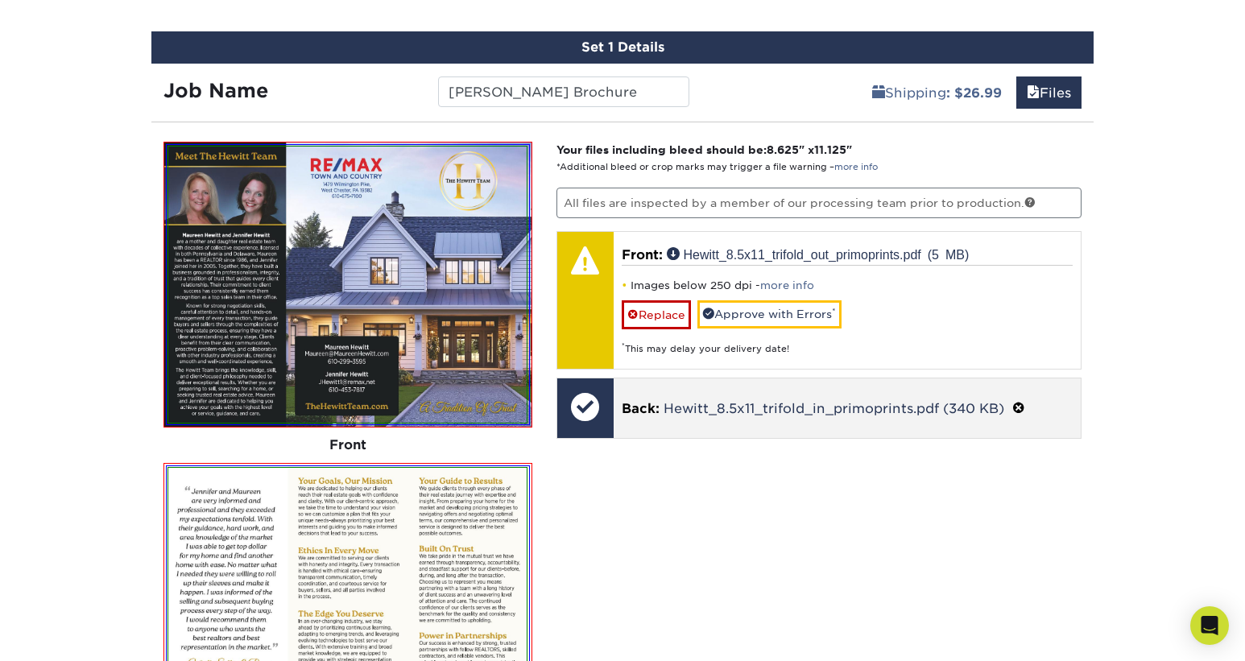
click at [655, 303] on link "Replace" at bounding box center [655, 314] width 69 height 28
